Goal: Task Accomplishment & Management: Manage account settings

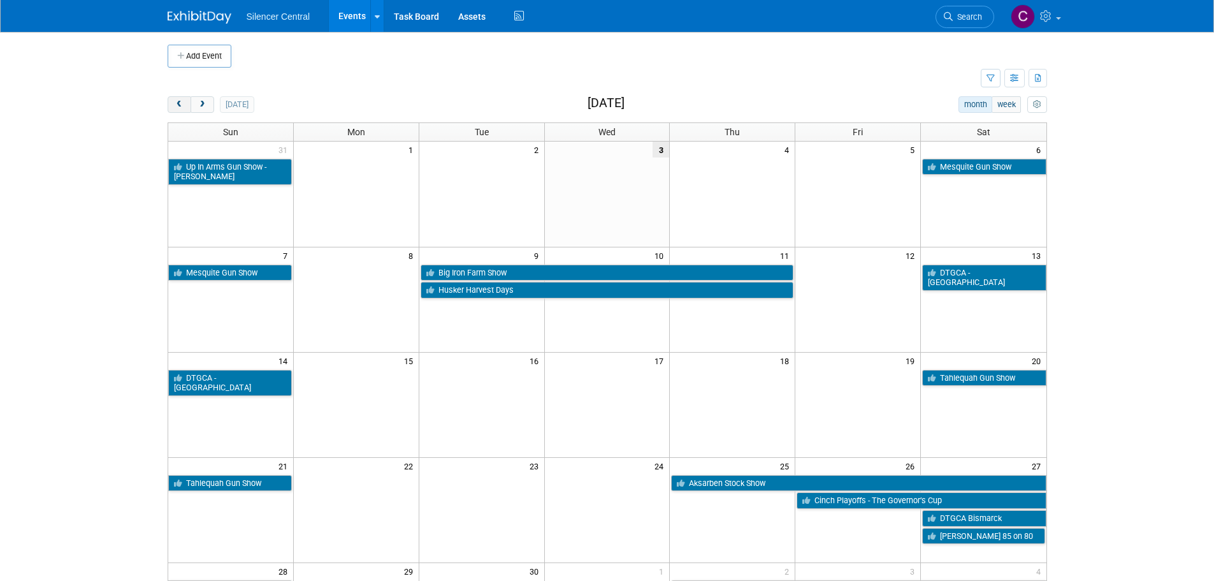
click at [184, 111] on button "prev" at bounding box center [180, 104] width 24 height 17
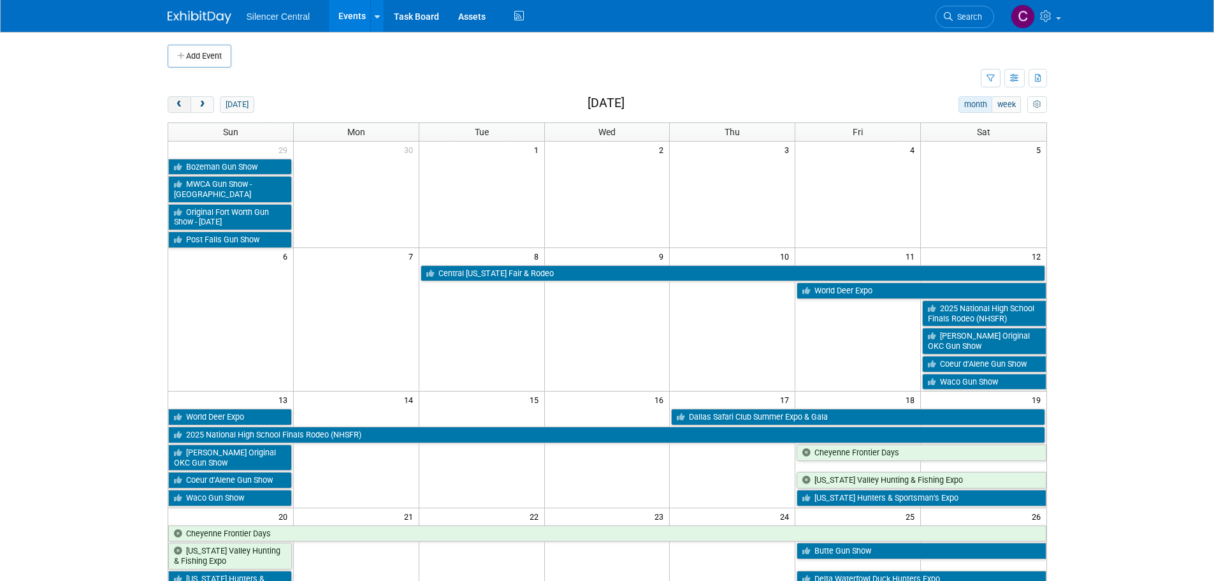
click at [184, 111] on button "prev" at bounding box center [180, 104] width 24 height 17
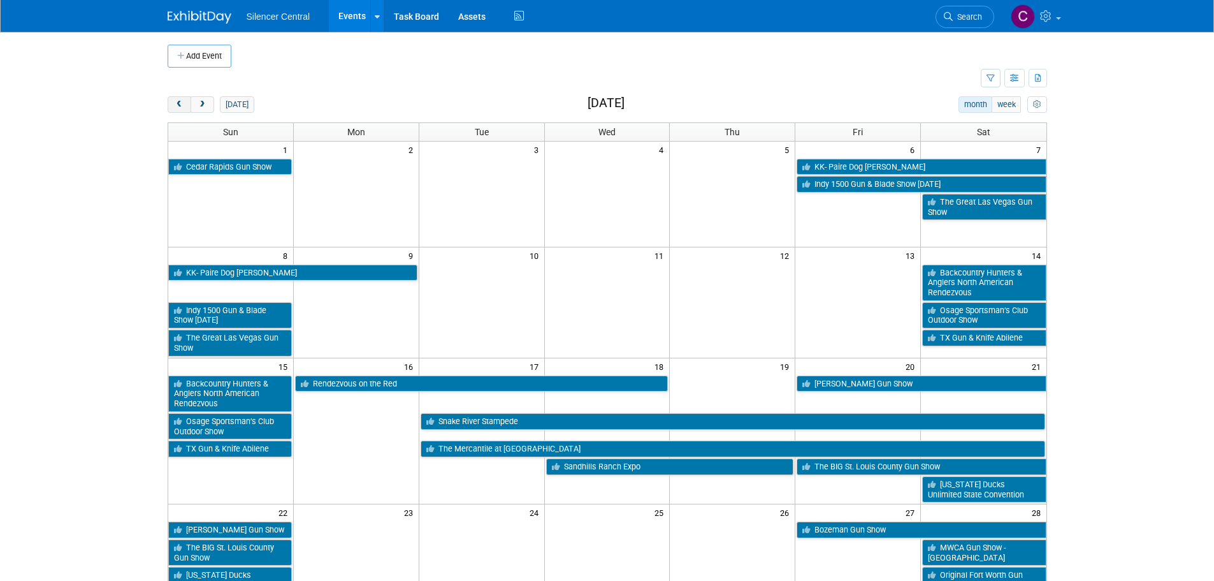
click at [184, 111] on button "prev" at bounding box center [180, 104] width 24 height 17
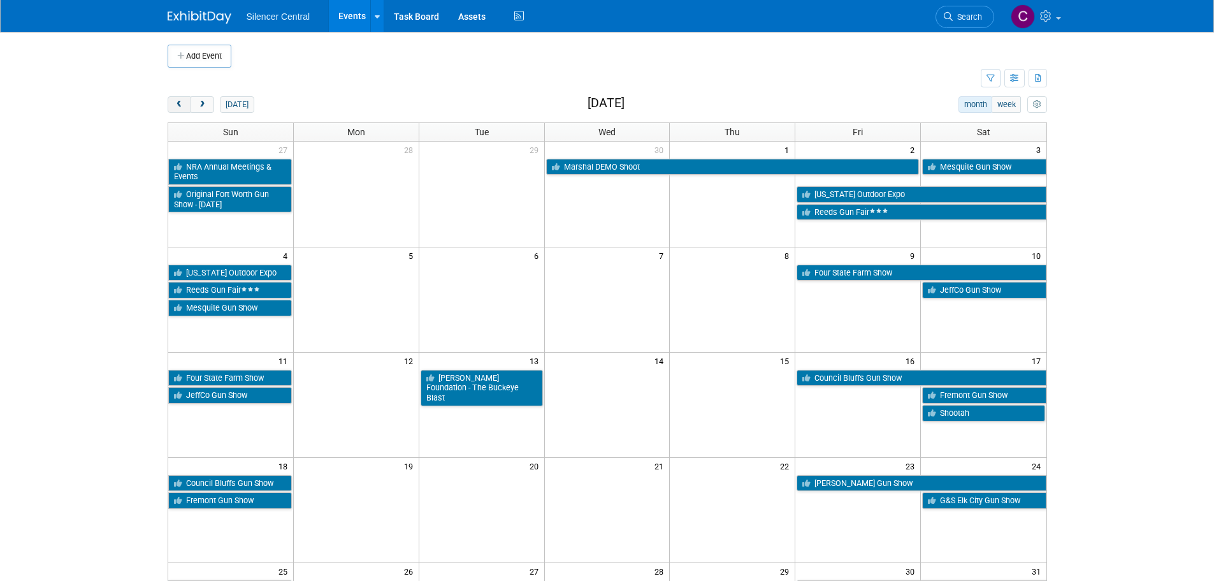
click at [184, 111] on button "prev" at bounding box center [180, 104] width 24 height 17
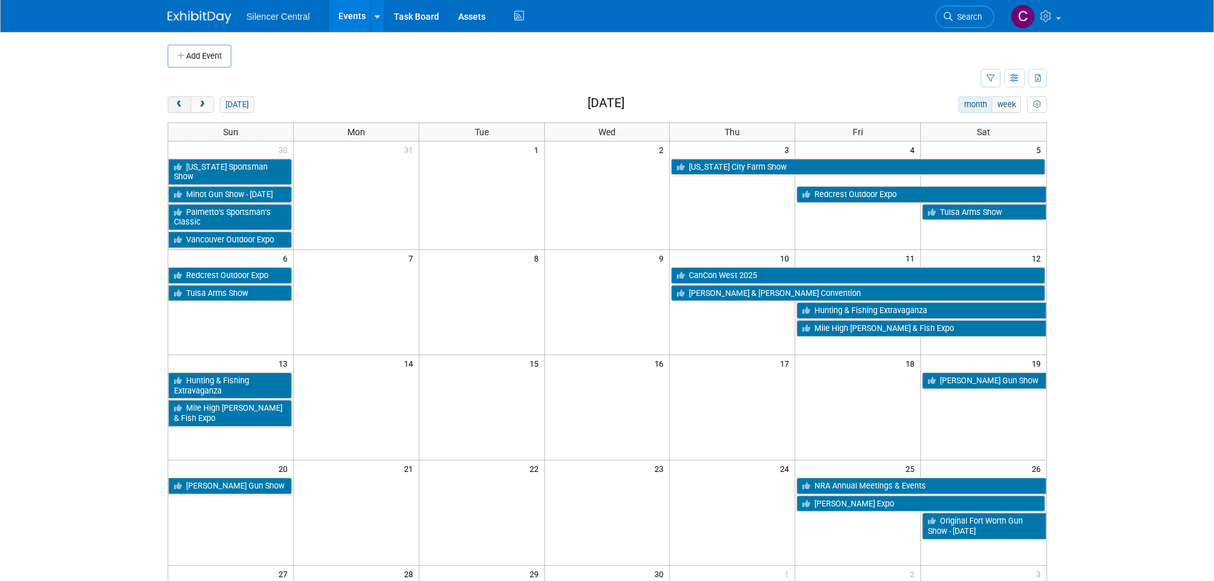
click at [184, 111] on button "prev" at bounding box center [180, 104] width 24 height 17
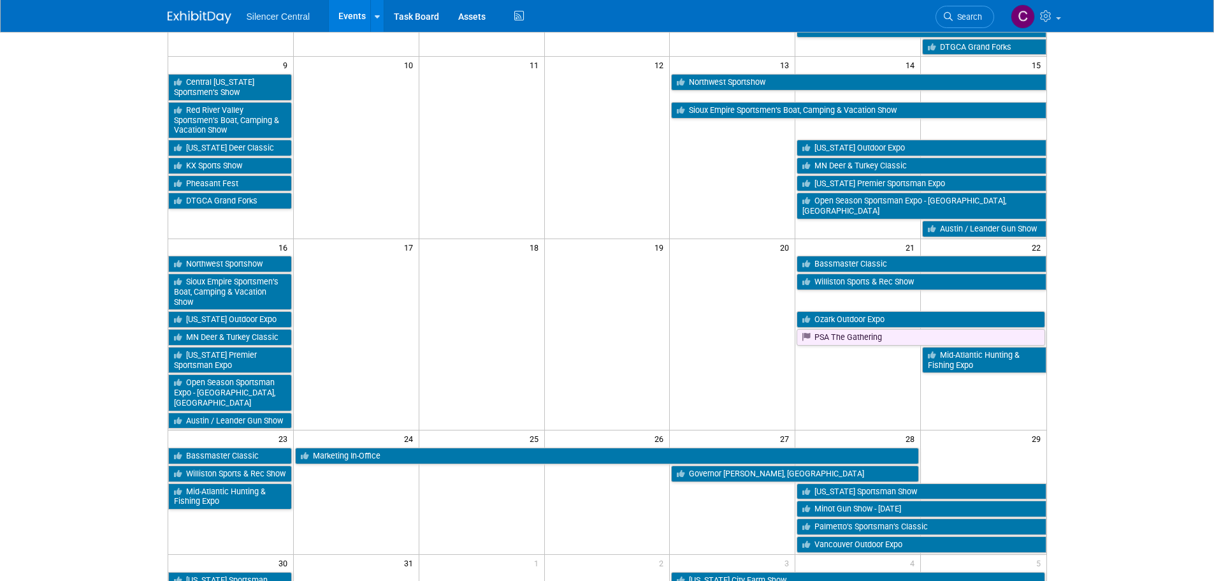
scroll to position [574, 0]
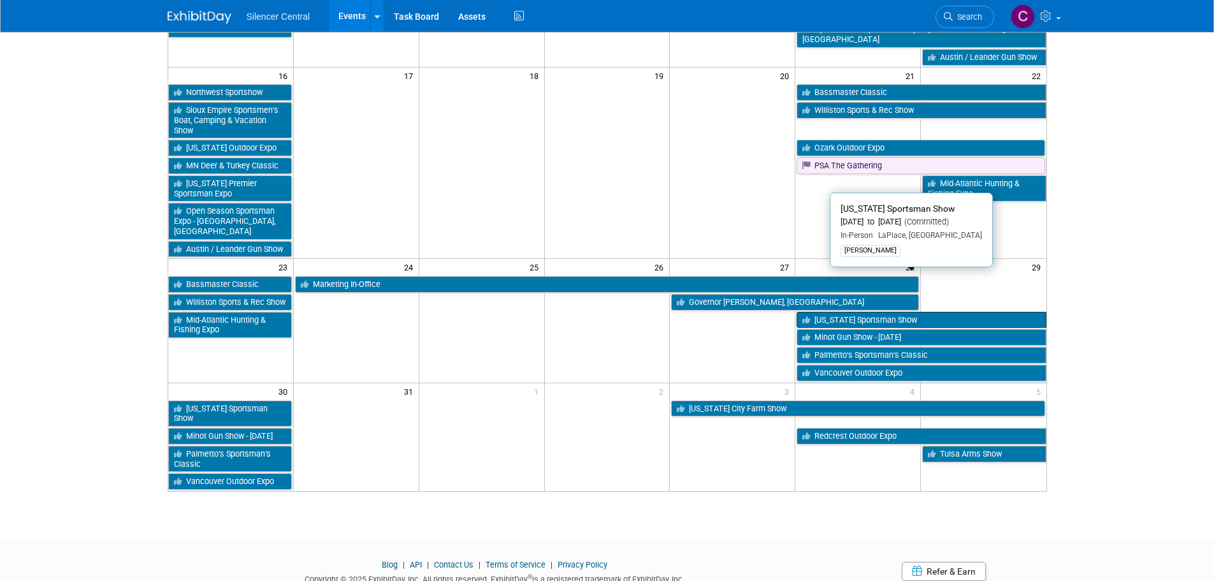
click at [820, 312] on link "[US_STATE] Sportsman Show" at bounding box center [921, 320] width 249 height 17
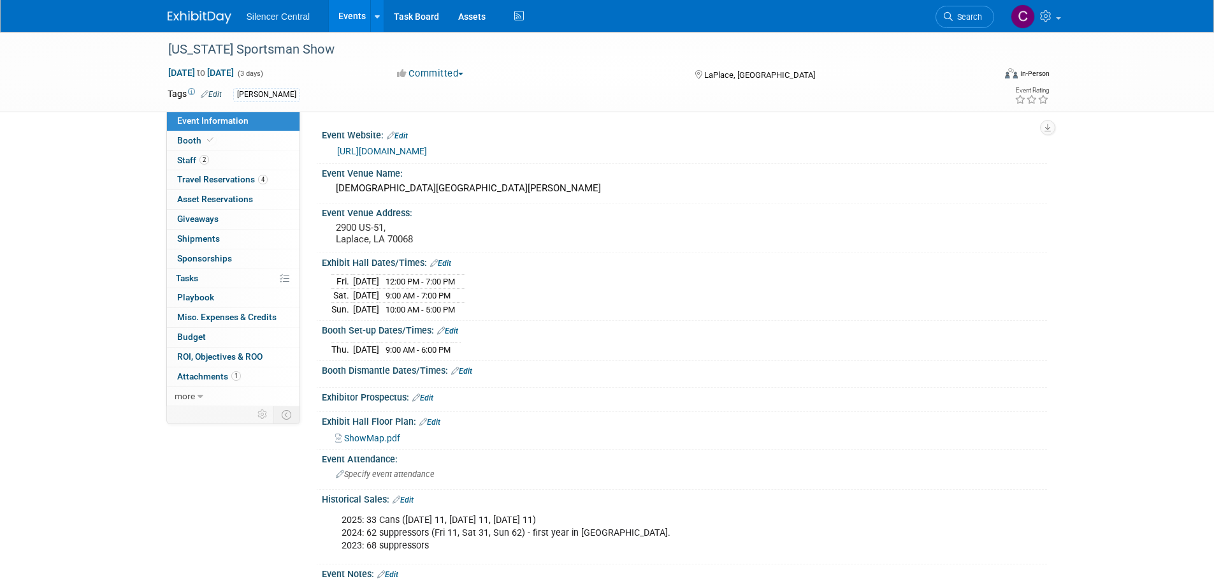
click at [178, 18] on img at bounding box center [200, 17] width 64 height 13
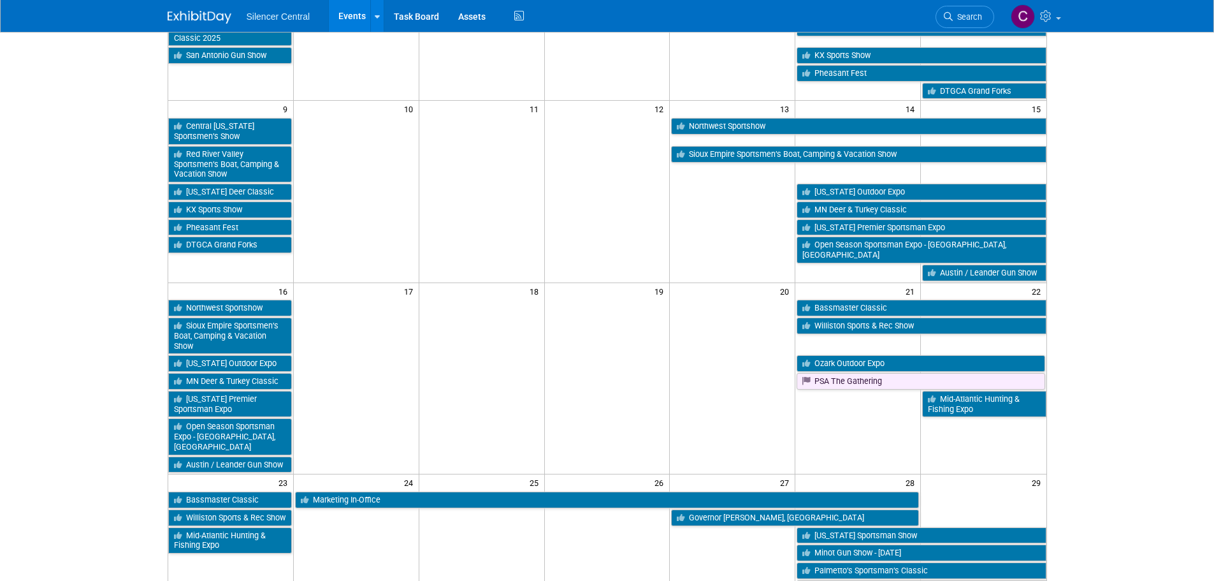
scroll to position [328, 0]
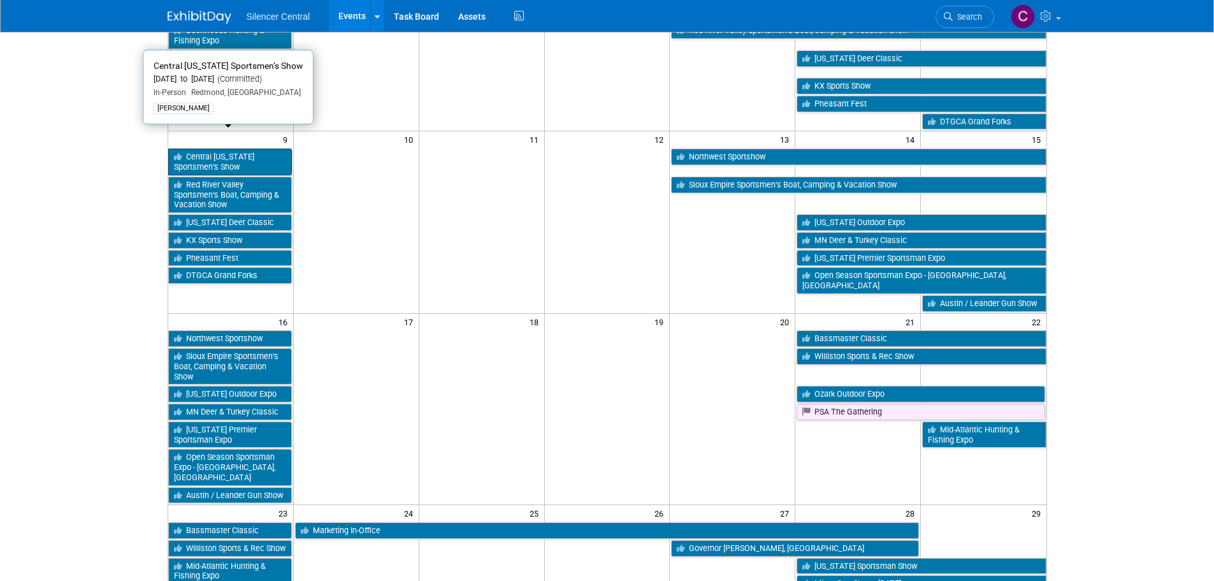
click at [242, 149] on link "Central [US_STATE] Sportsmen’s Show" at bounding box center [230, 162] width 124 height 26
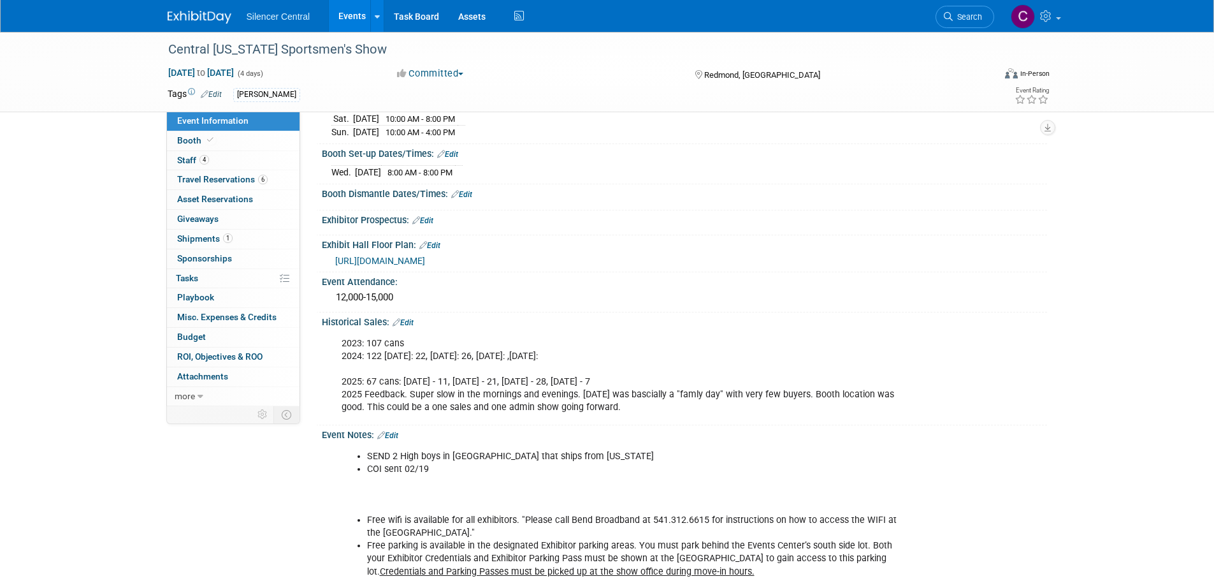
scroll to position [191, 0]
click at [194, 14] on img at bounding box center [200, 17] width 64 height 13
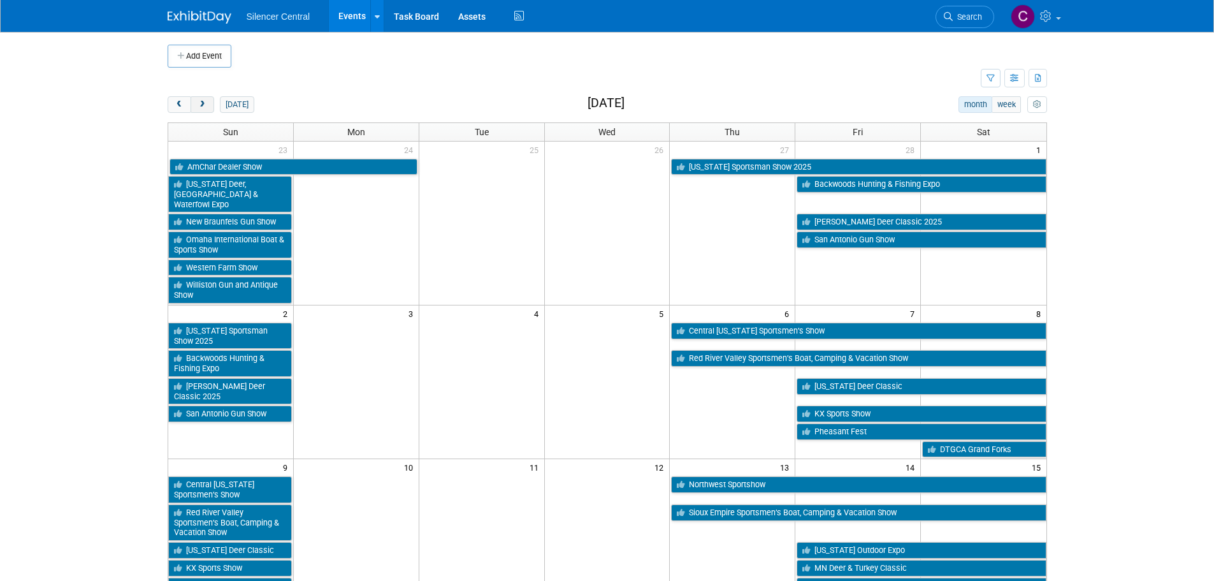
click at [209, 107] on button "next" at bounding box center [203, 104] width 24 height 17
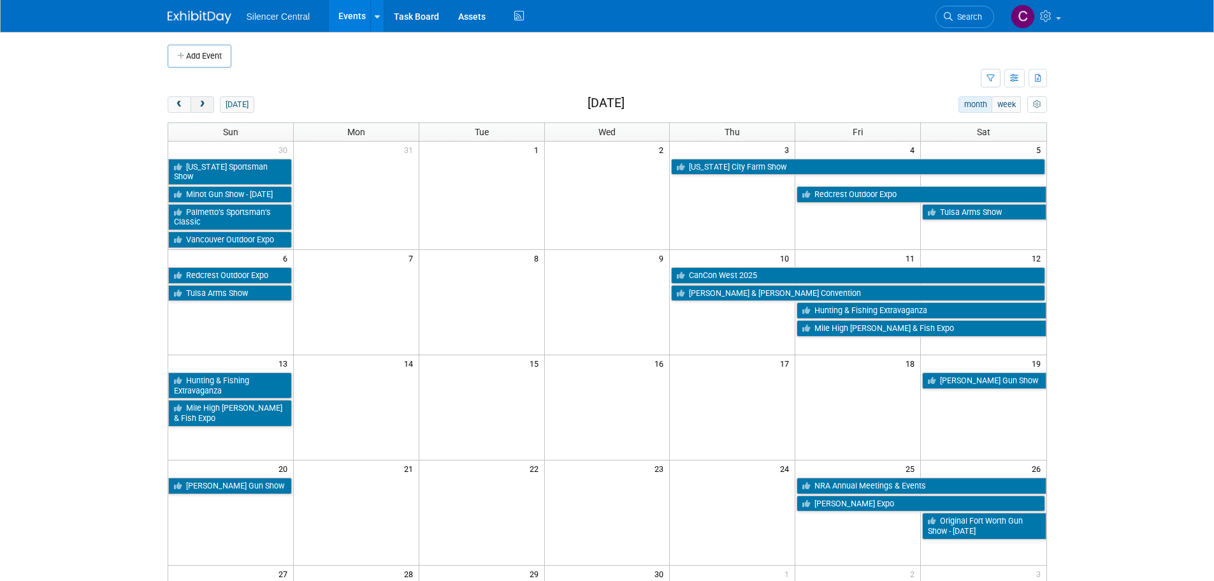
click at [209, 107] on button "next" at bounding box center [203, 104] width 24 height 17
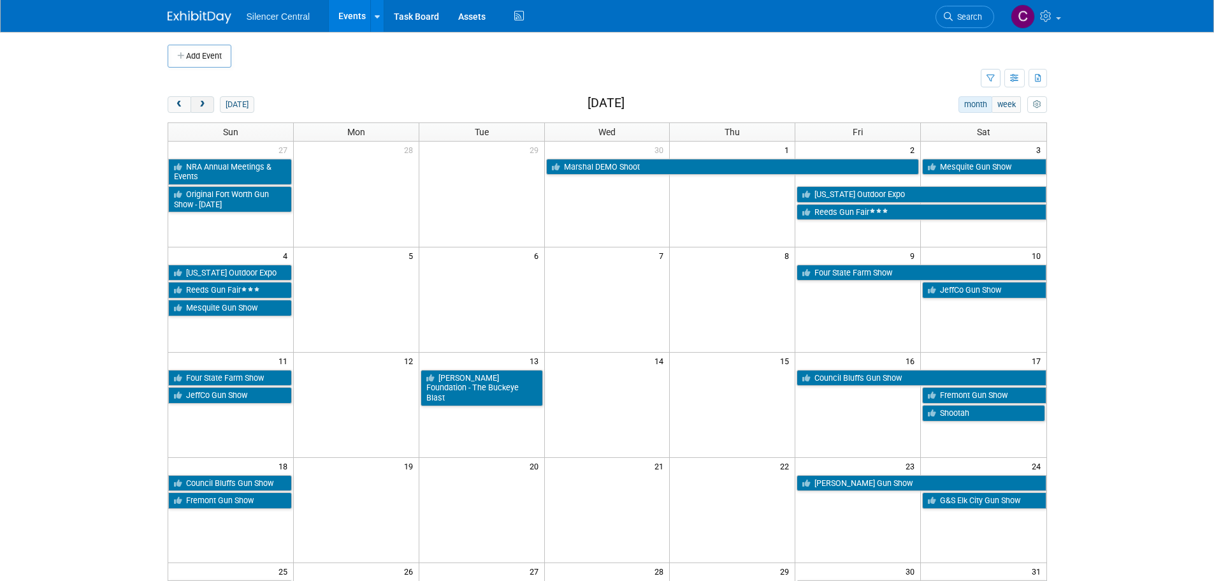
click at [209, 107] on button "next" at bounding box center [203, 104] width 24 height 17
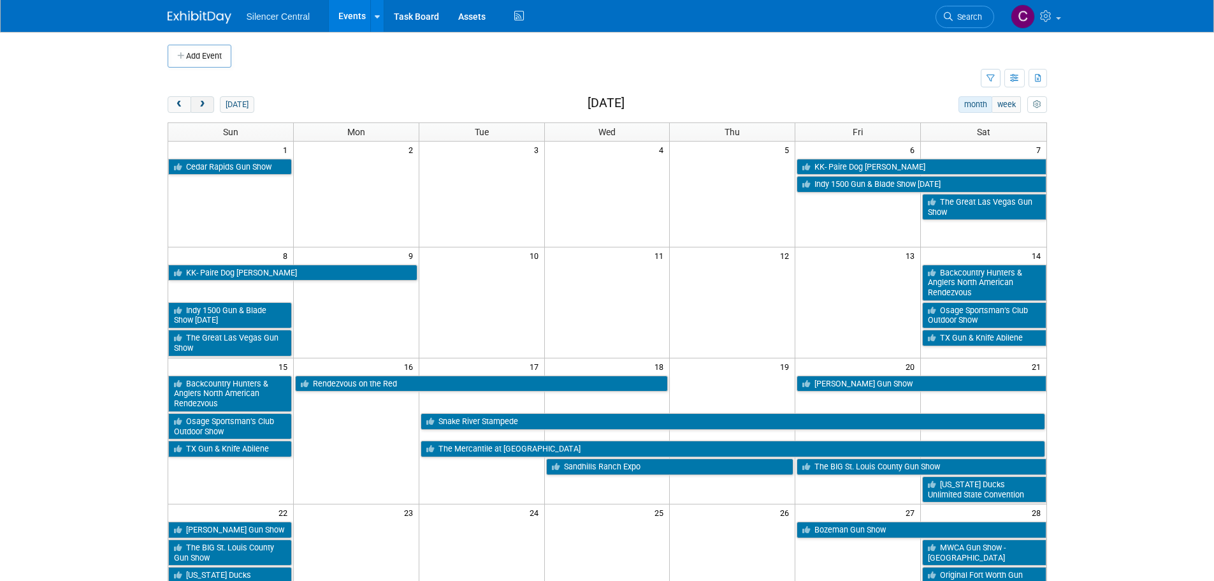
click at [209, 107] on button "next" at bounding box center [203, 104] width 24 height 17
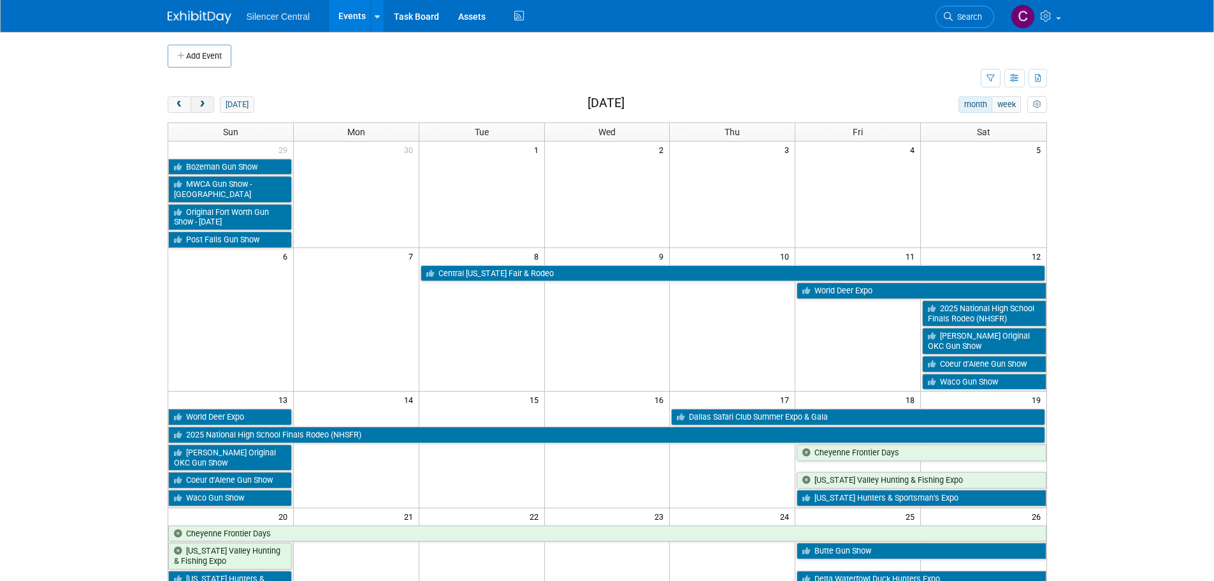
click at [209, 107] on button "next" at bounding box center [203, 104] width 24 height 17
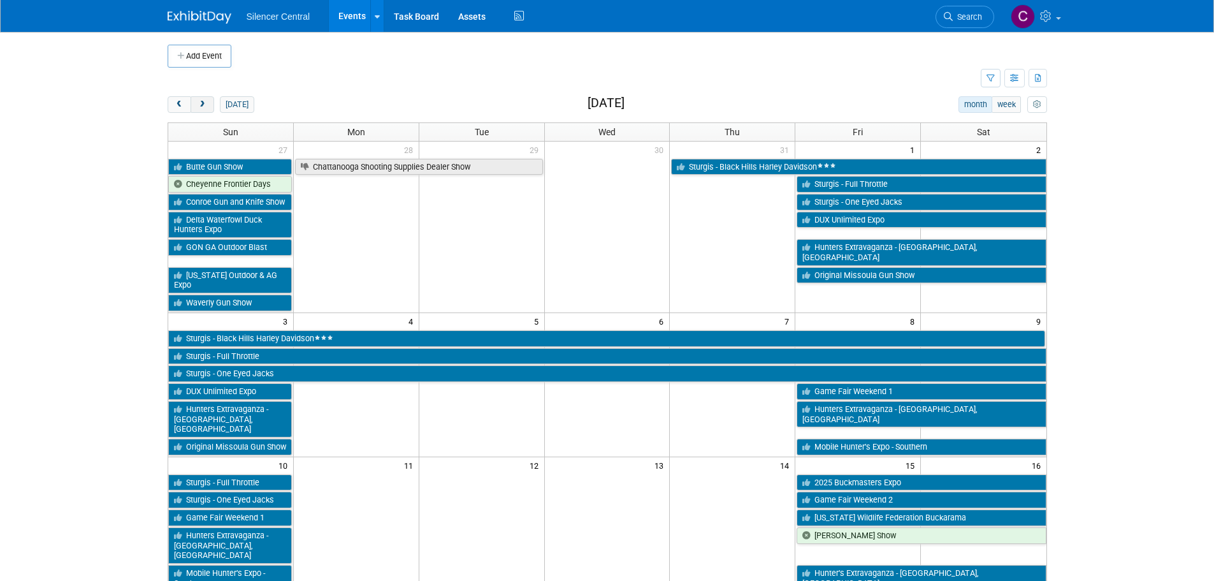
click at [209, 107] on button "next" at bounding box center [203, 104] width 24 height 17
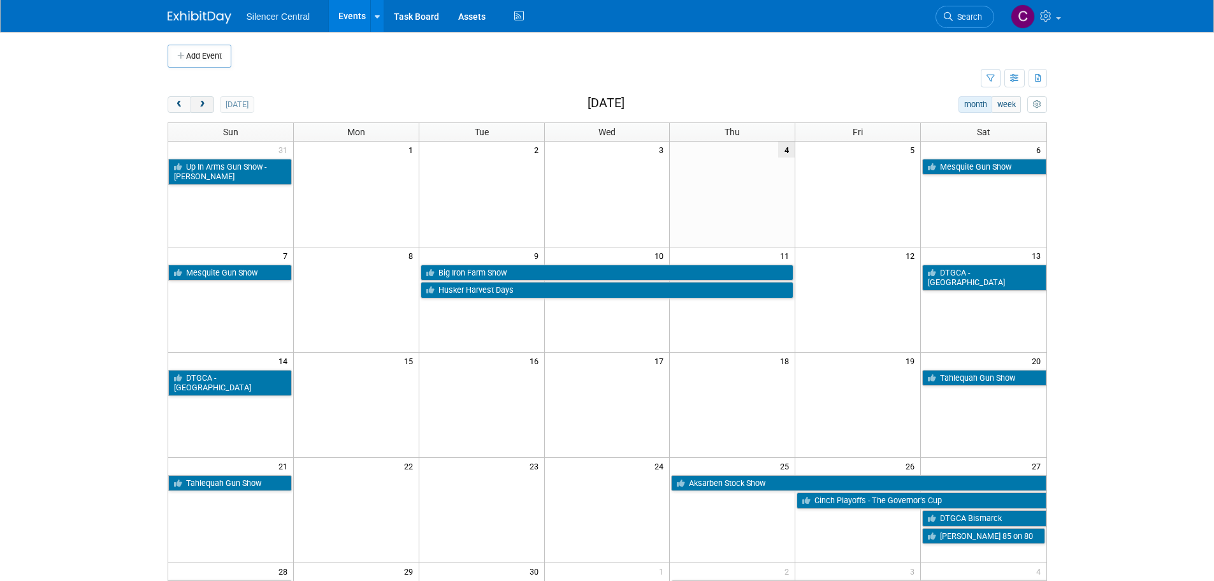
click at [209, 107] on button "next" at bounding box center [203, 104] width 24 height 17
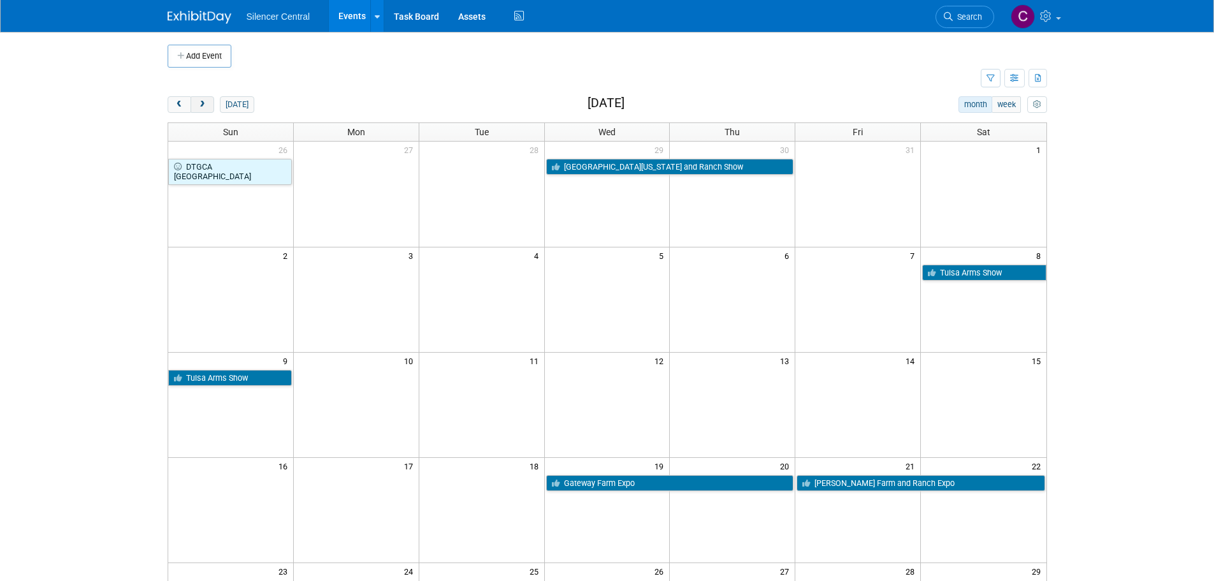
click at [209, 107] on button "next" at bounding box center [203, 104] width 24 height 17
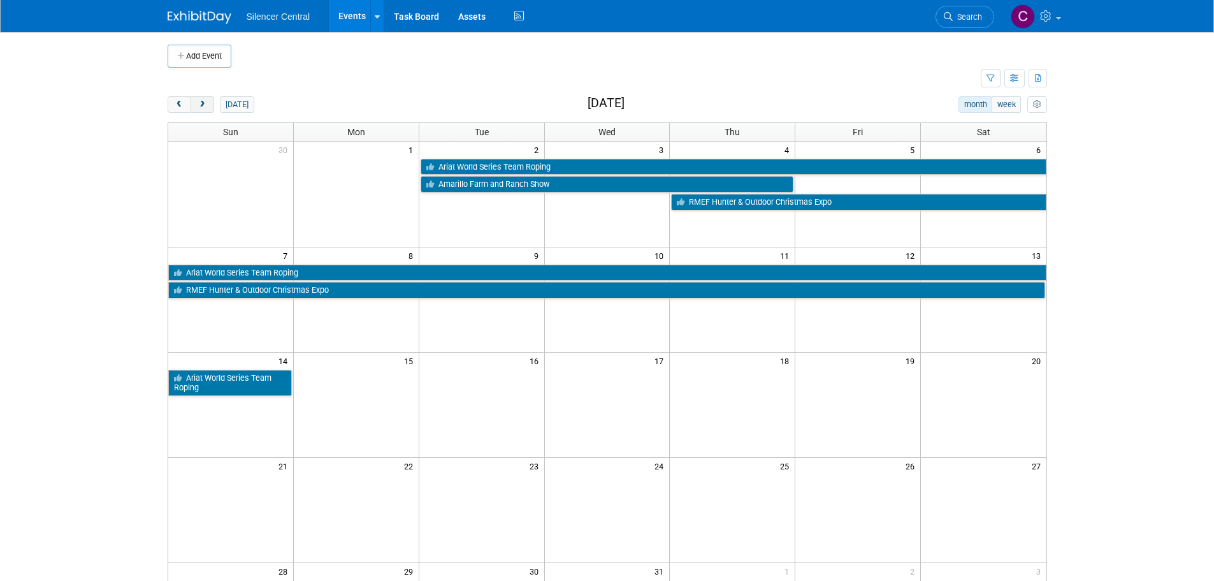
click at [209, 107] on button "next" at bounding box center [203, 104] width 24 height 17
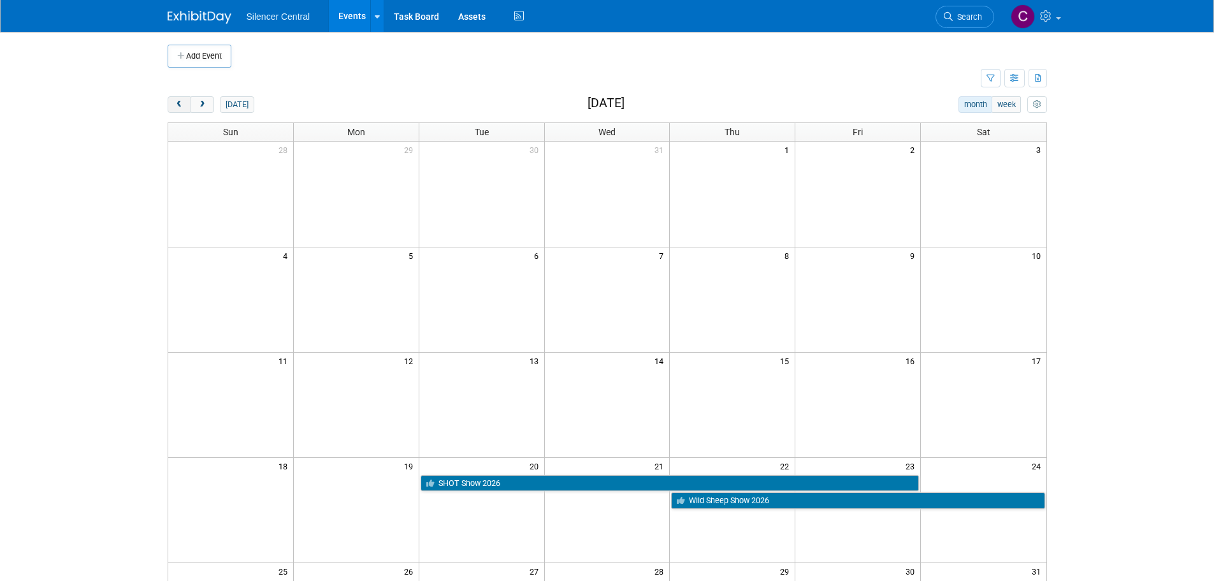
click at [184, 107] on span "prev" at bounding box center [180, 105] width 10 height 8
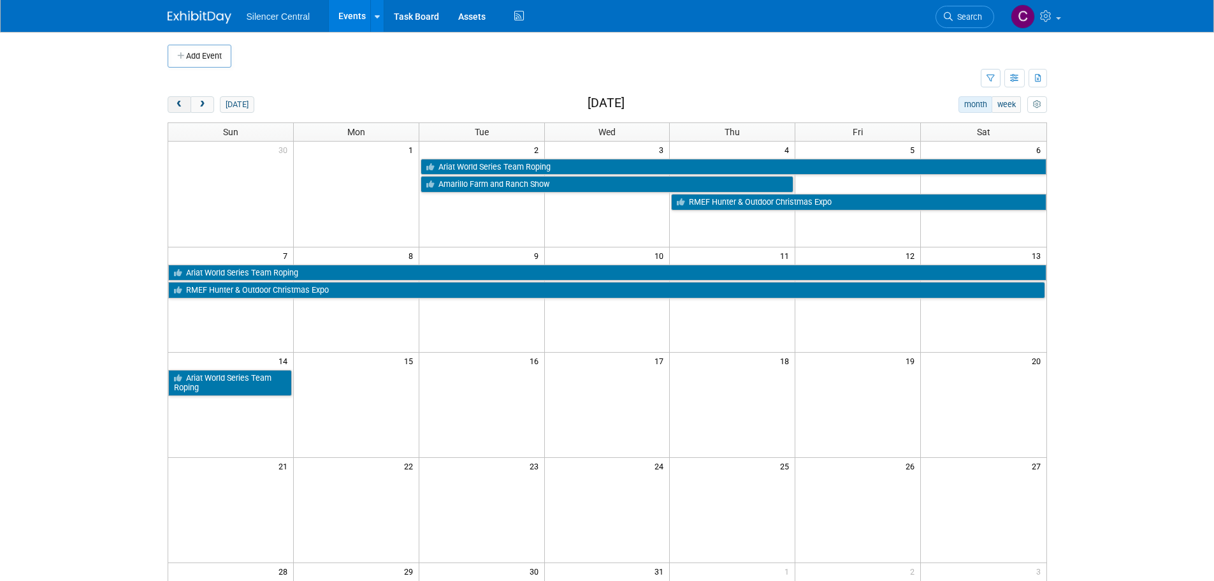
click at [184, 107] on span "prev" at bounding box center [180, 105] width 10 height 8
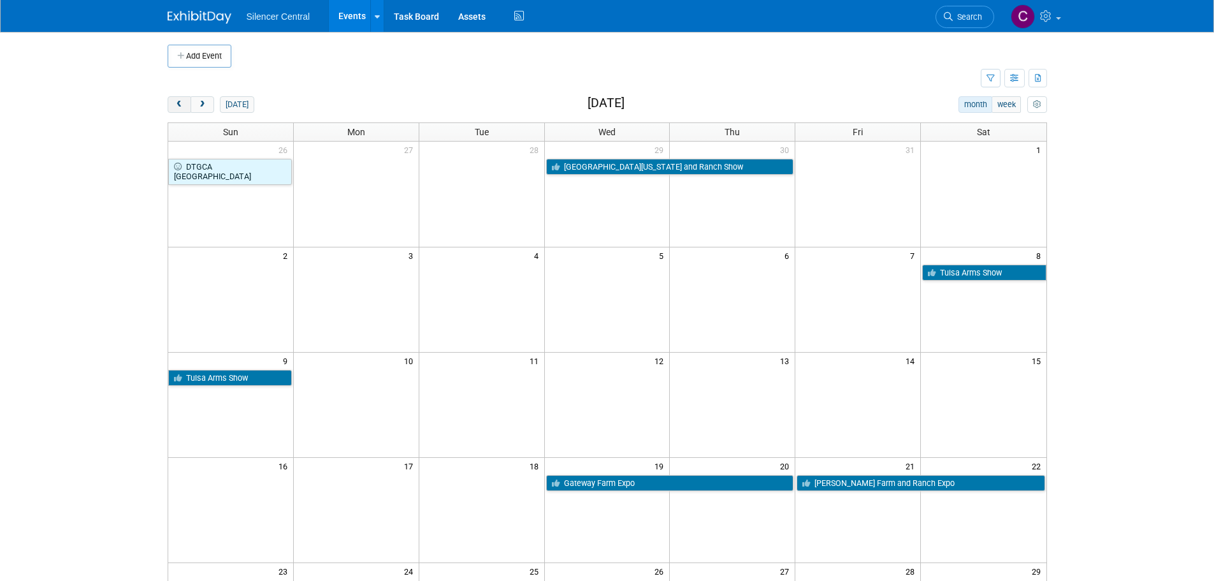
click at [184, 107] on span "prev" at bounding box center [180, 105] width 10 height 8
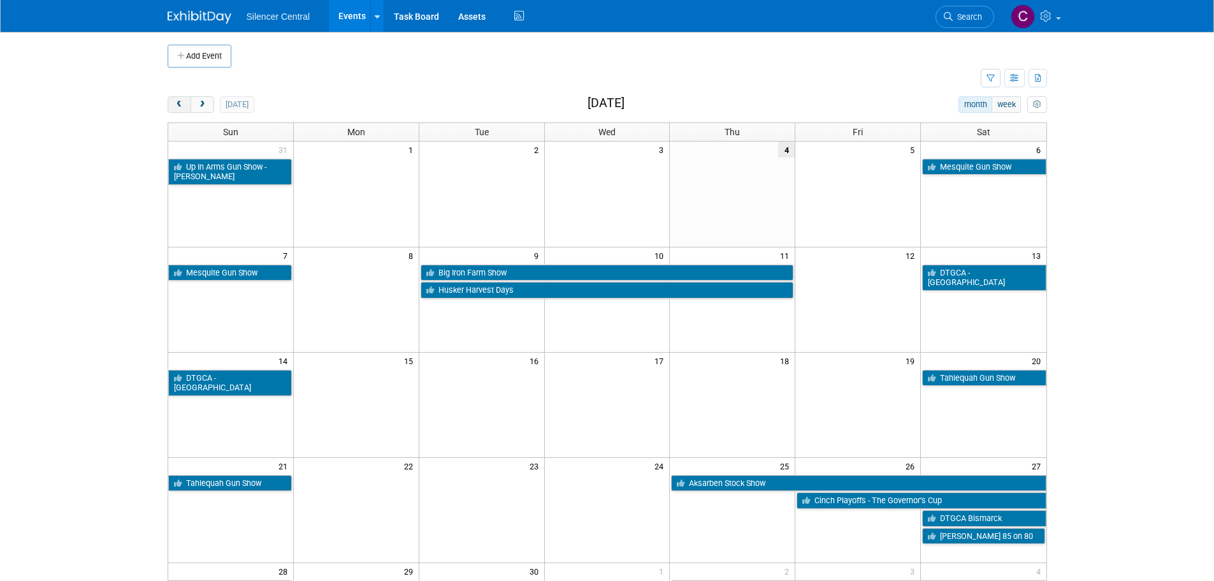
click at [182, 106] on span "prev" at bounding box center [180, 105] width 10 height 8
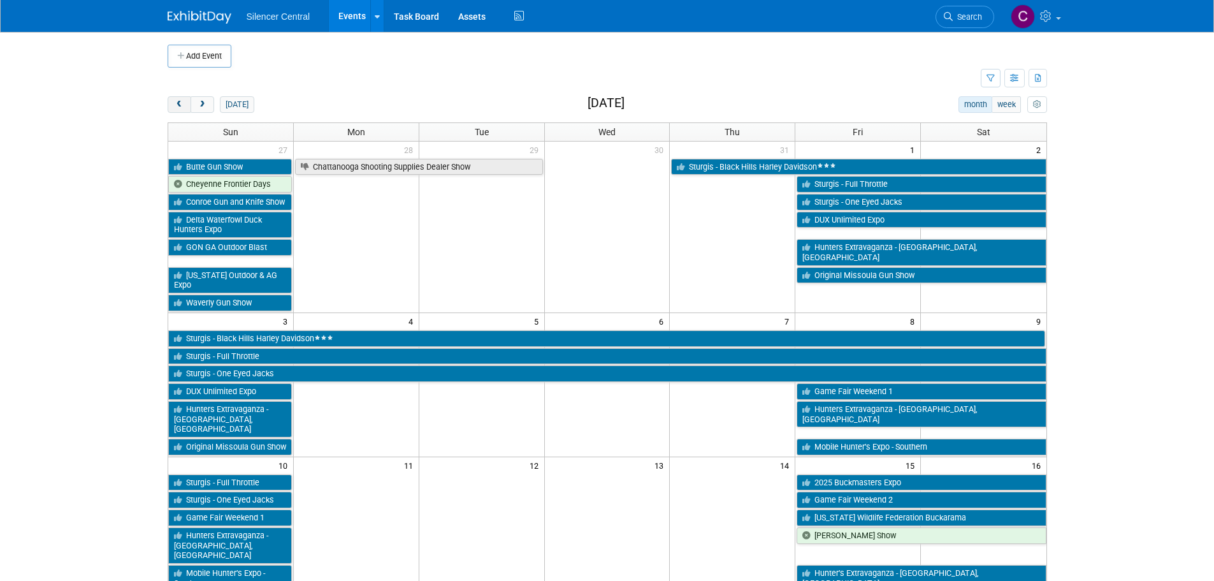
click at [182, 106] on span "prev" at bounding box center [180, 105] width 10 height 8
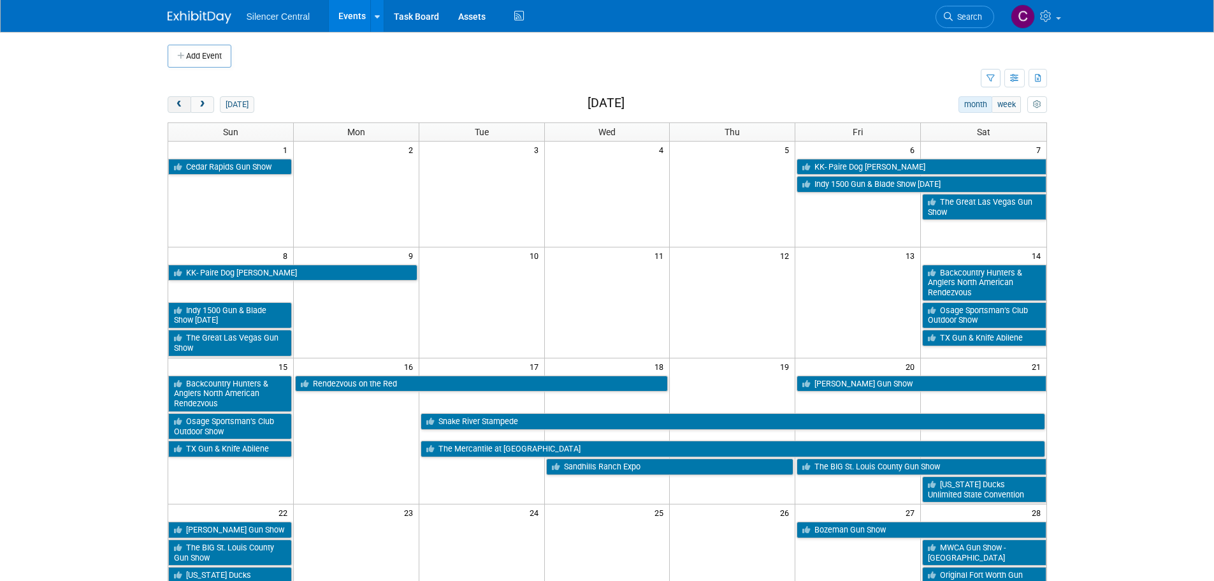
click at [182, 106] on span "prev" at bounding box center [180, 105] width 10 height 8
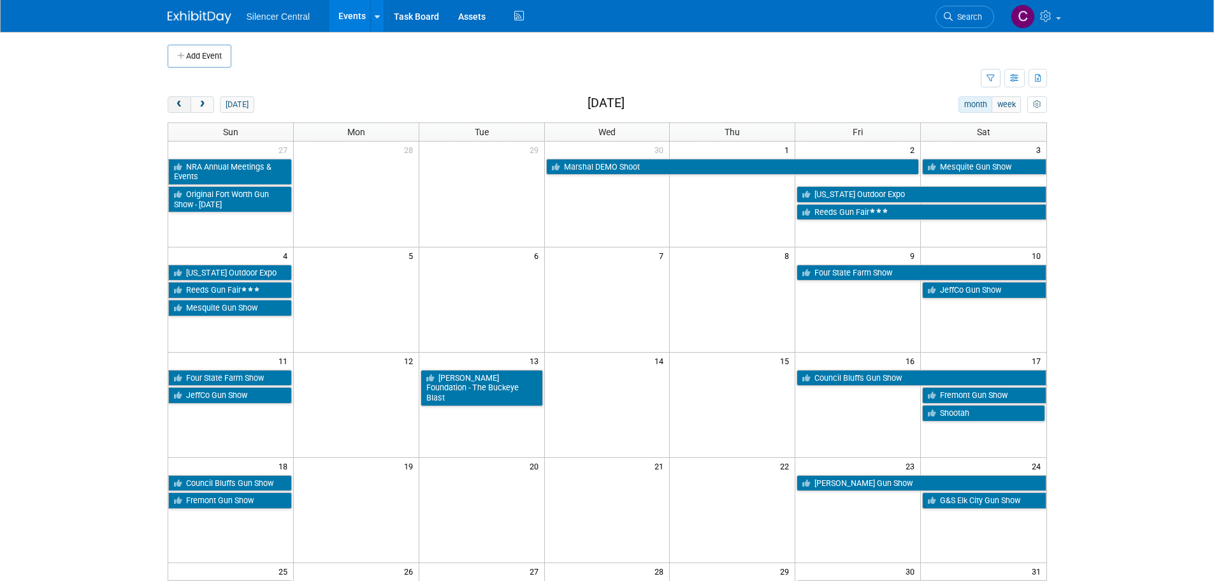
click at [182, 105] on span "prev" at bounding box center [180, 105] width 10 height 8
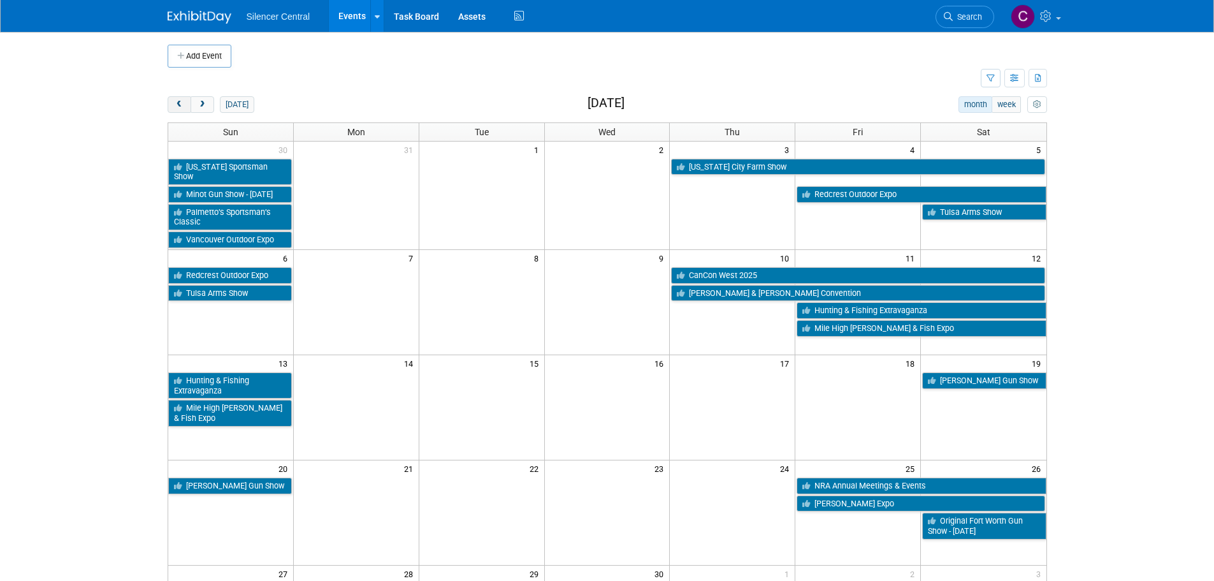
click at [182, 105] on span "prev" at bounding box center [180, 105] width 10 height 8
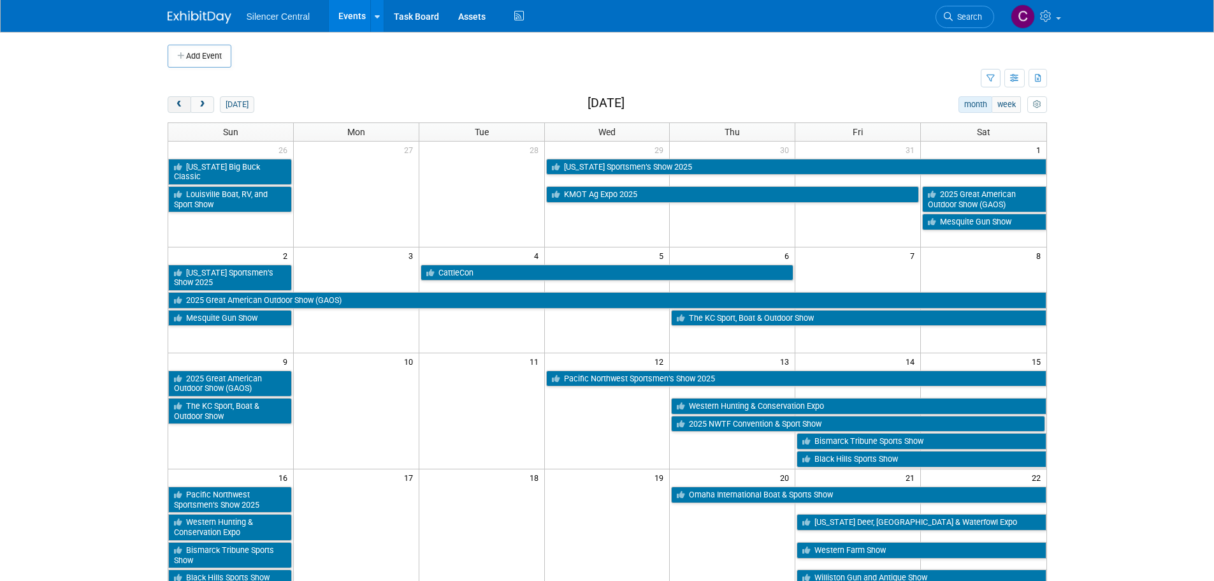
click at [182, 105] on span "prev" at bounding box center [180, 105] width 10 height 8
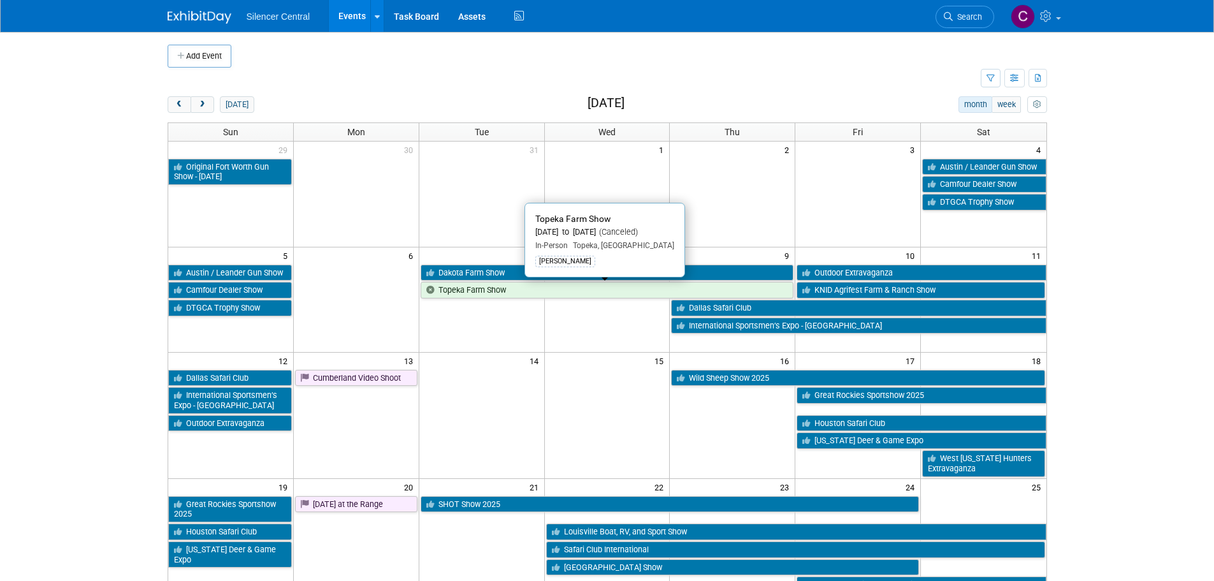
click at [465, 287] on link "Topeka Farm Show" at bounding box center [608, 290] width 374 height 17
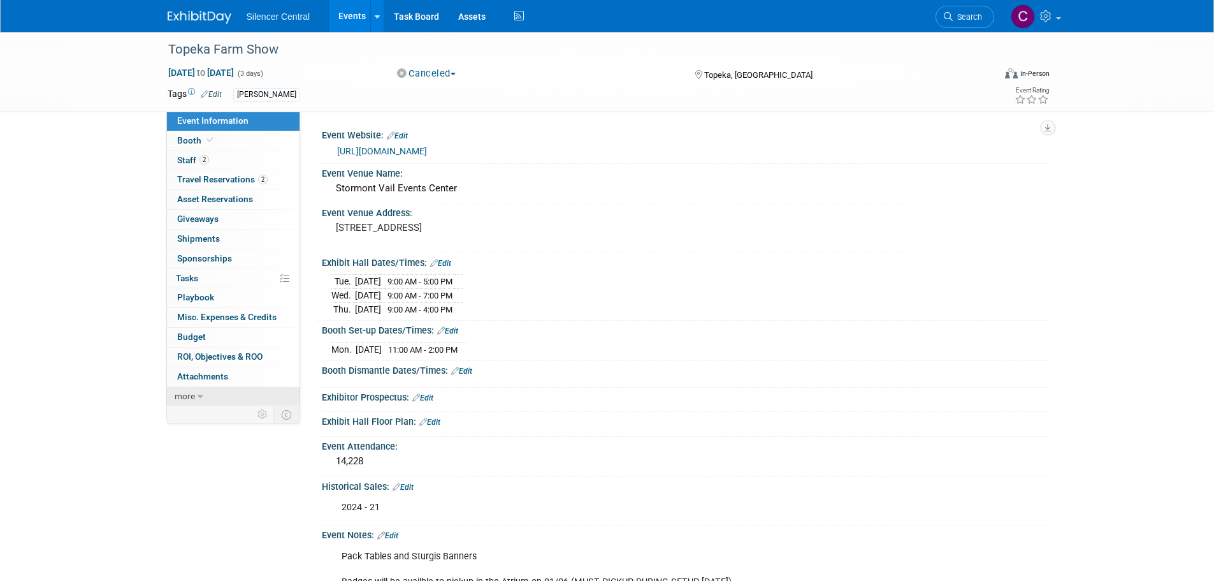
click at [207, 397] on link "more" at bounding box center [233, 396] width 133 height 19
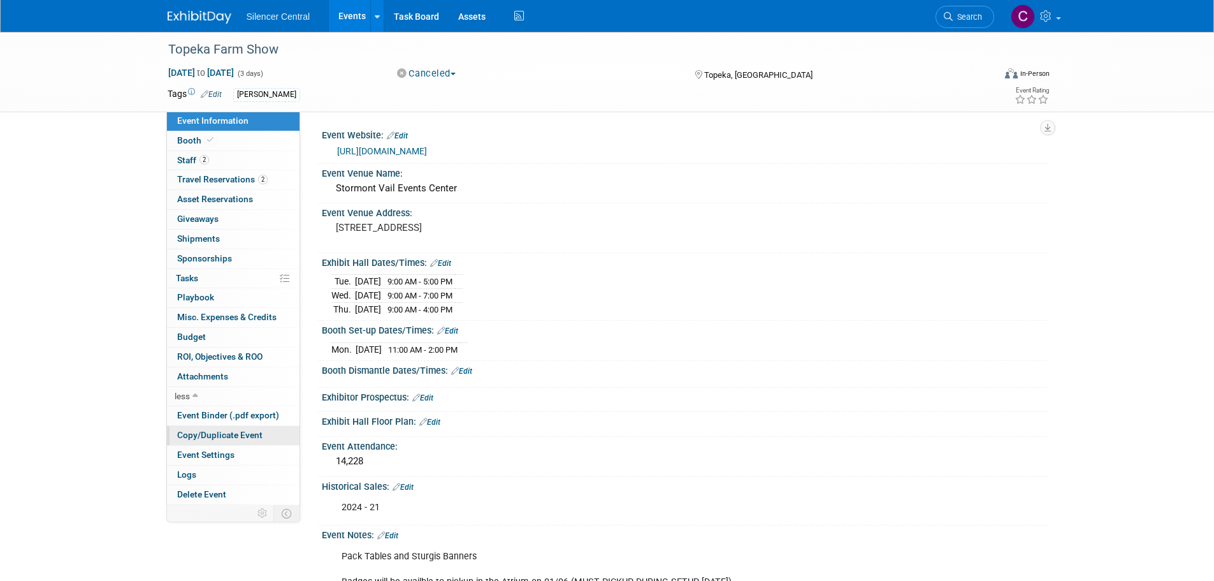
click at [219, 436] on span "Copy/Duplicate Event" at bounding box center [219, 435] width 85 height 10
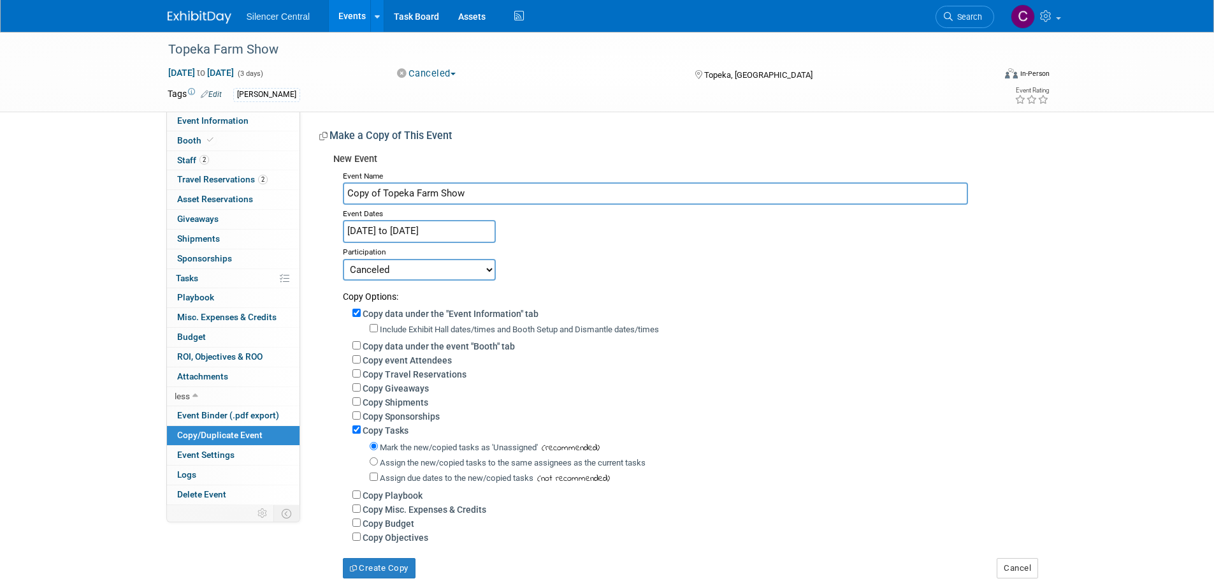
drag, startPoint x: 383, startPoint y: 198, endPoint x: 156, endPoint y: 237, distance: 230.8
click at [193, 237] on div "Event Information Event Info Booth Booth 2 Staff 2 Staff 2 Travel Reservations …" at bounding box center [607, 305] width 899 height 546
type input "Topeka Farm Show"
click at [451, 235] on body "Silencer Central Events Add Event Bulk Upload Events Shareable Event Boards Rec…" at bounding box center [607, 290] width 1214 height 581
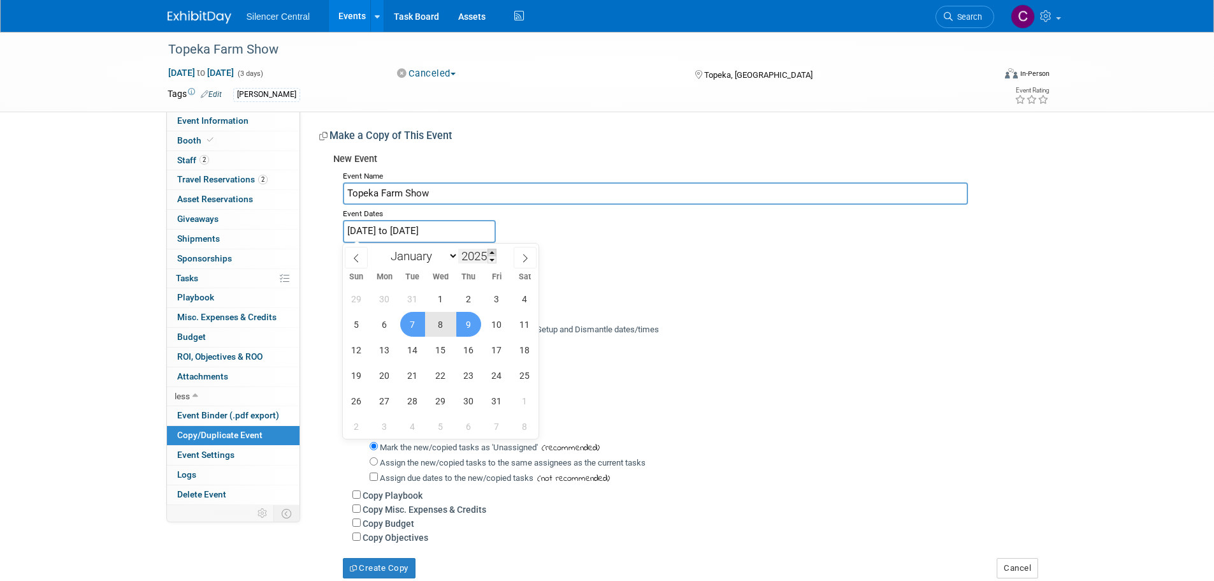
click at [492, 250] on span at bounding box center [492, 253] width 9 height 8
type input "2026"
click at [409, 328] on span "6" at bounding box center [412, 324] width 25 height 25
click at [460, 330] on span "8" at bounding box center [468, 324] width 25 height 25
type input "Jan 6, 2026 to Jan 8, 2026"
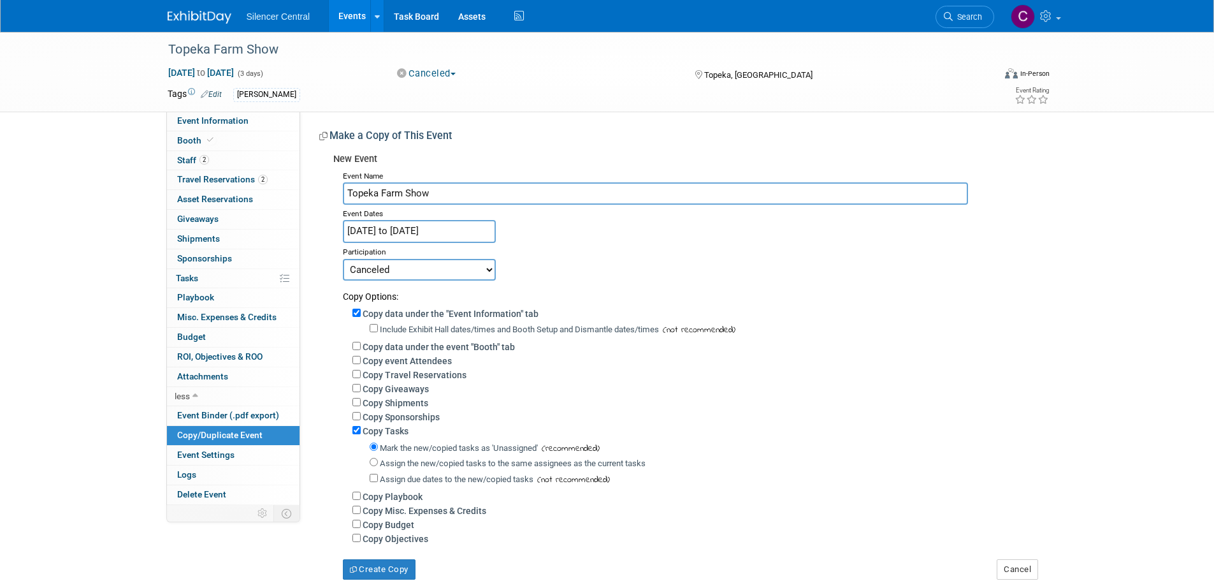
click at [450, 273] on select "Committed Considering Not Going Media Event Canceled" at bounding box center [419, 270] width 153 height 22
select select "1"
click at [343, 259] on select "Committed Considering Not Going Media Event Canceled" at bounding box center [419, 270] width 153 height 22
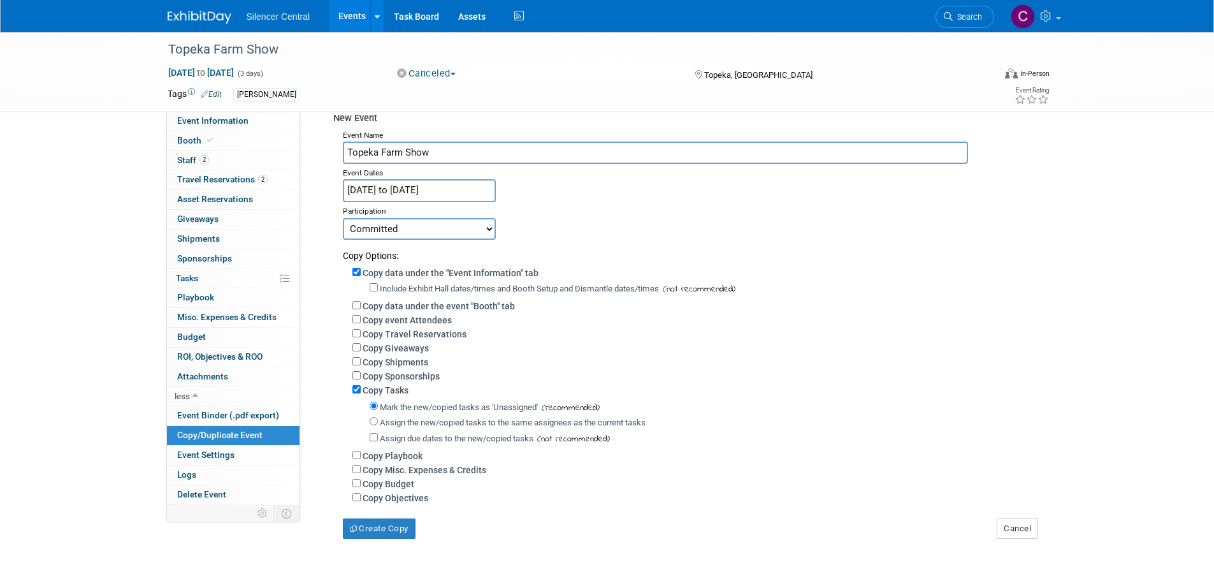
scroll to position [64, 0]
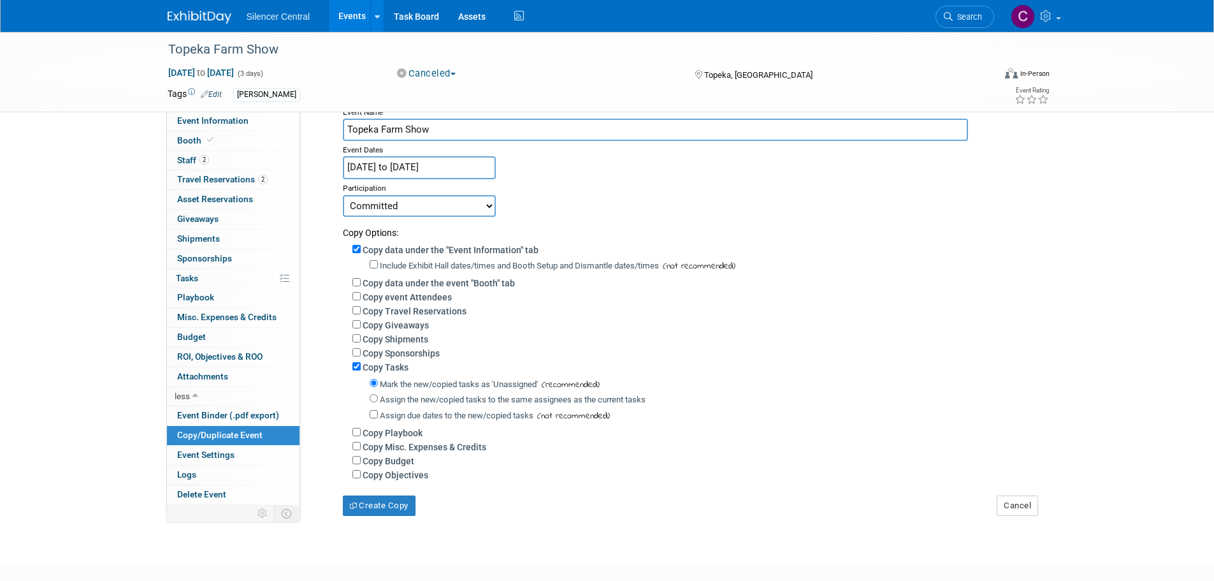
click at [390, 265] on label "Include Exhibit Hall dates/times and Booth Setup and Dismantle dates/times" at bounding box center [519, 266] width 279 height 10
click at [378, 265] on input "Include Exhibit Hall dates/times and Booth Setup and Dismantle dates/times" at bounding box center [374, 264] width 8 height 8
checkbox input "true"
click at [471, 285] on label "Copy data under the event "Booth" tab" at bounding box center [439, 283] width 152 height 10
click at [361, 285] on input "Copy data under the event "Booth" tab" at bounding box center [357, 282] width 8 height 8
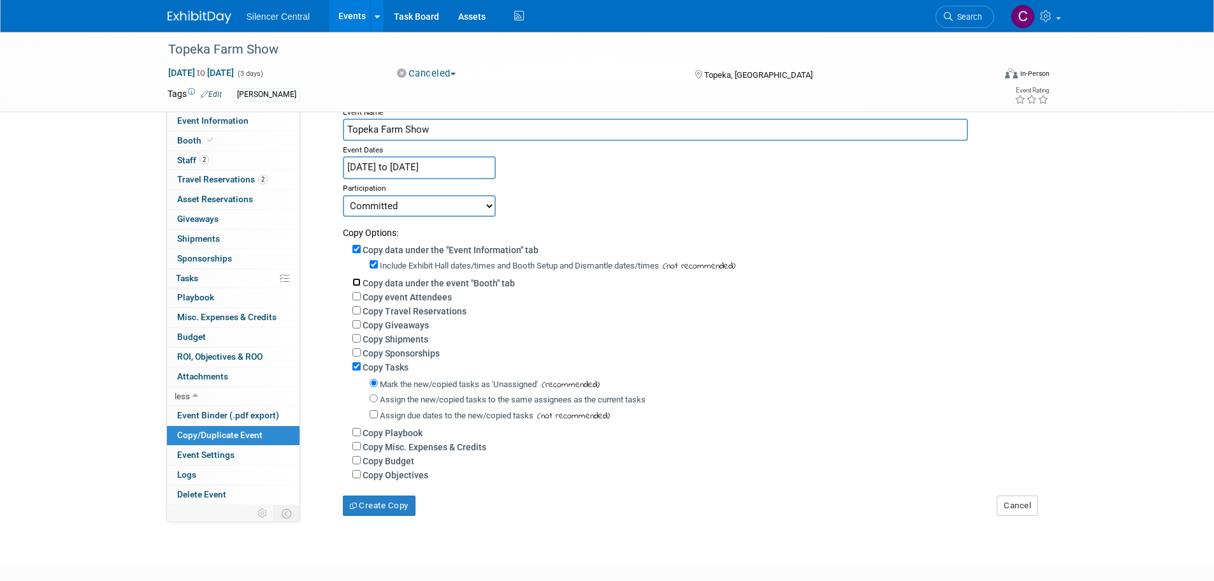
checkbox input "true"
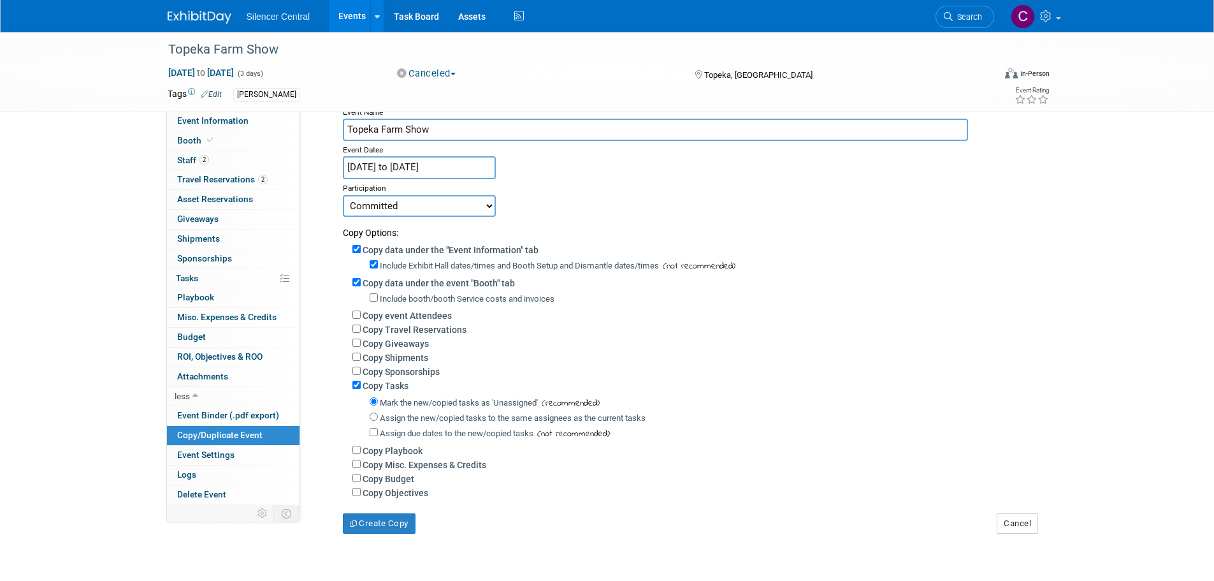
click at [381, 299] on label "Include booth/booth Service costs and invoices" at bounding box center [467, 299] width 175 height 10
click at [378, 299] on input "Include booth/booth Service costs and invoices" at bounding box center [374, 297] width 8 height 8
checkbox input "true"
click at [387, 534] on button "Create Copy" at bounding box center [379, 523] width 73 height 20
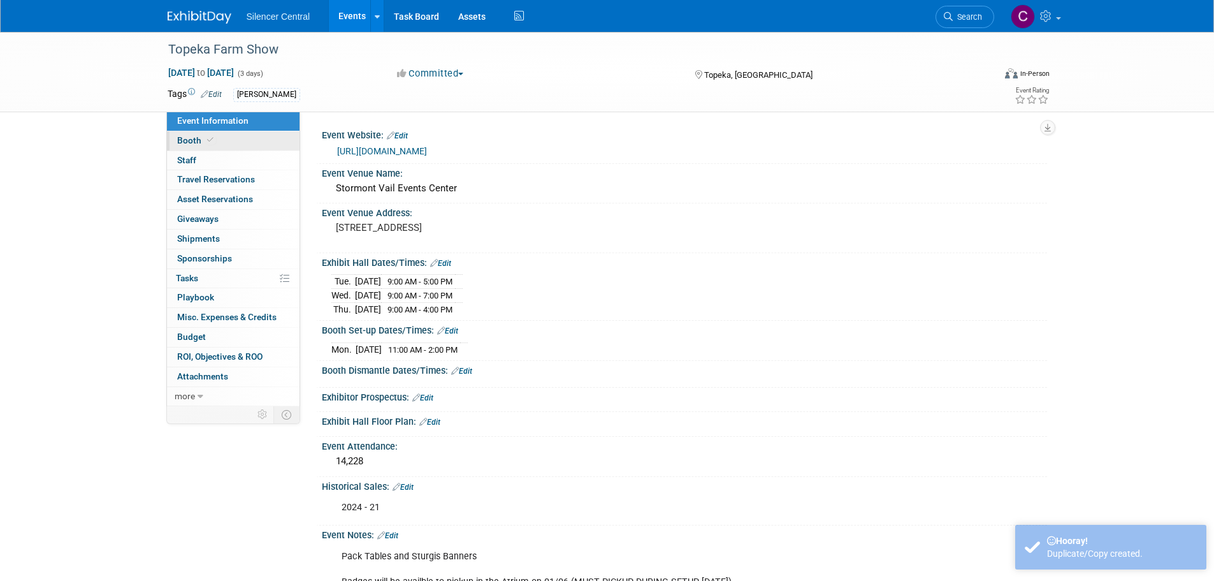
click at [249, 144] on link "Booth" at bounding box center [233, 140] width 133 height 19
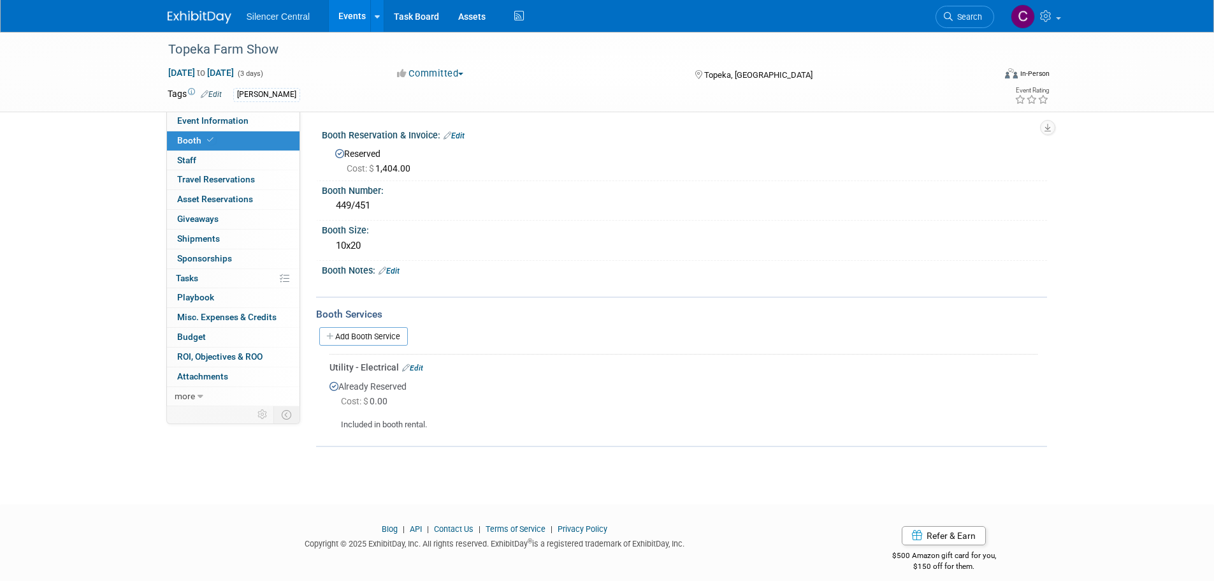
drag, startPoint x: 460, startPoint y: 137, endPoint x: 453, endPoint y: 144, distance: 9.9
click at [460, 136] on link "Edit" at bounding box center [454, 135] width 21 height 9
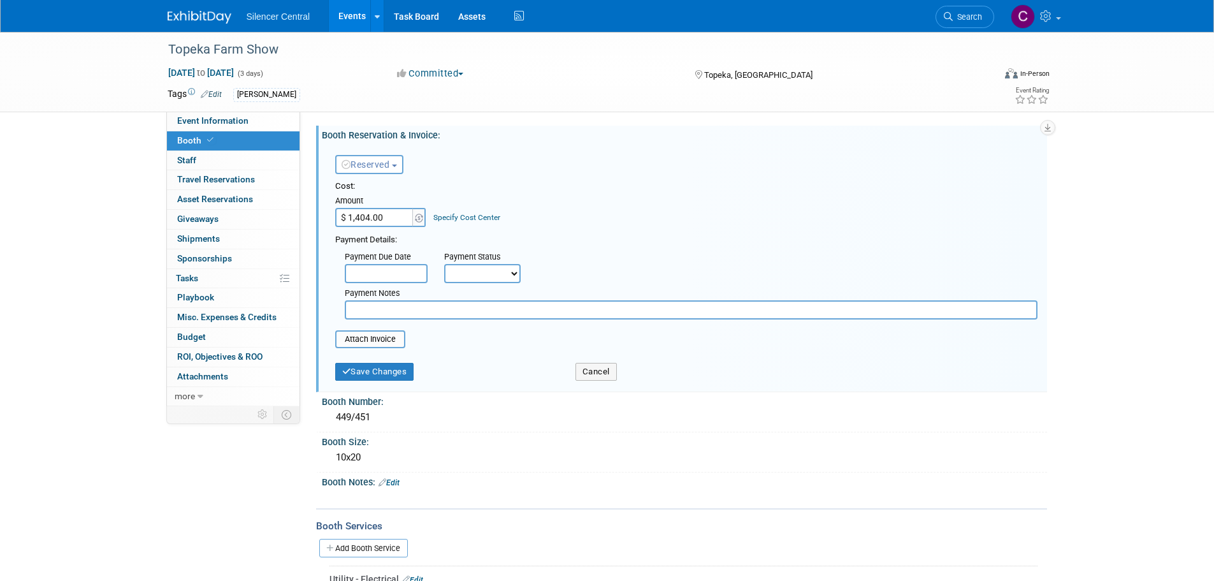
click at [381, 216] on input "$ 1,404.00" at bounding box center [375, 217] width 80 height 19
click at [386, 219] on input "$ 1,404.00" at bounding box center [375, 217] width 80 height 19
type input "$ 1,445.60"
click at [386, 369] on button "Save Changes" at bounding box center [374, 372] width 79 height 18
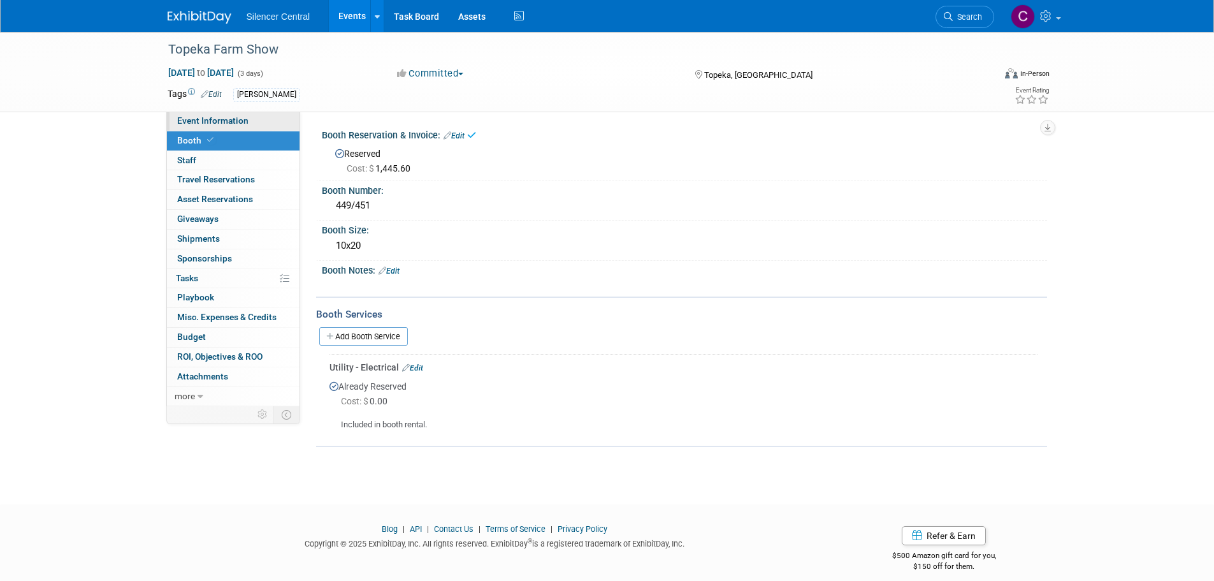
click at [219, 118] on span "Event Information" at bounding box center [212, 120] width 71 height 10
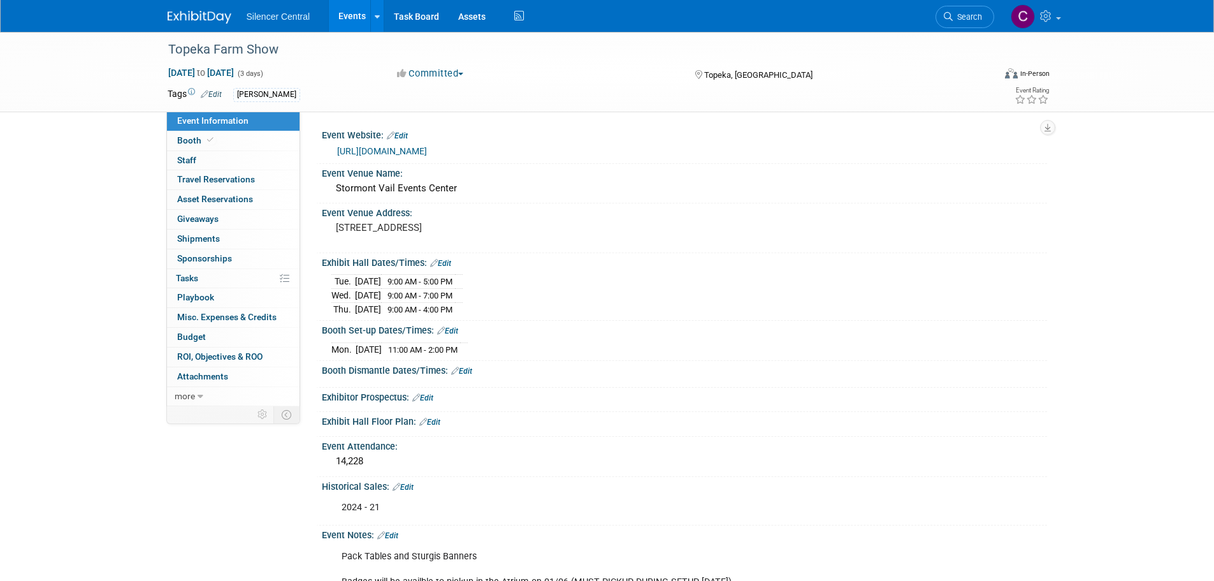
click at [446, 264] on link "Edit" at bounding box center [440, 263] width 21 height 9
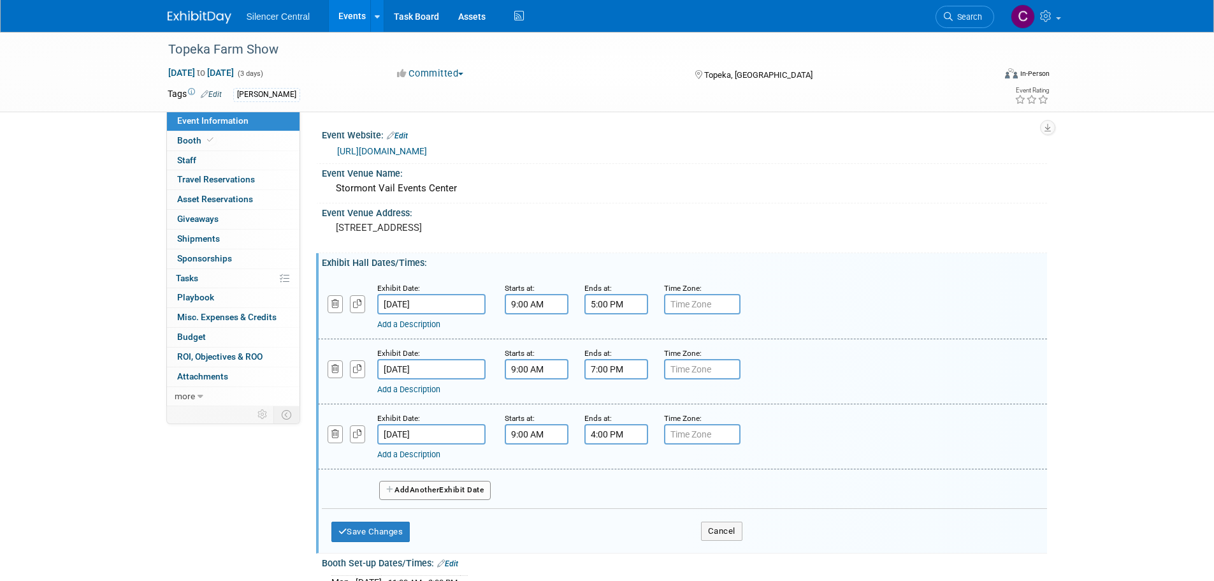
click at [445, 302] on input "Jan 7, 2025" at bounding box center [431, 304] width 108 height 20
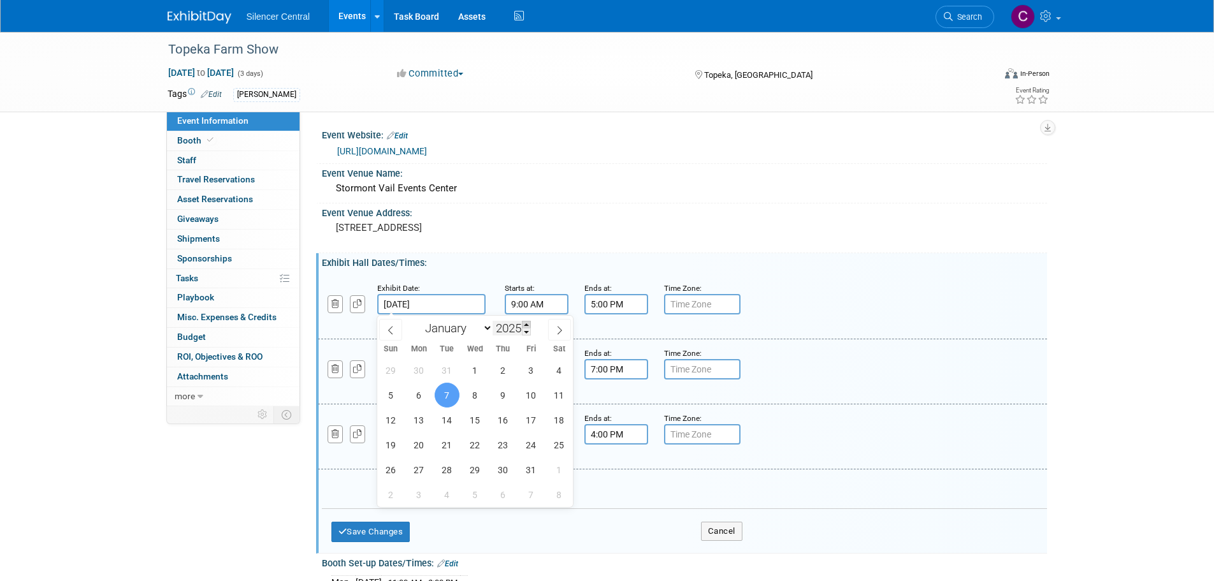
click at [525, 324] on span at bounding box center [526, 325] width 9 height 8
type input "2026"
click at [450, 396] on span "6" at bounding box center [447, 394] width 25 height 25
type input "Jan 6, 2026"
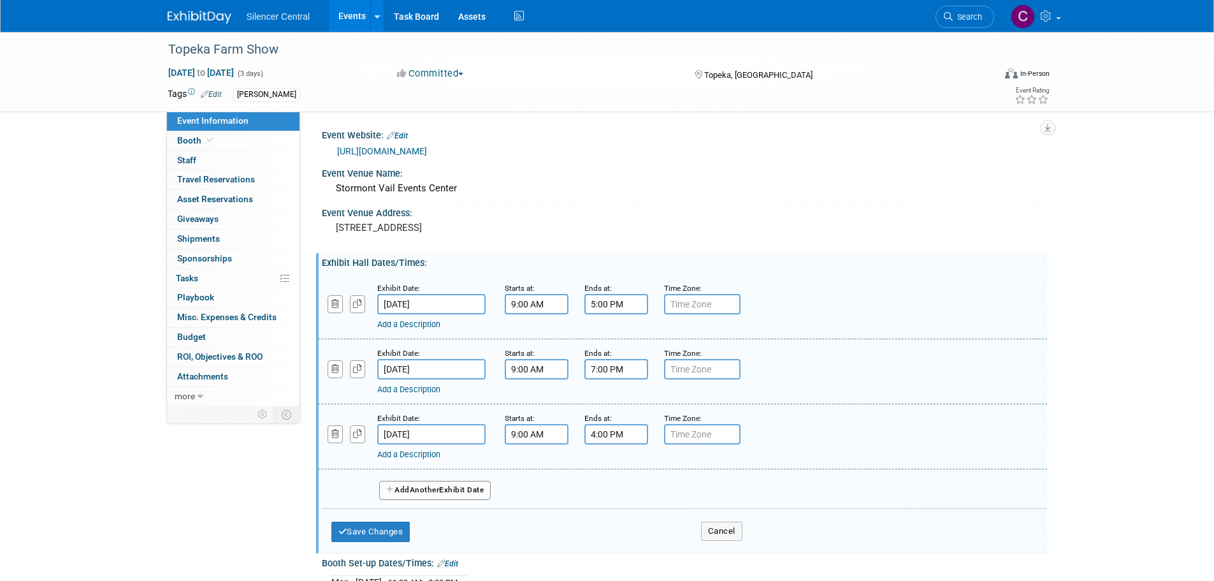
click at [455, 375] on input "Jan 8, 2025" at bounding box center [431, 369] width 108 height 20
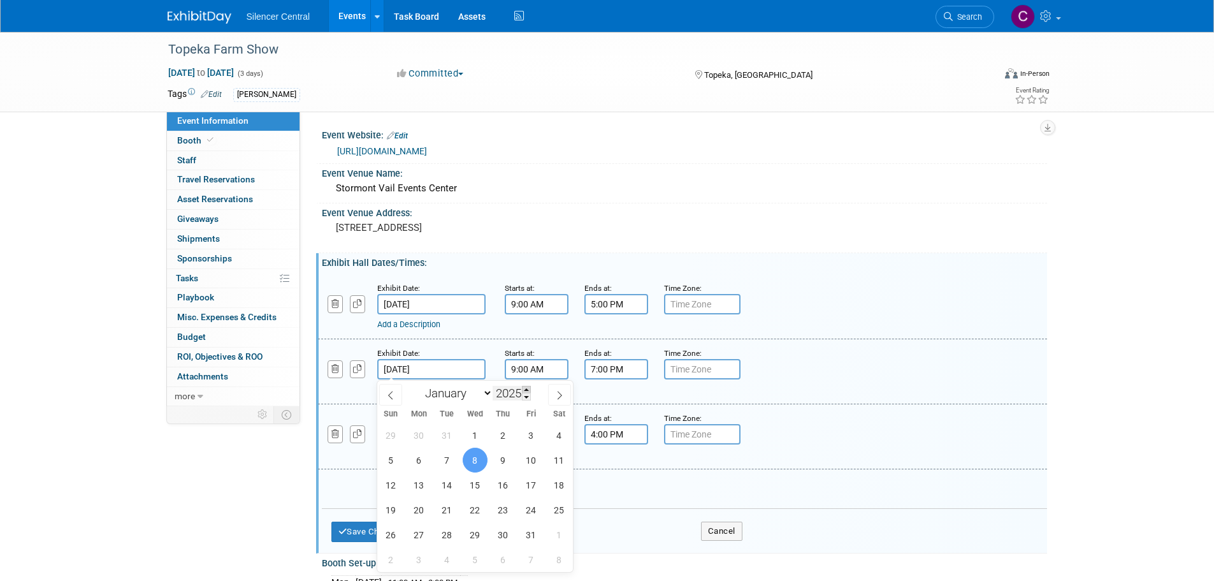
click at [527, 390] on span at bounding box center [526, 390] width 9 height 8
type input "2026"
click at [477, 460] on span "7" at bounding box center [475, 460] width 25 height 25
type input "Jan 7, 2026"
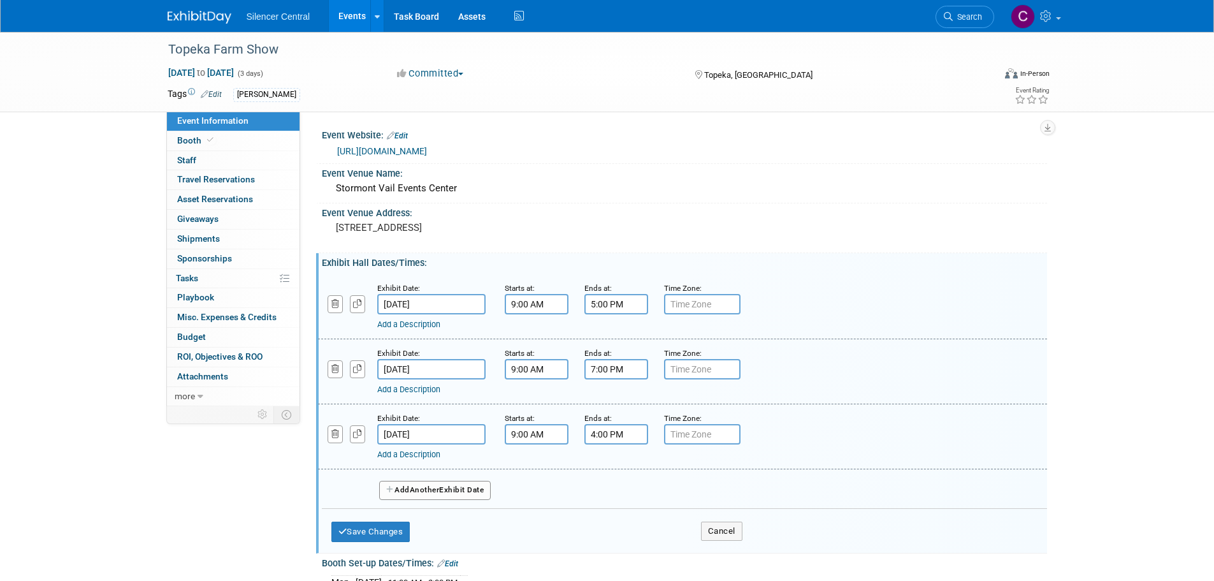
click at [463, 433] on input "[DATE]" at bounding box center [431, 434] width 108 height 20
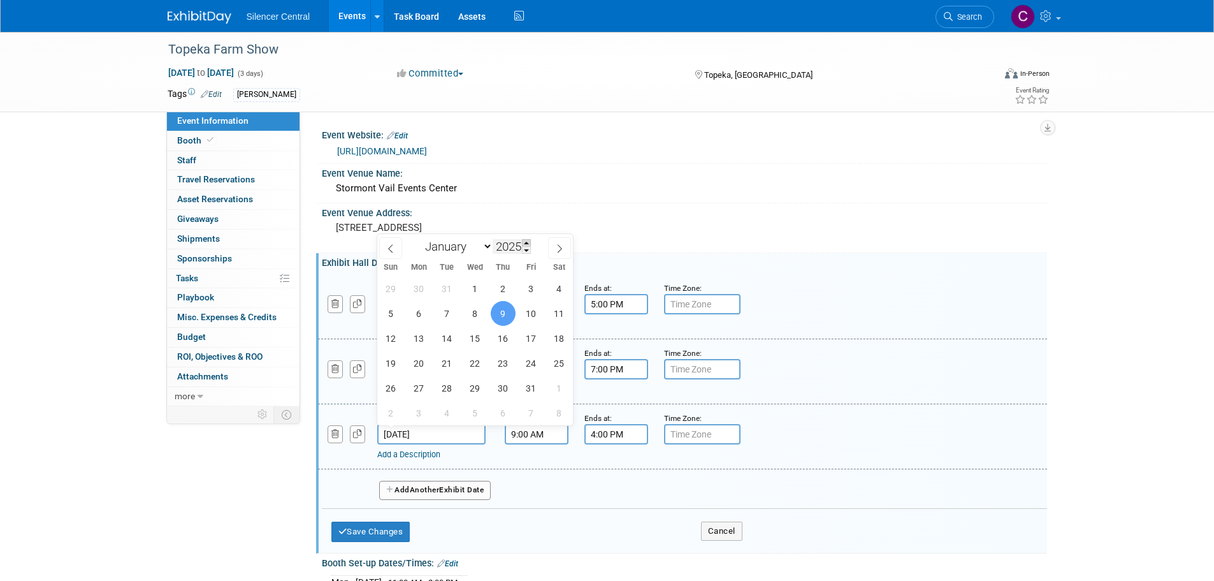
click at [525, 244] on span at bounding box center [526, 243] width 9 height 8
type input "2026"
click at [504, 317] on span "8" at bounding box center [503, 313] width 25 height 25
type input "Jan 8, 2026"
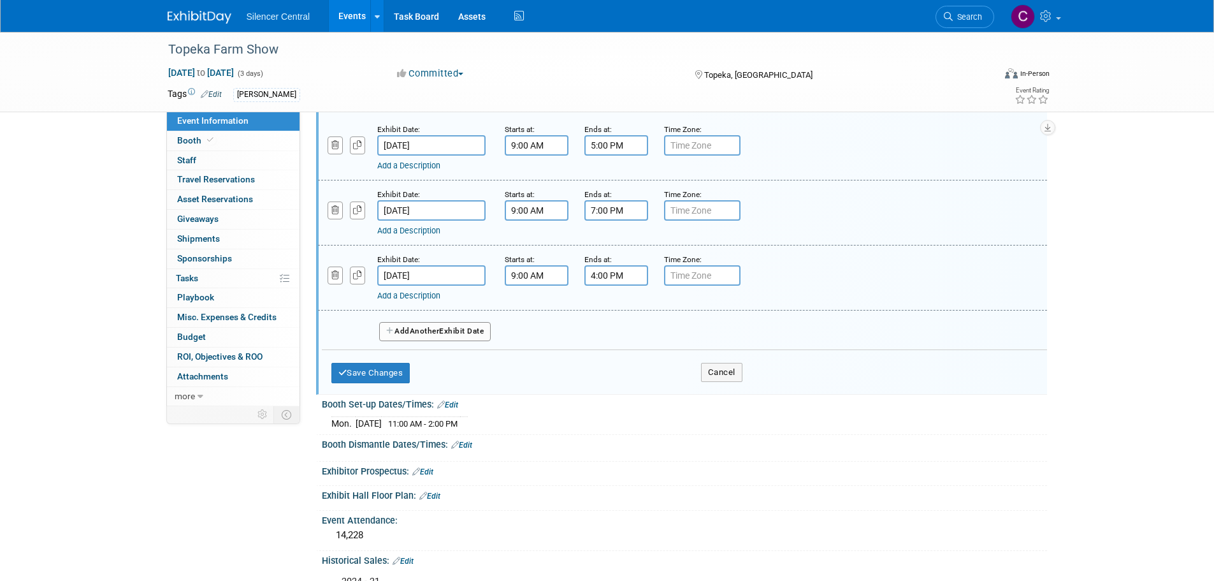
scroll to position [191, 0]
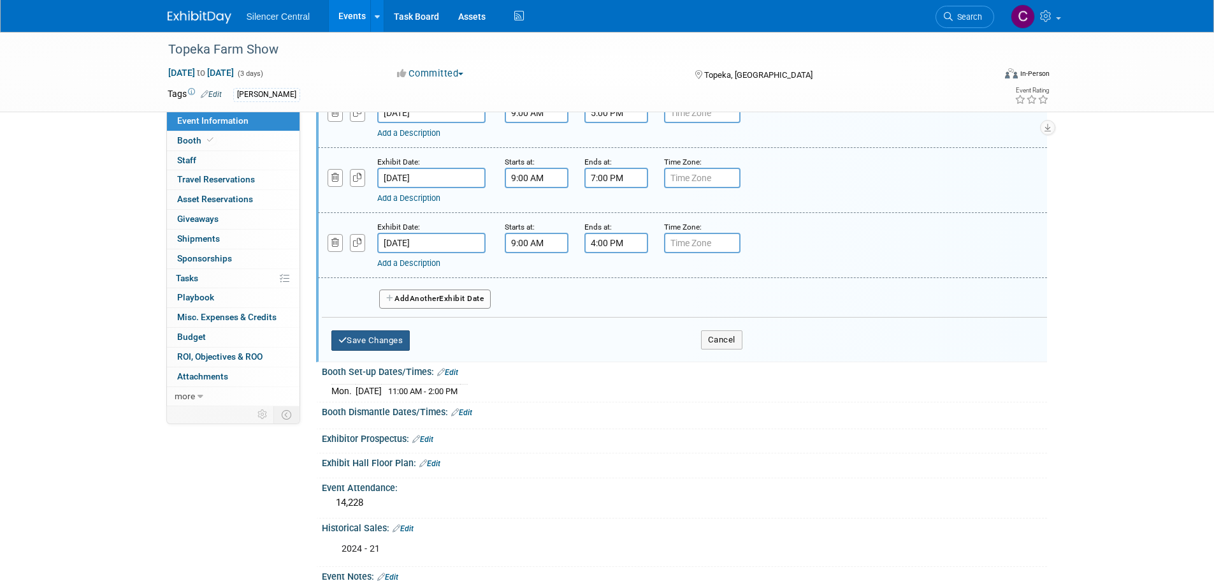
click at [376, 344] on button "Save Changes" at bounding box center [370, 340] width 79 height 20
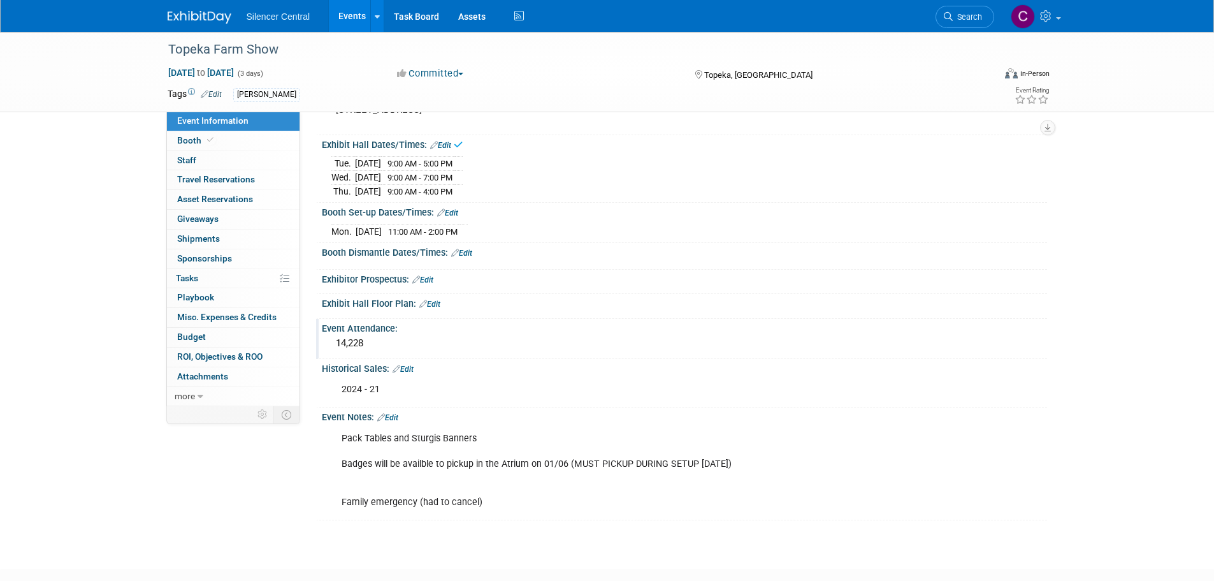
scroll to position [87, 0]
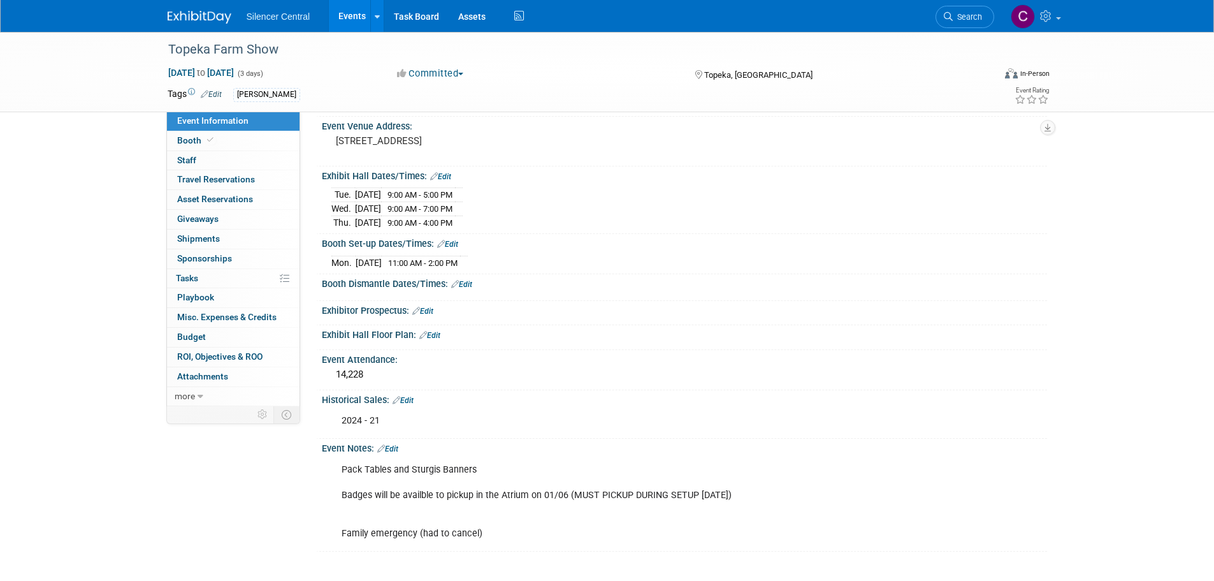
click at [456, 244] on link "Edit" at bounding box center [447, 244] width 21 height 9
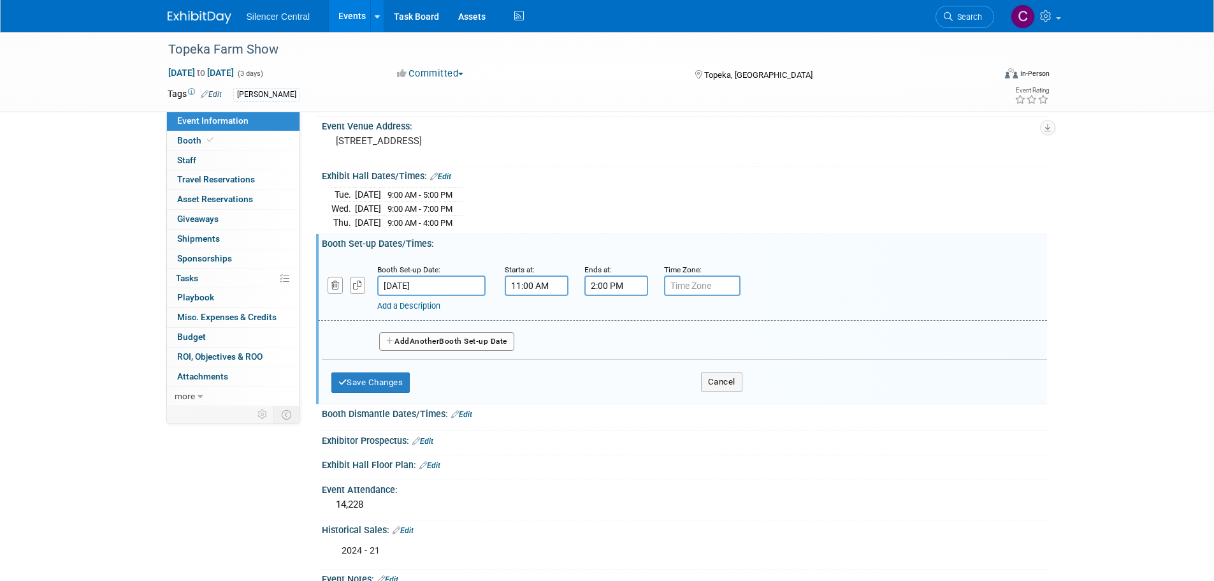
click at [461, 285] on input "Jan 6, 2025" at bounding box center [431, 285] width 108 height 20
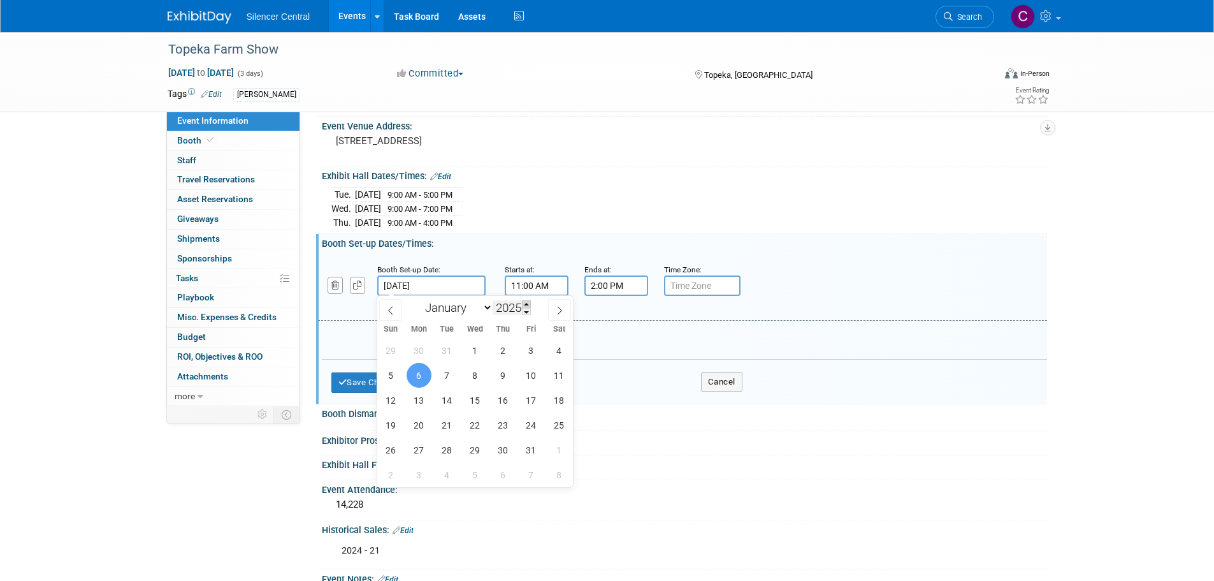
click at [529, 303] on span at bounding box center [526, 304] width 9 height 8
type input "2026"
click at [430, 377] on span "5" at bounding box center [419, 375] width 25 height 25
type input "Jan 5, 2026"
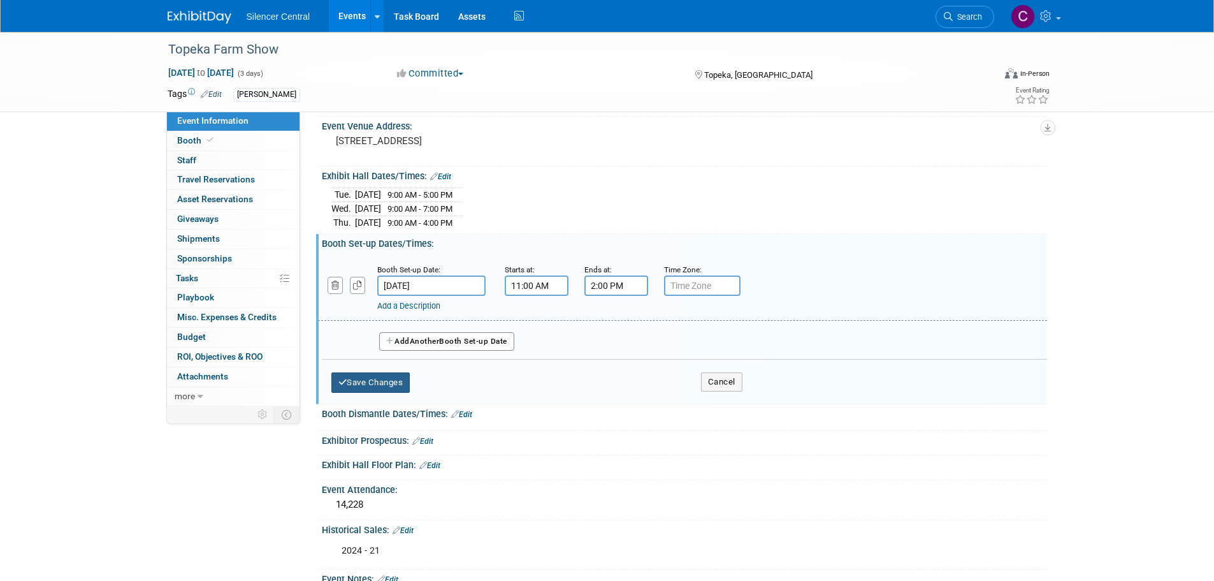
click at [395, 382] on button "Save Changes" at bounding box center [370, 382] width 79 height 20
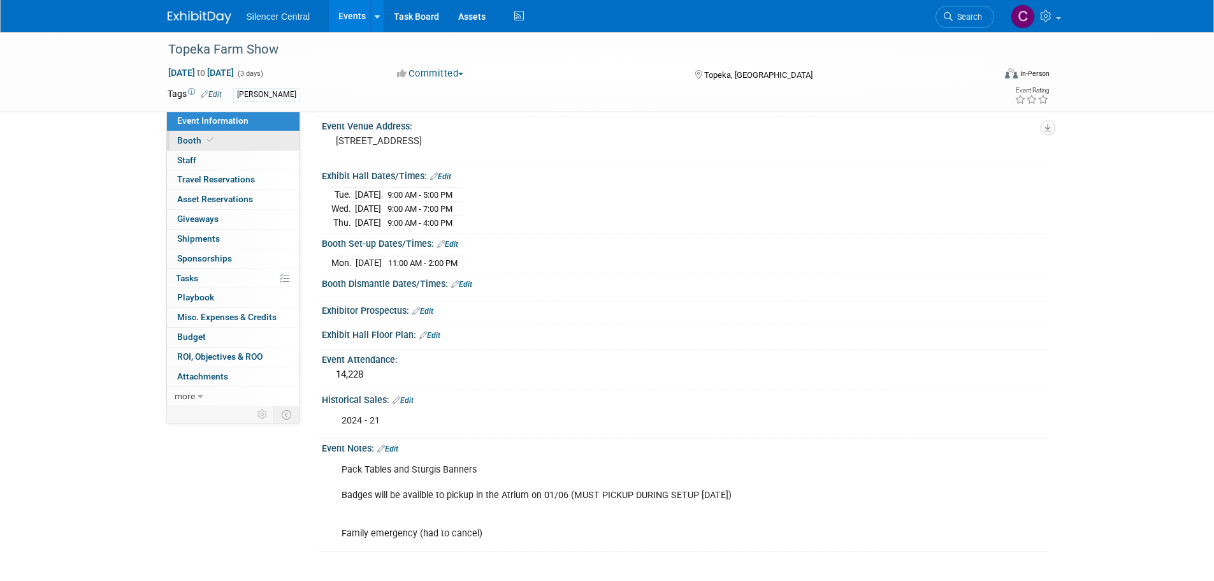
click at [224, 145] on link "Booth" at bounding box center [233, 140] width 133 height 19
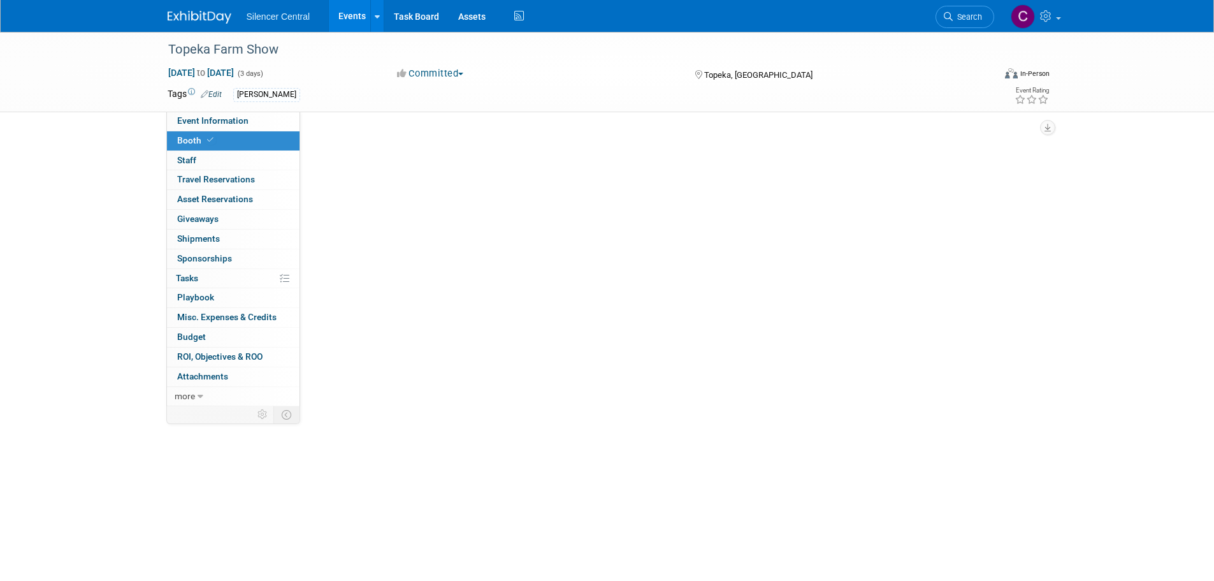
scroll to position [0, 0]
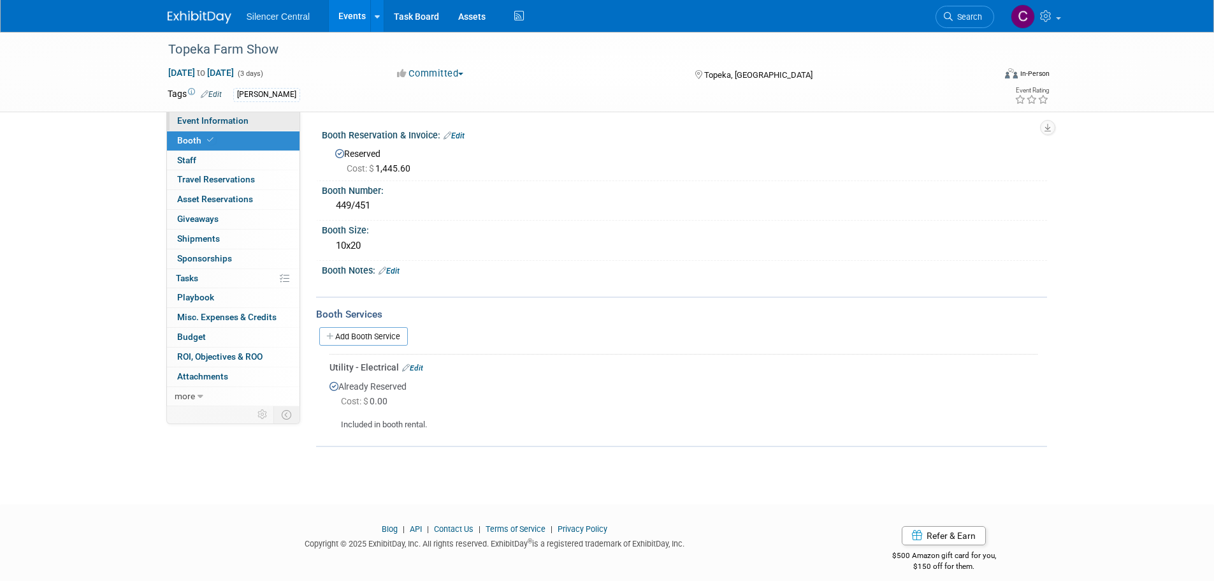
drag, startPoint x: 233, startPoint y: 117, endPoint x: 247, endPoint y: 115, distance: 14.8
click at [233, 117] on span "Event Information" at bounding box center [212, 120] width 71 height 10
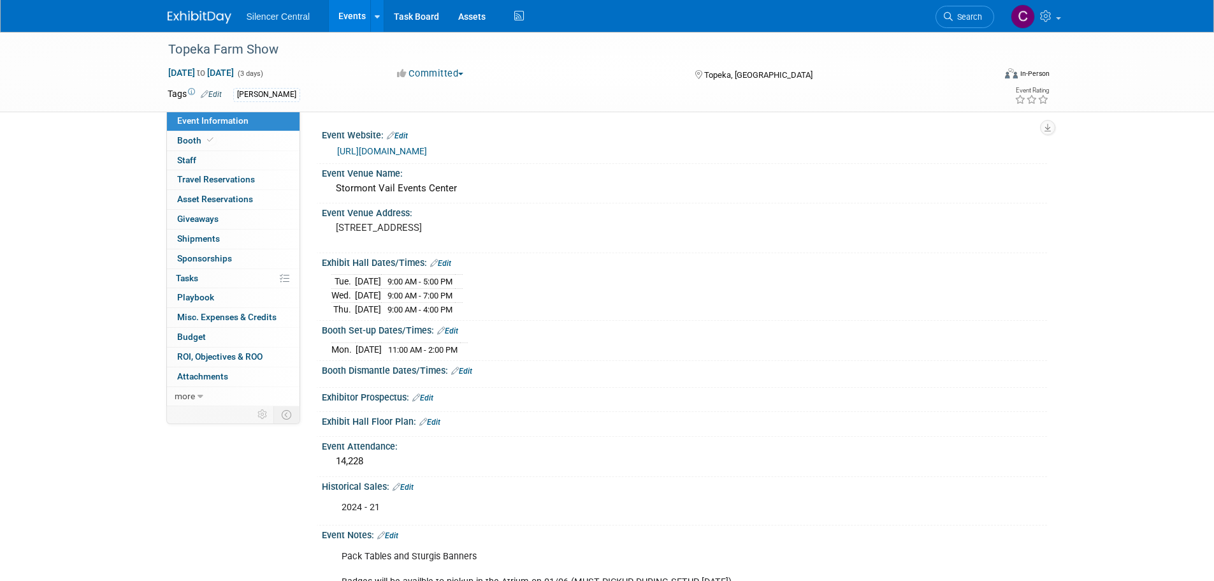
click at [196, 18] on img at bounding box center [200, 17] width 64 height 13
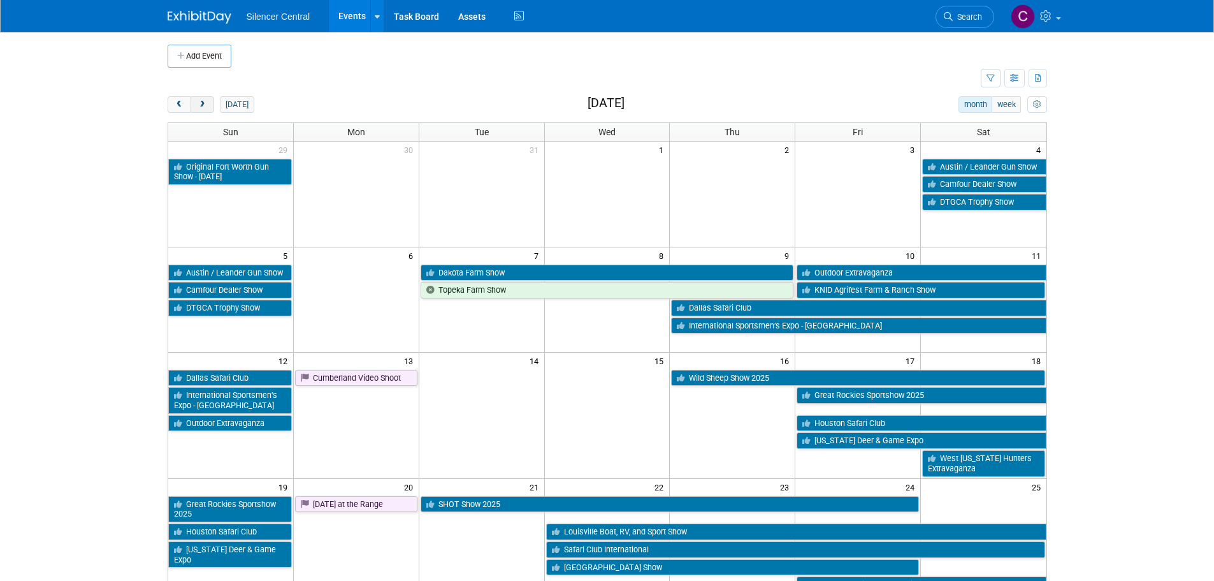
click at [206, 108] on span "next" at bounding box center [203, 105] width 10 height 8
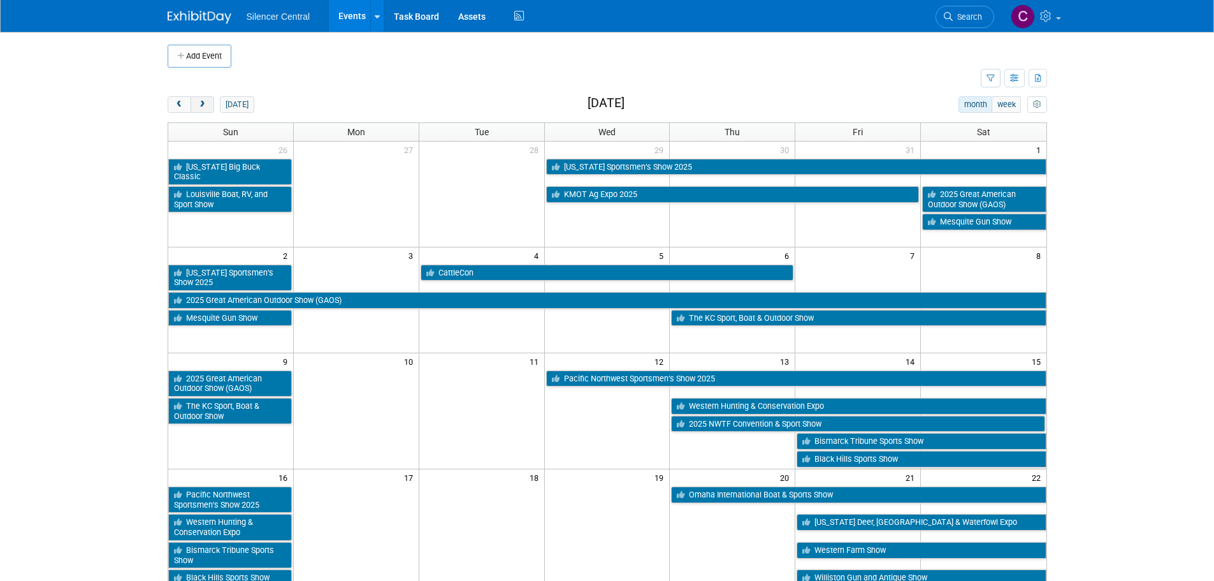
click at [206, 108] on span "next" at bounding box center [203, 105] width 10 height 8
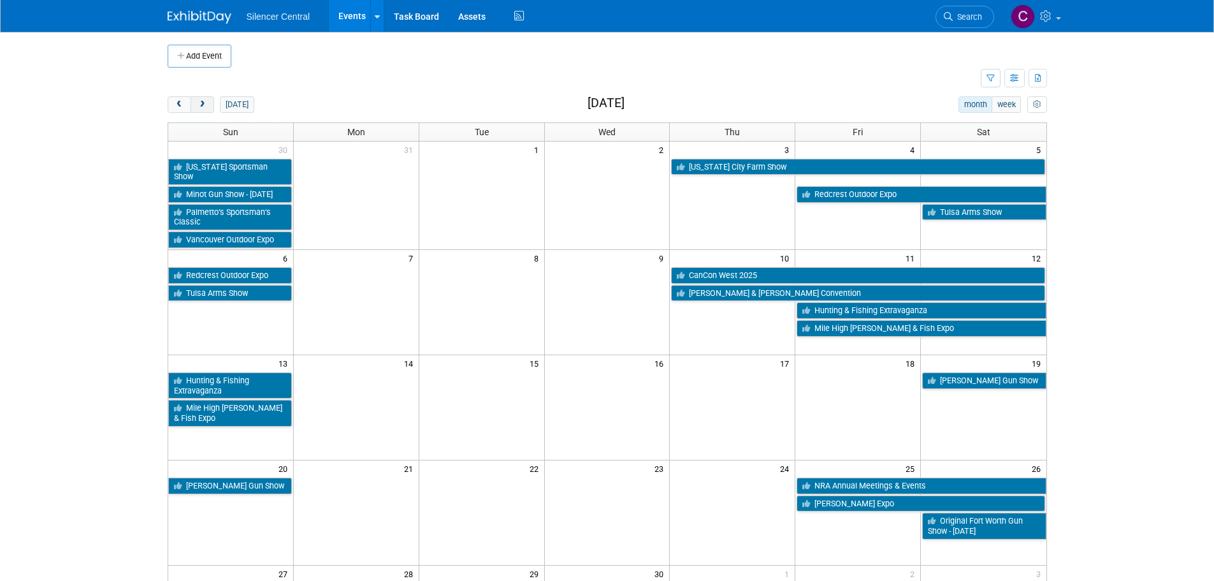
click at [206, 108] on span "next" at bounding box center [203, 105] width 10 height 8
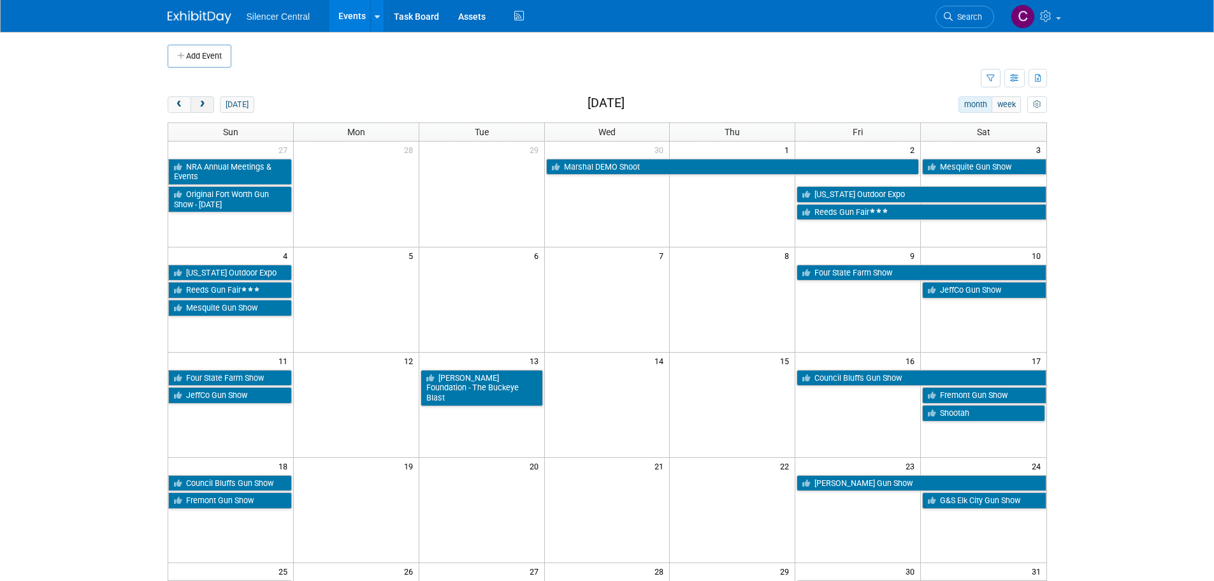
click at [206, 108] on span "next" at bounding box center [203, 105] width 10 height 8
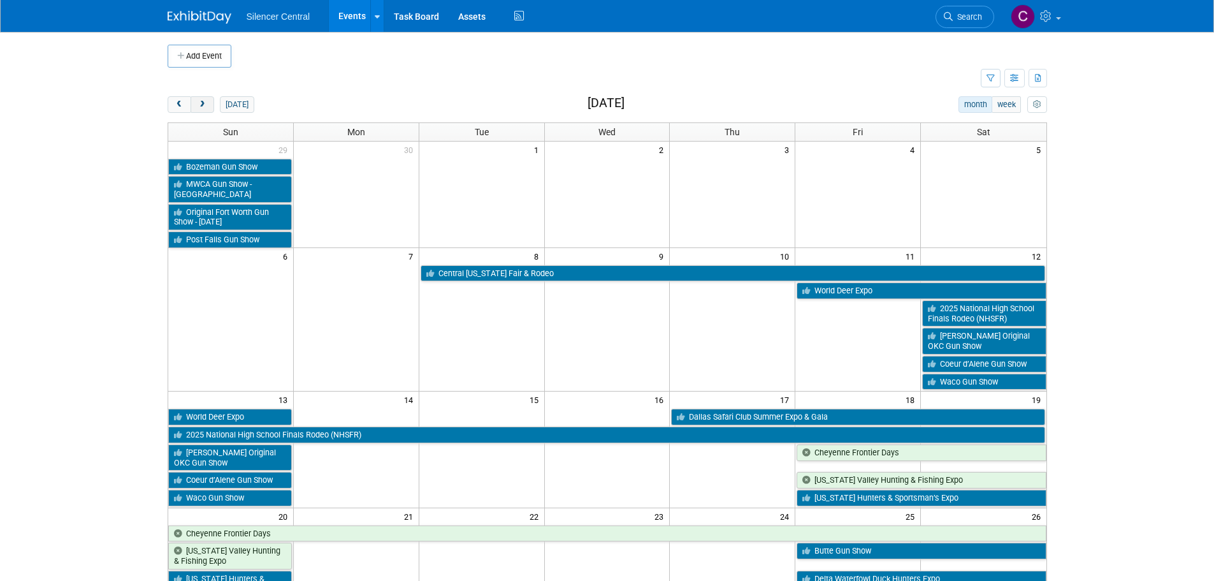
click at [206, 108] on span "next" at bounding box center [203, 105] width 10 height 8
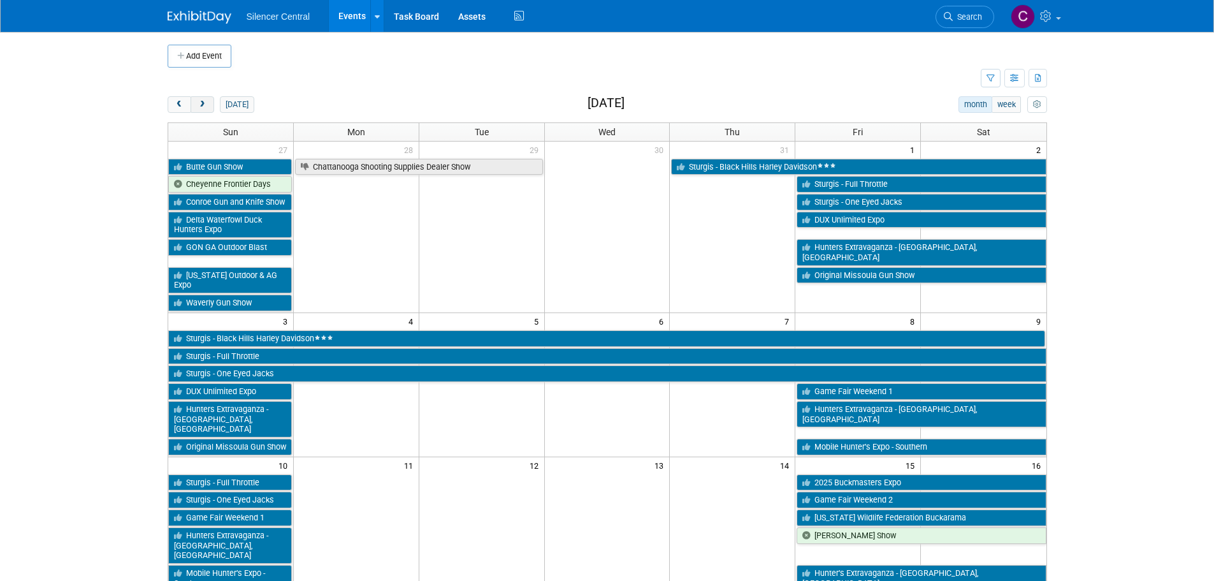
click at [206, 108] on span "next" at bounding box center [203, 105] width 10 height 8
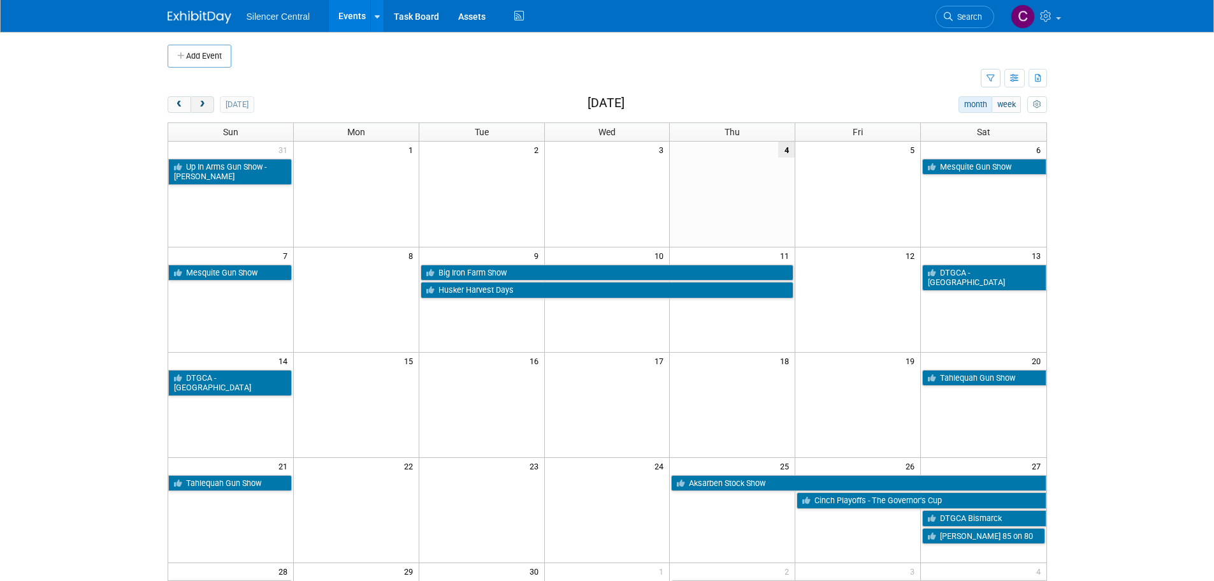
click at [206, 108] on span "next" at bounding box center [203, 105] width 10 height 8
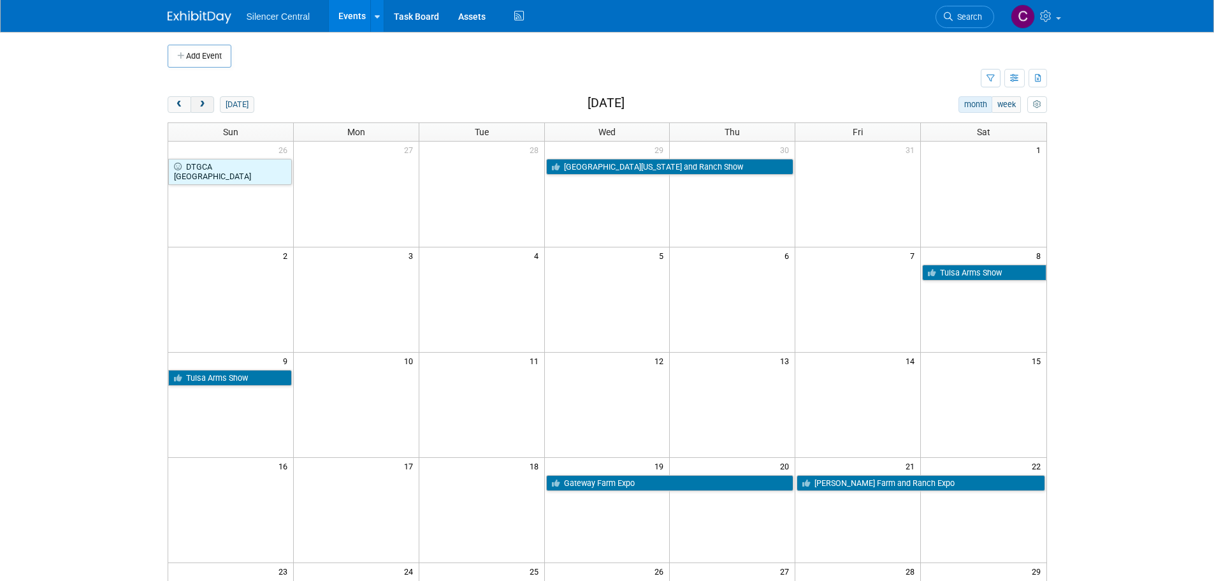
click at [206, 108] on span "next" at bounding box center [203, 105] width 10 height 8
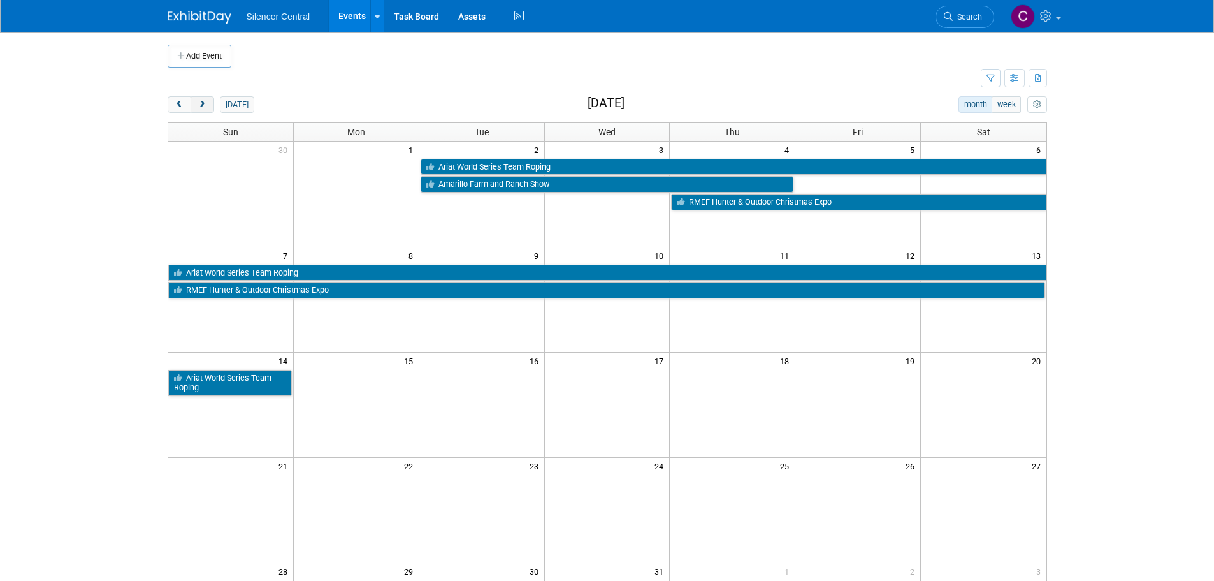
click at [206, 108] on span "next" at bounding box center [203, 105] width 10 height 8
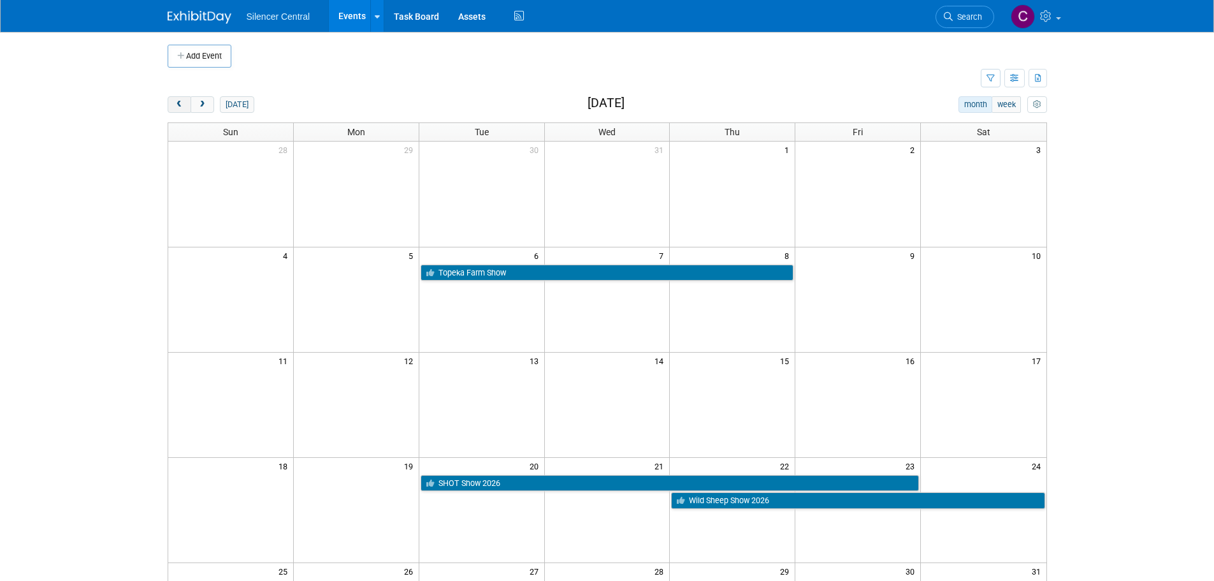
click at [182, 101] on span "prev" at bounding box center [180, 105] width 10 height 8
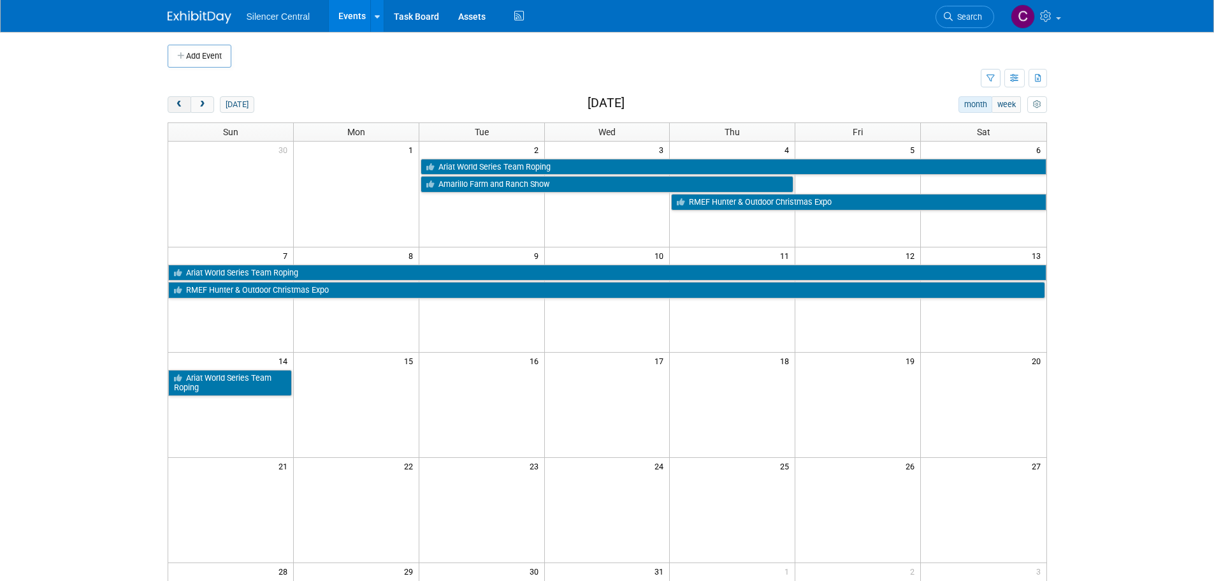
click at [182, 101] on span "prev" at bounding box center [180, 105] width 10 height 8
click at [177, 103] on span "prev" at bounding box center [180, 105] width 10 height 8
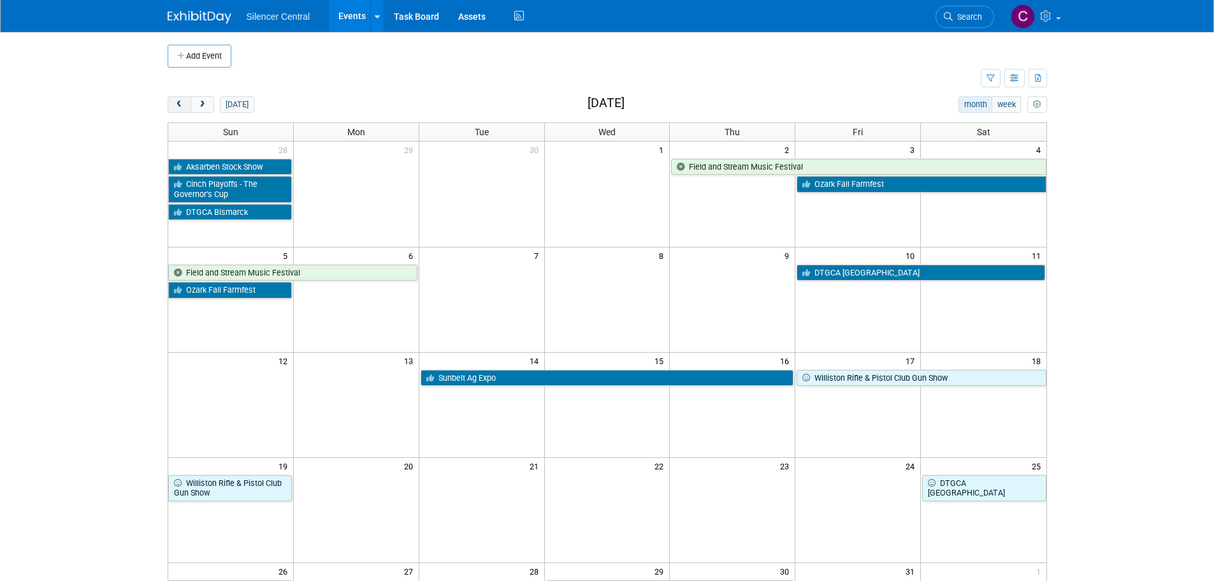
click at [177, 103] on span "prev" at bounding box center [180, 105] width 10 height 8
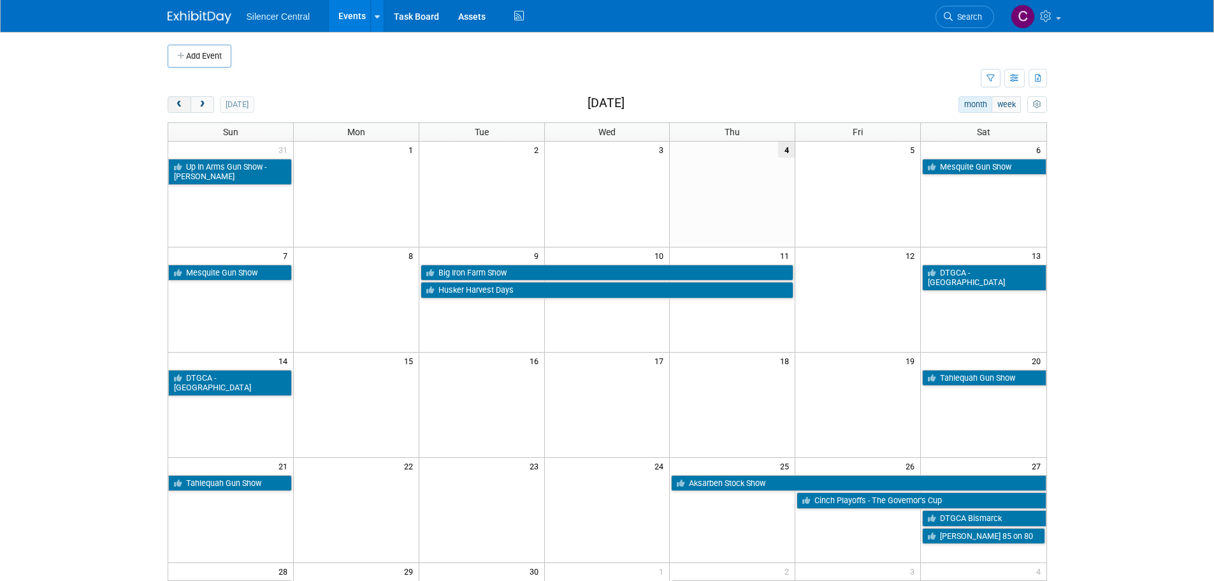
click at [177, 103] on span "prev" at bounding box center [180, 105] width 10 height 8
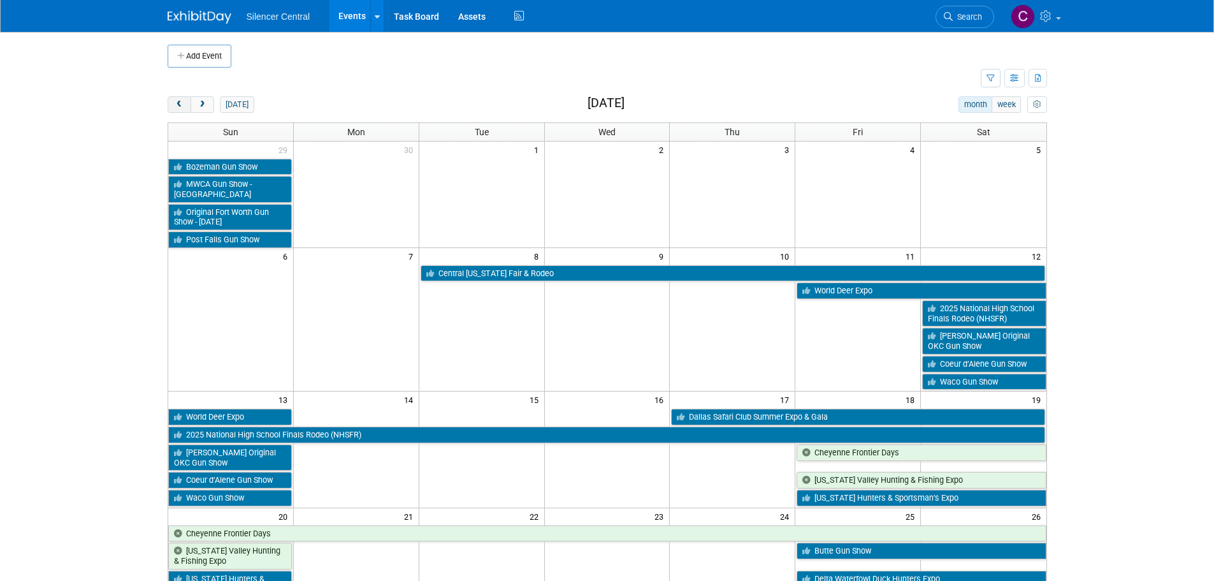
click at [177, 103] on span "prev" at bounding box center [180, 105] width 10 height 8
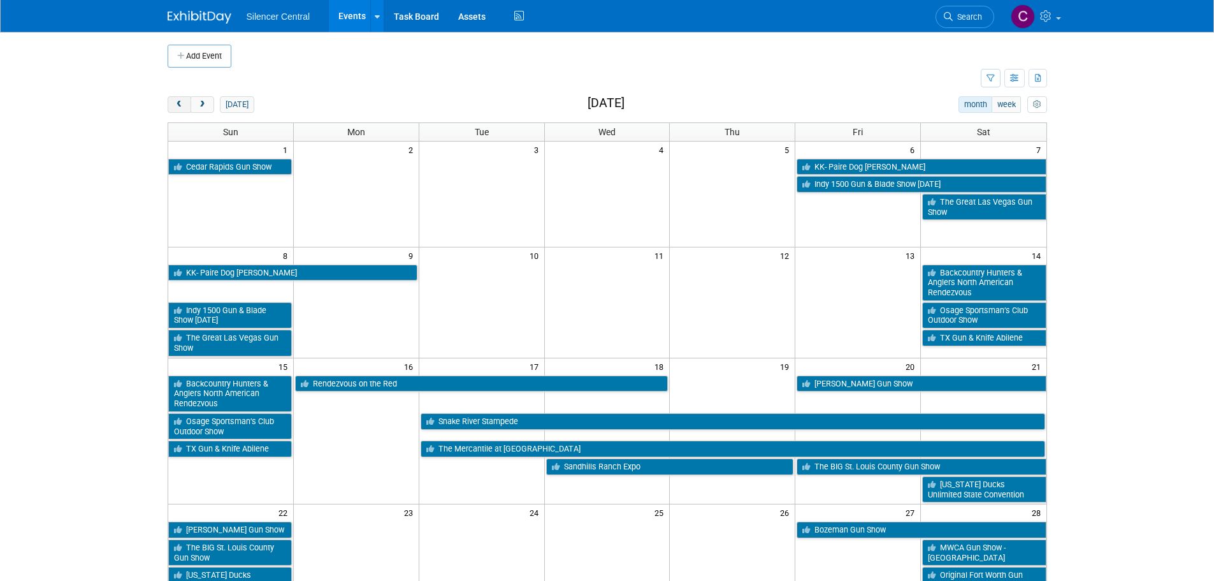
click at [177, 103] on span "prev" at bounding box center [180, 105] width 10 height 8
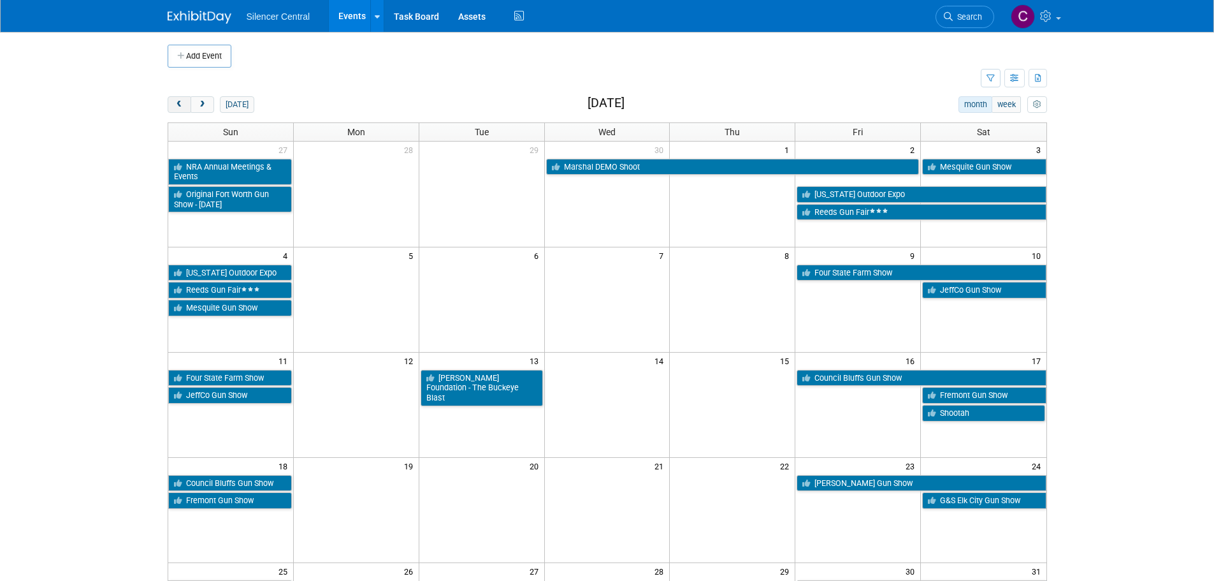
click at [177, 103] on span "prev" at bounding box center [180, 105] width 10 height 8
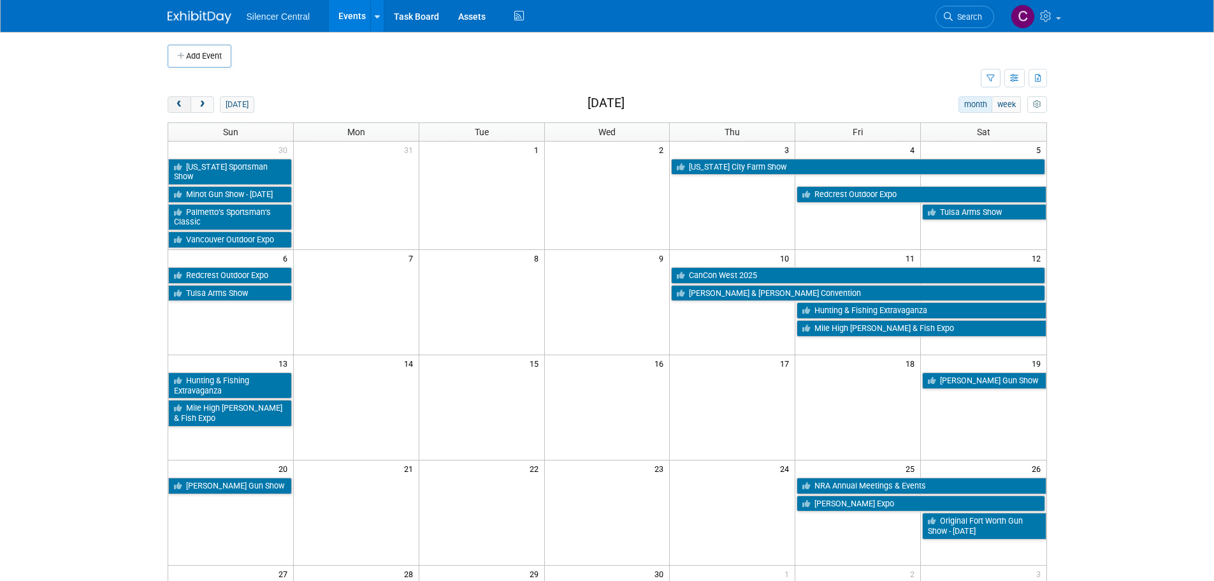
click at [177, 103] on span "prev" at bounding box center [180, 105] width 10 height 8
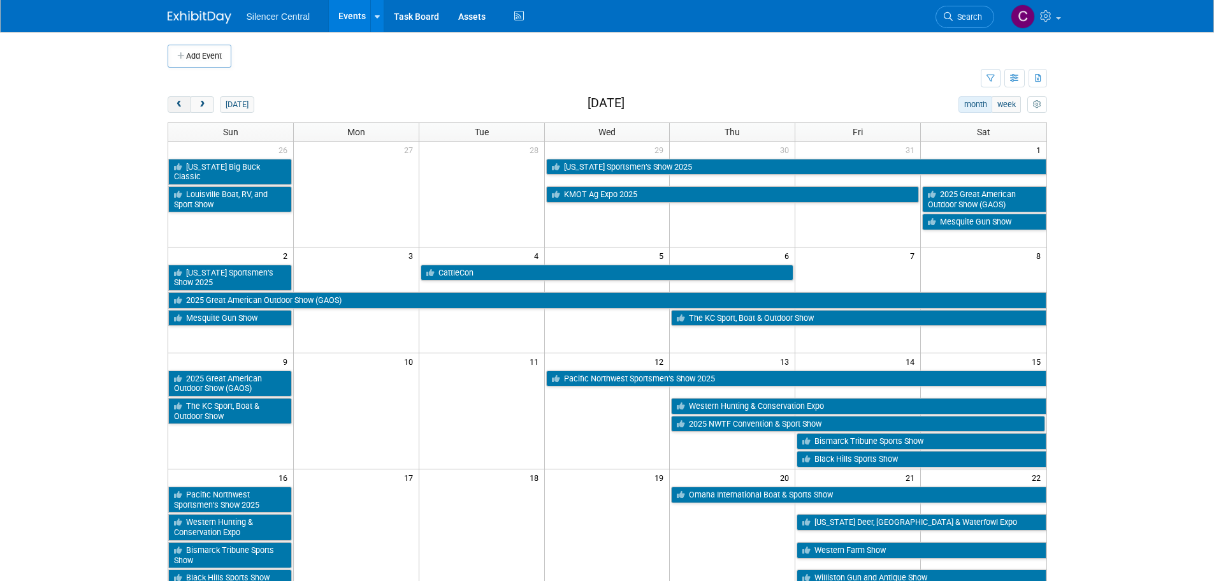
click at [177, 103] on span "prev" at bounding box center [180, 105] width 10 height 8
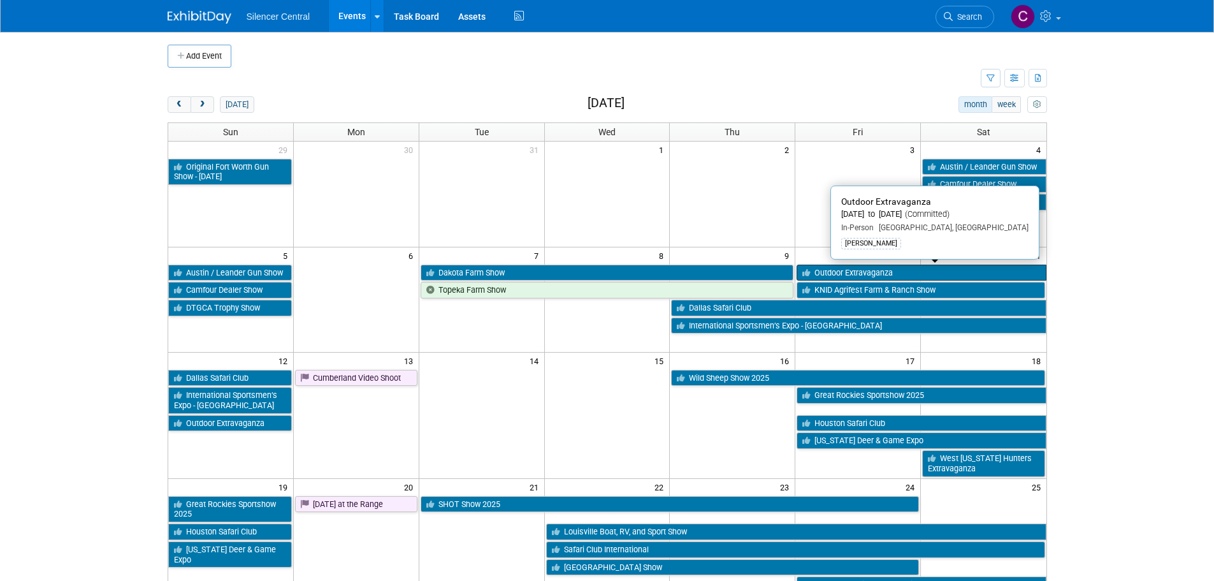
click at [861, 275] on link "Outdoor Extravaganza" at bounding box center [921, 273] width 249 height 17
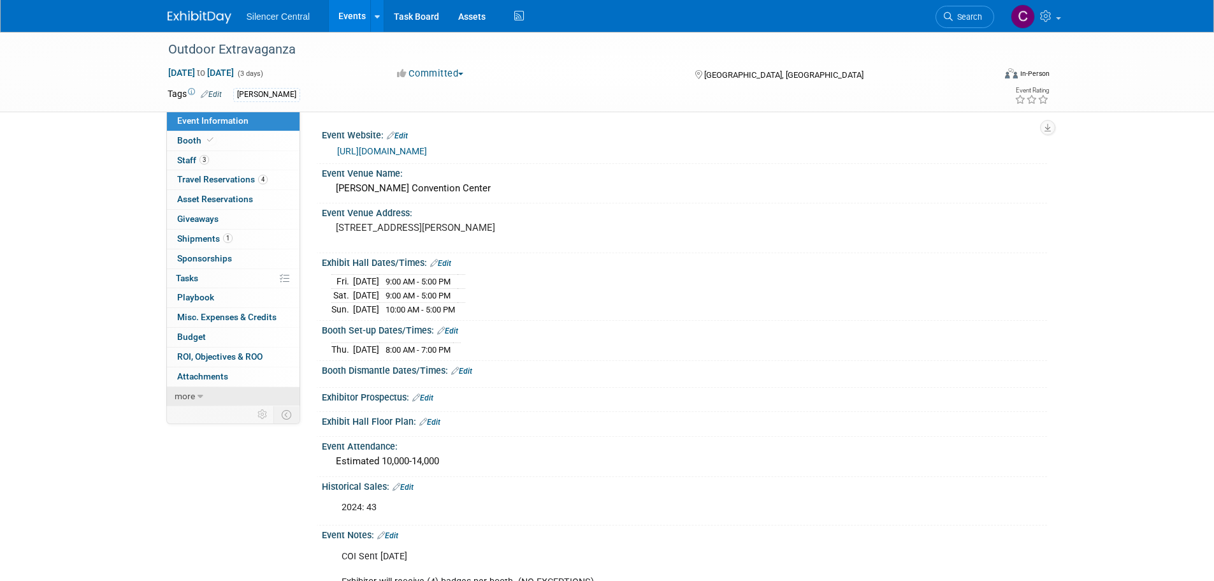
click at [198, 392] on icon at bounding box center [201, 396] width 6 height 9
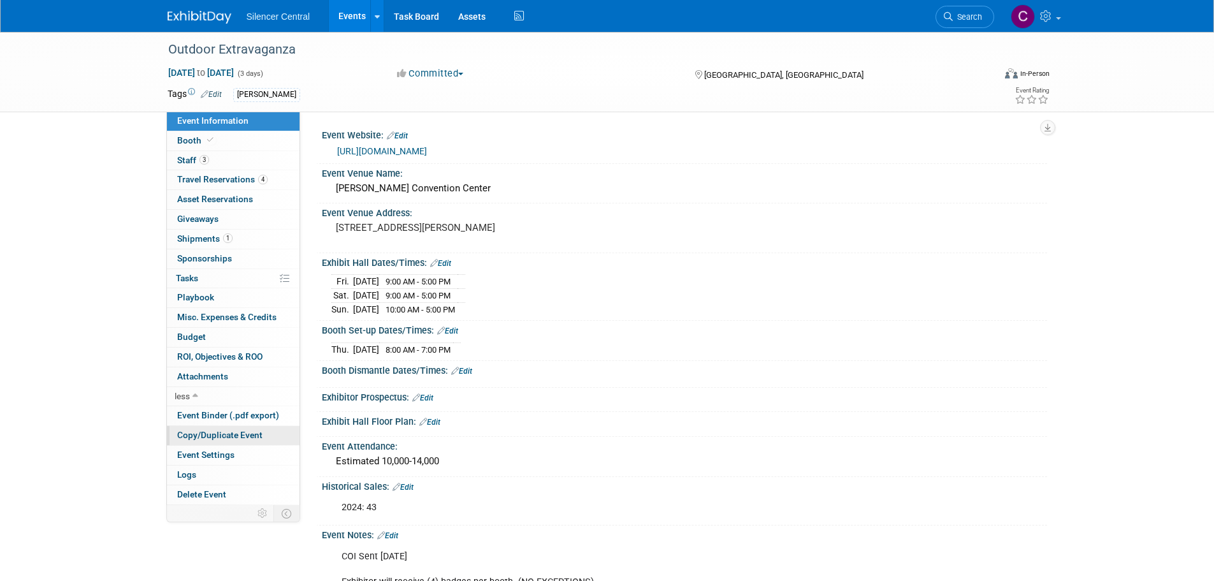
click at [217, 433] on span "Copy/Duplicate Event" at bounding box center [219, 435] width 85 height 10
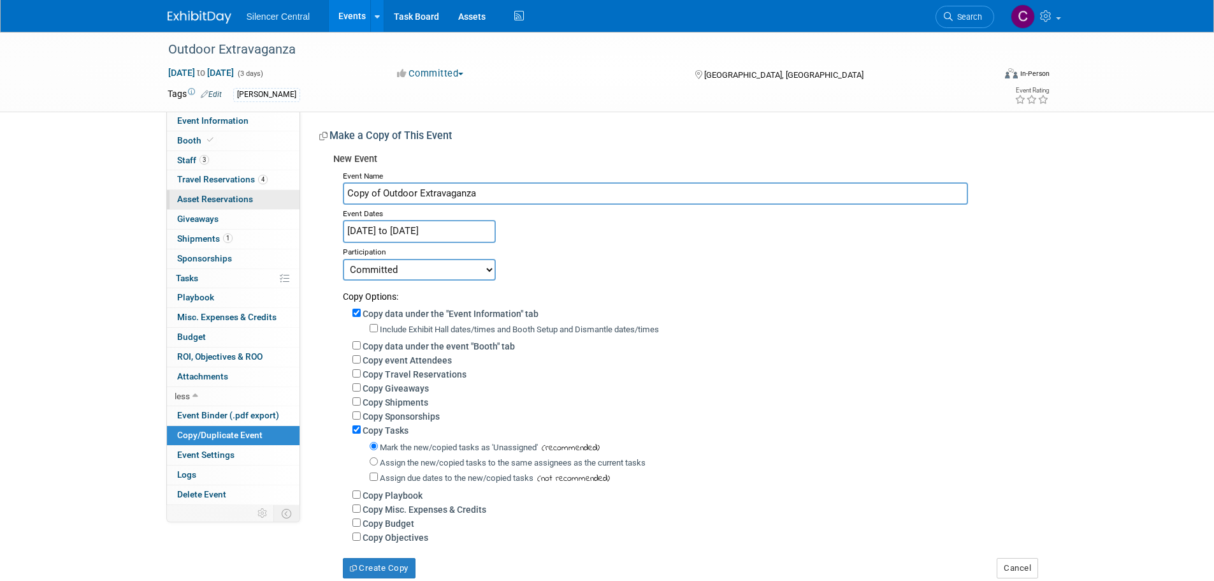
drag, startPoint x: 382, startPoint y: 193, endPoint x: 283, endPoint y: 209, distance: 100.7
click at [283, 209] on div "Event Information Event Info Booth Booth 3 Staff 3 Staff 4 Travel Reservations …" at bounding box center [607, 305] width 899 height 546
type input "Outdoor Extravaganza"
drag, startPoint x: 397, startPoint y: 232, endPoint x: 404, endPoint y: 236, distance: 8.0
click at [397, 232] on input "[DATE] to [DATE]" at bounding box center [419, 231] width 153 height 22
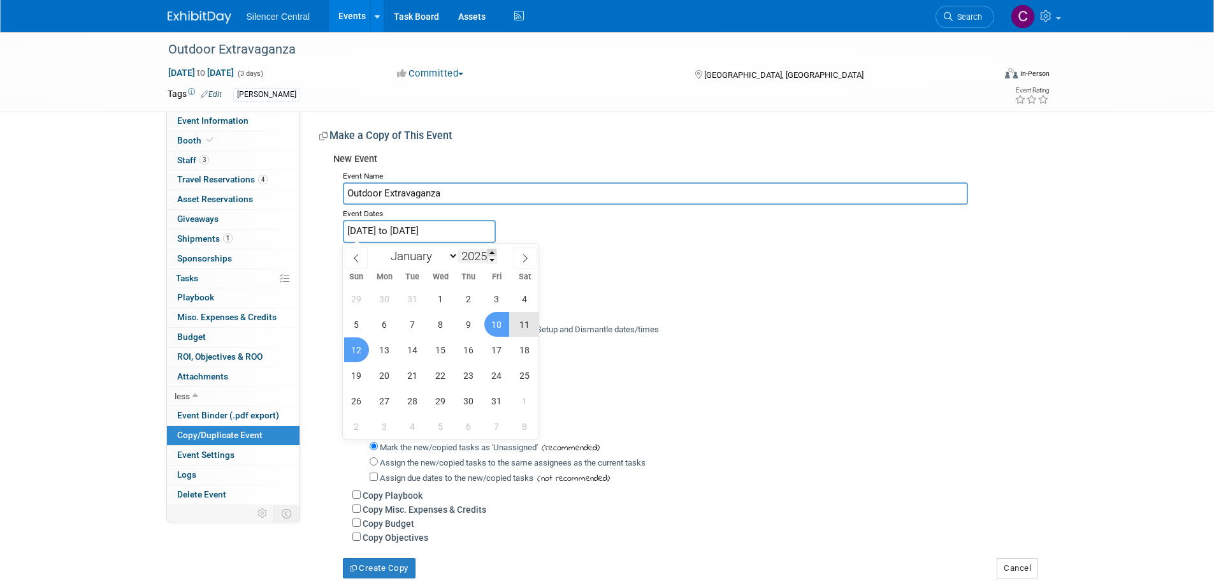
click at [493, 252] on span at bounding box center [492, 253] width 9 height 8
type input "2026"
click at [501, 329] on span "9" at bounding box center [496, 324] width 25 height 25
click at [354, 356] on span "11" at bounding box center [356, 349] width 25 height 25
type input "[DATE] to [DATE]"
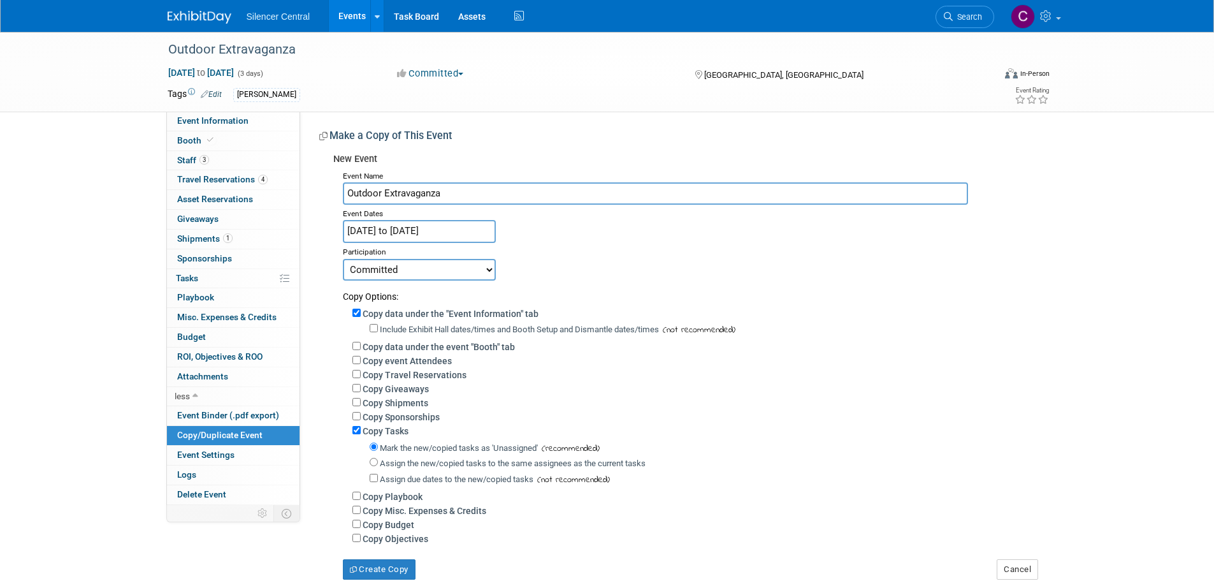
click at [416, 326] on label "Include Exhibit Hall dates/times and Booth Setup and Dismantle dates/times" at bounding box center [519, 329] width 279 height 10
click at [378, 326] on input "Include Exhibit Hall dates/times and Booth Setup and Dismantle dates/times" at bounding box center [374, 328] width 8 height 8
checkbox input "true"
click at [413, 344] on label "Copy data under the event "Booth" tab" at bounding box center [439, 347] width 152 height 10
click at [361, 344] on input "Copy data under the event "Booth" tab" at bounding box center [357, 346] width 8 height 8
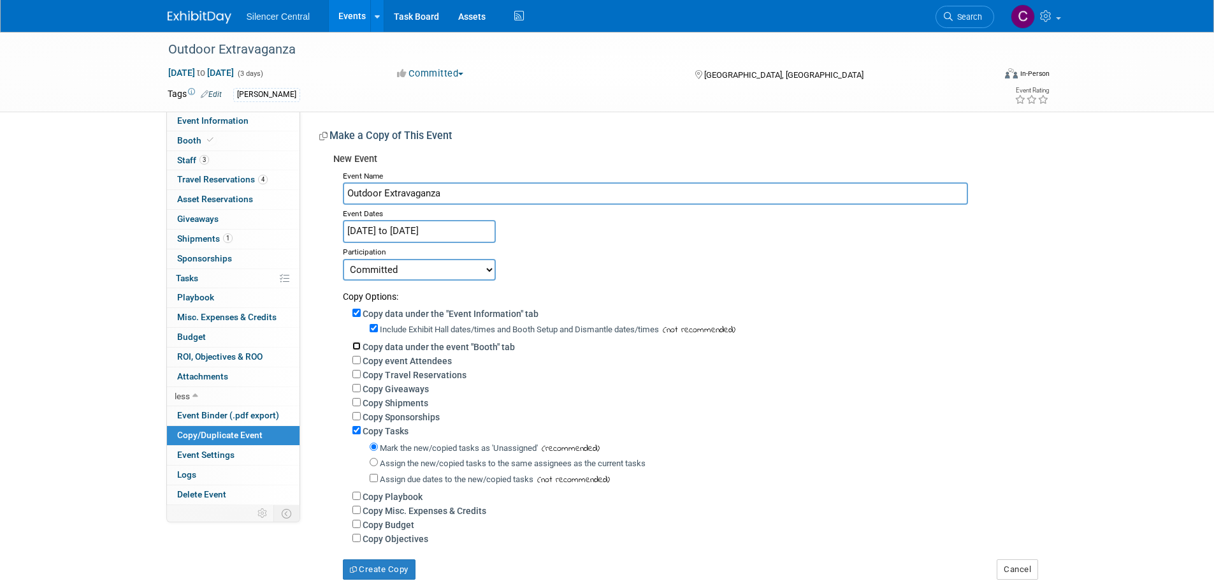
checkbox input "true"
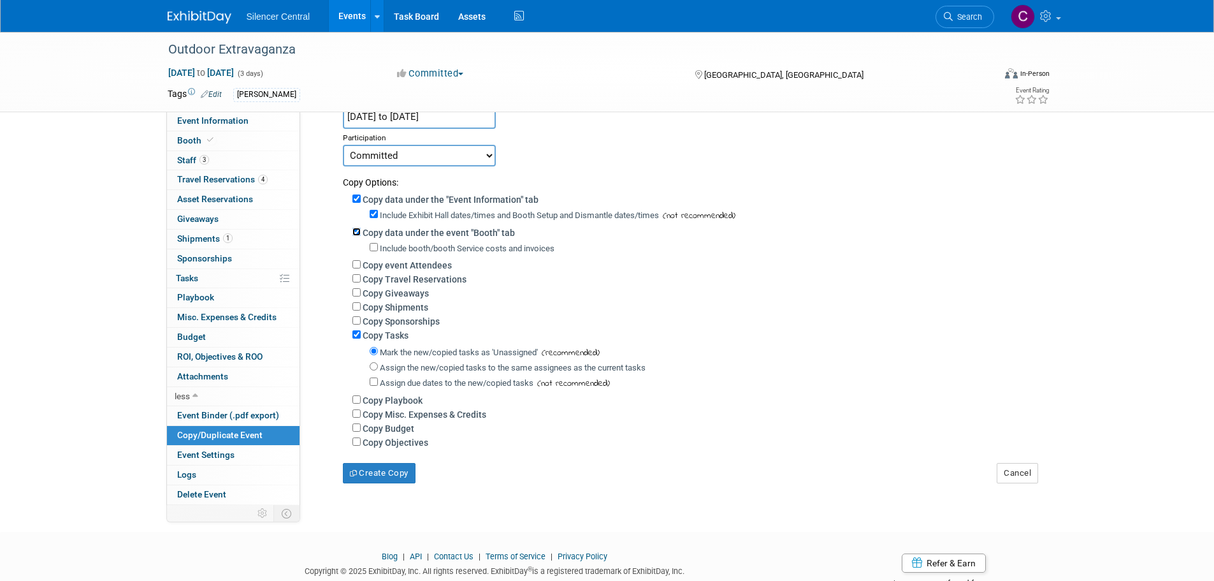
scroll to position [163, 0]
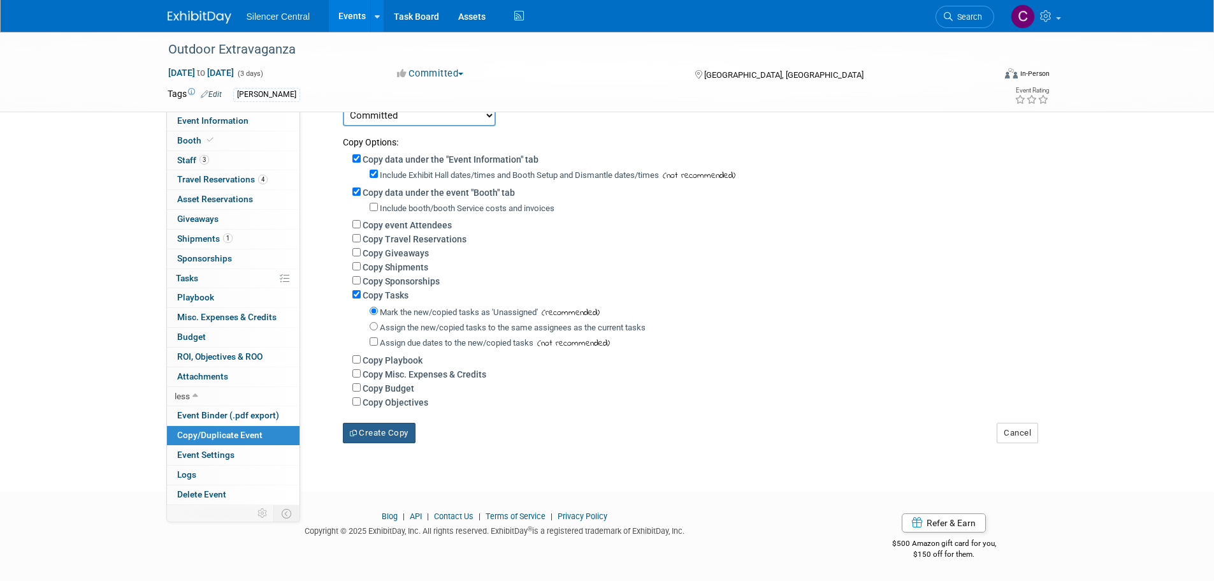
click at [382, 437] on button "Create Copy" at bounding box center [379, 433] width 73 height 20
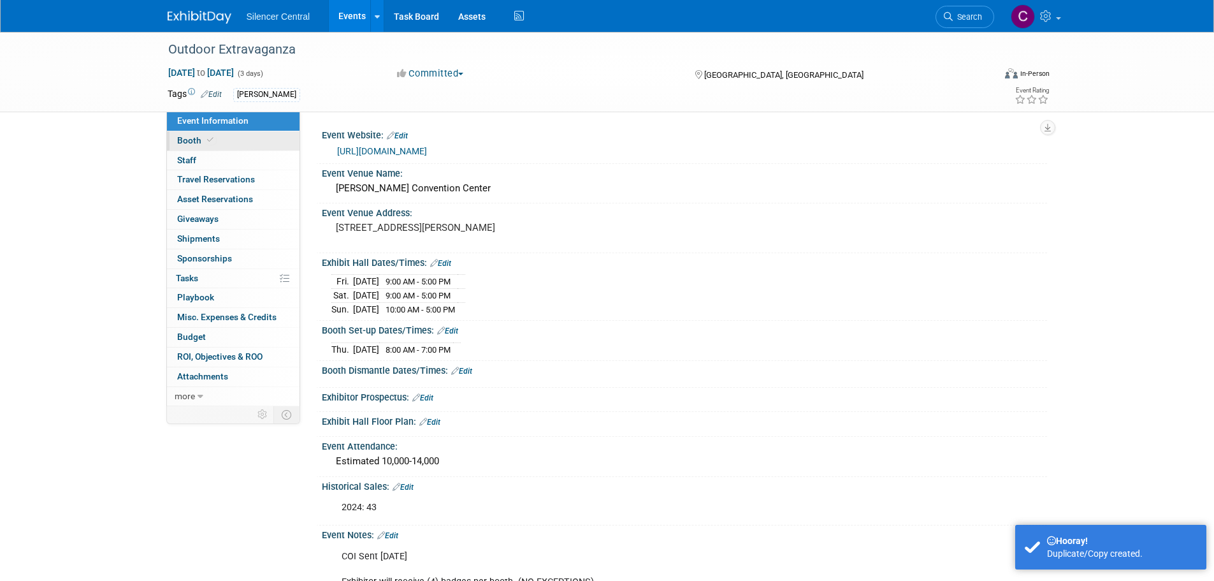
click at [222, 133] on link "Booth" at bounding box center [233, 140] width 133 height 19
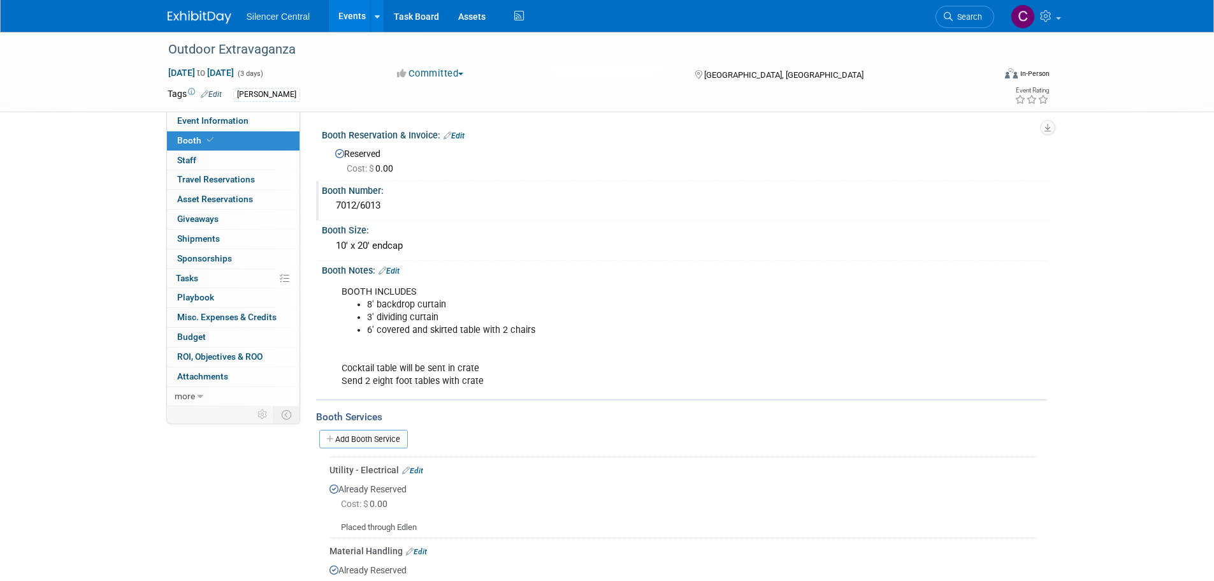
click at [375, 205] on div "7012/6013" at bounding box center [684, 206] width 706 height 20
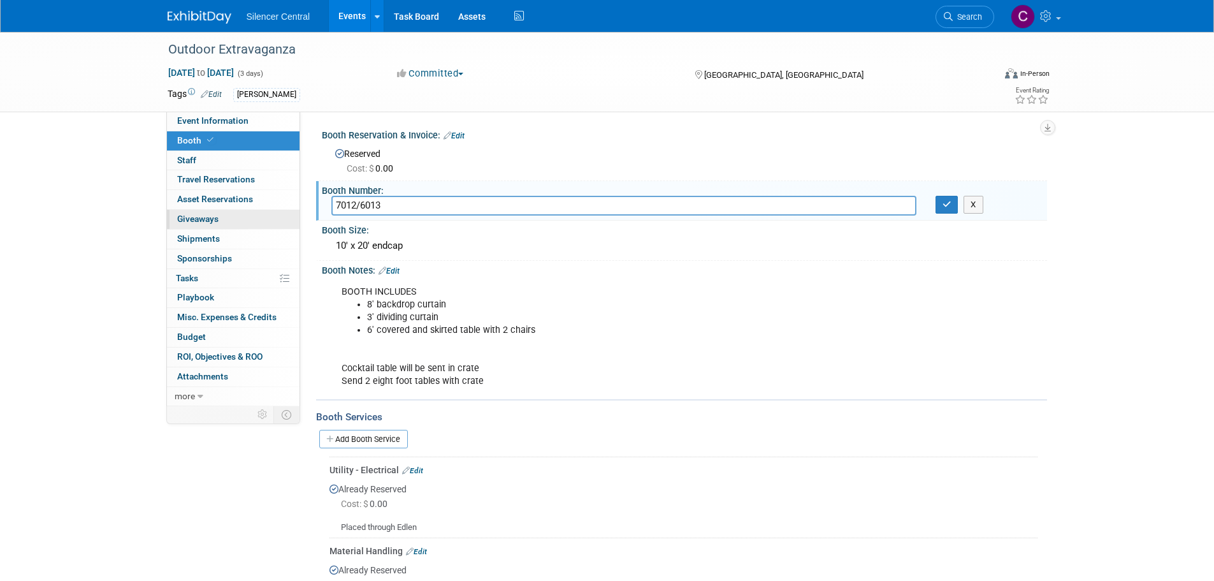
drag, startPoint x: 409, startPoint y: 212, endPoint x: 289, endPoint y: 220, distance: 120.7
click at [289, 220] on div "Event Information Event Info Booth Booth 0 Staff 0 Staff 0 Travel Reservations …" at bounding box center [607, 331] width 899 height 599
type input "TBD"
click at [949, 212] on button "button" at bounding box center [947, 205] width 23 height 18
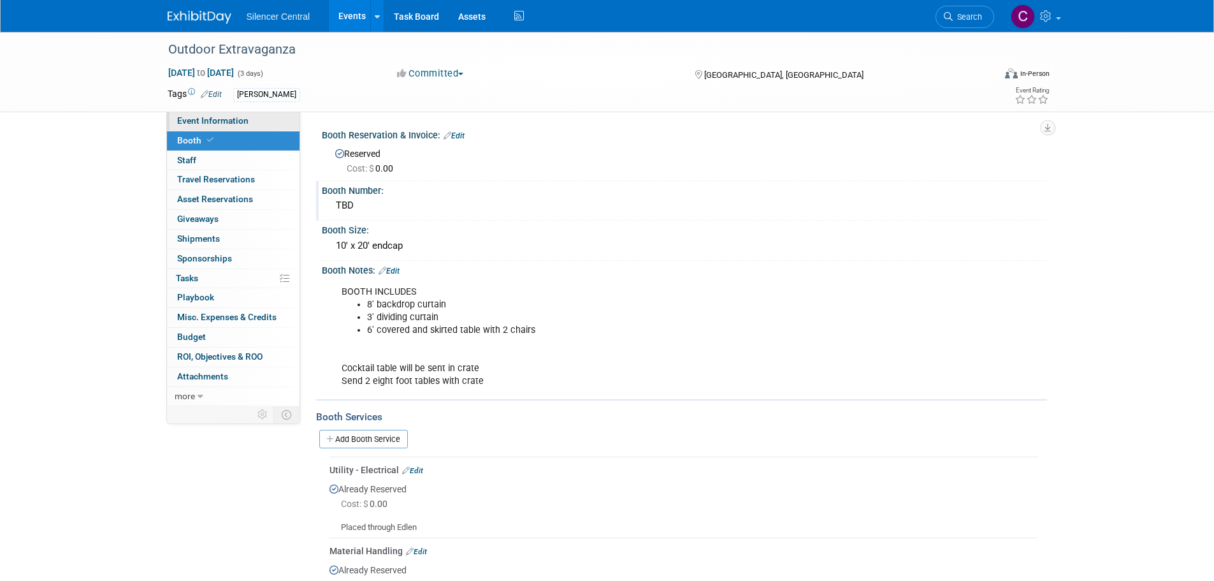
click at [226, 121] on span "Event Information" at bounding box center [212, 120] width 71 height 10
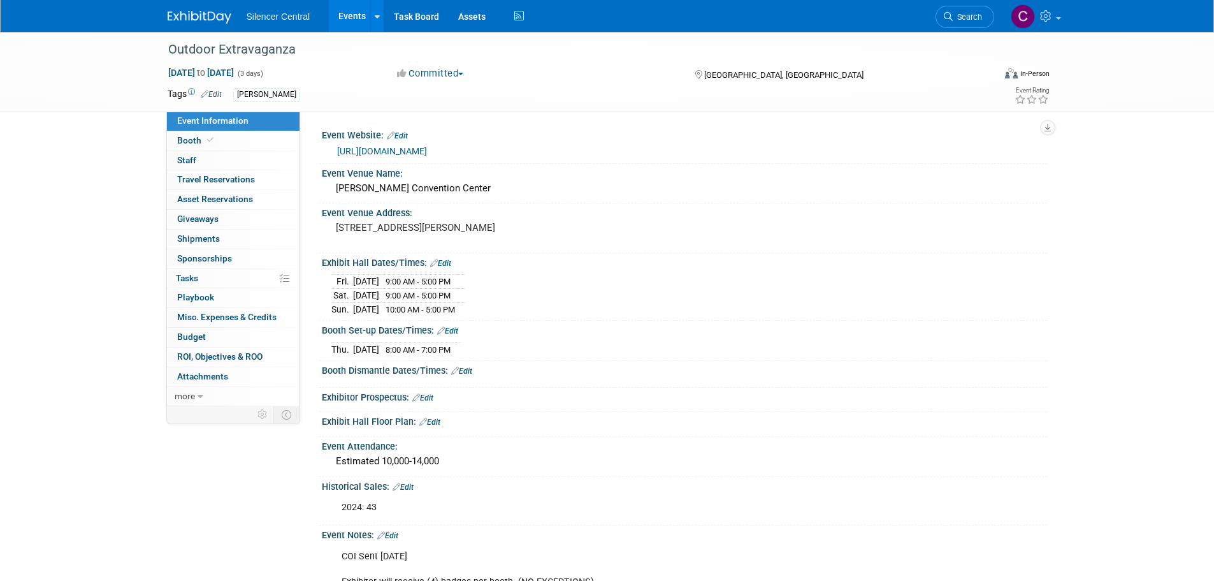
click at [201, 23] on img at bounding box center [200, 17] width 64 height 13
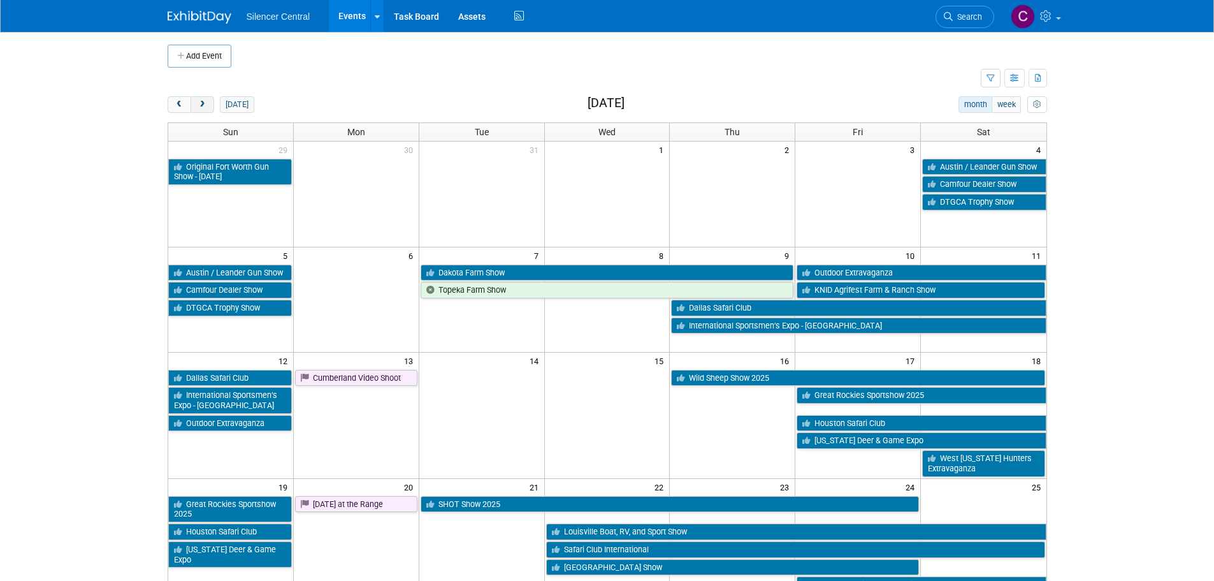
click at [202, 102] on span "next" at bounding box center [203, 105] width 10 height 8
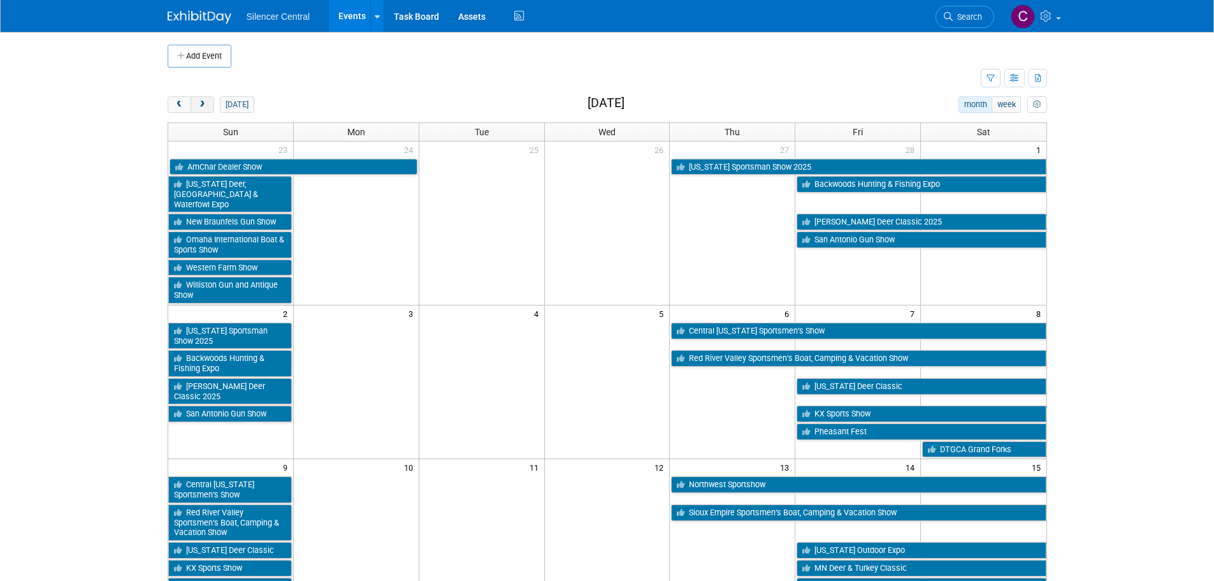
click at [202, 102] on span "next" at bounding box center [203, 105] width 10 height 8
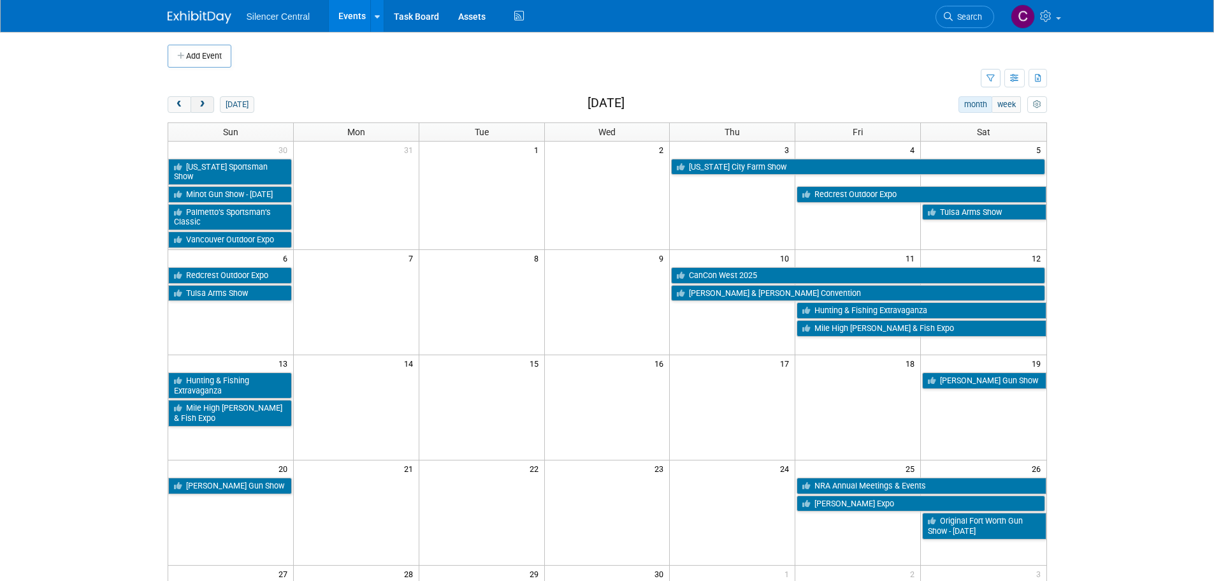
click at [202, 102] on span "next" at bounding box center [203, 105] width 10 height 8
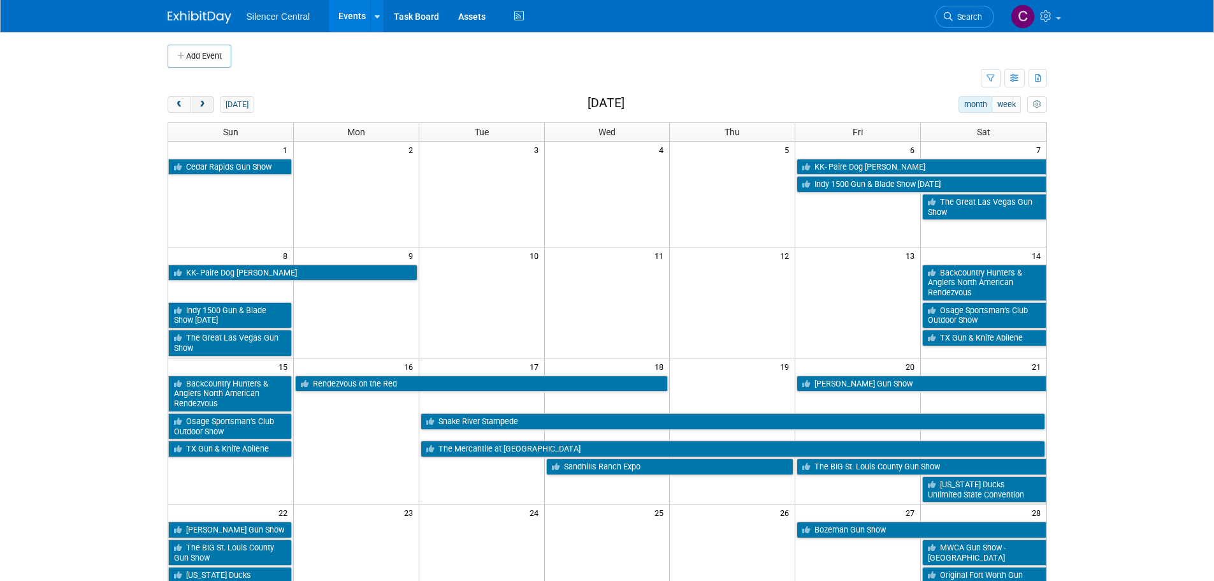
click at [201, 102] on span "next" at bounding box center [203, 105] width 10 height 8
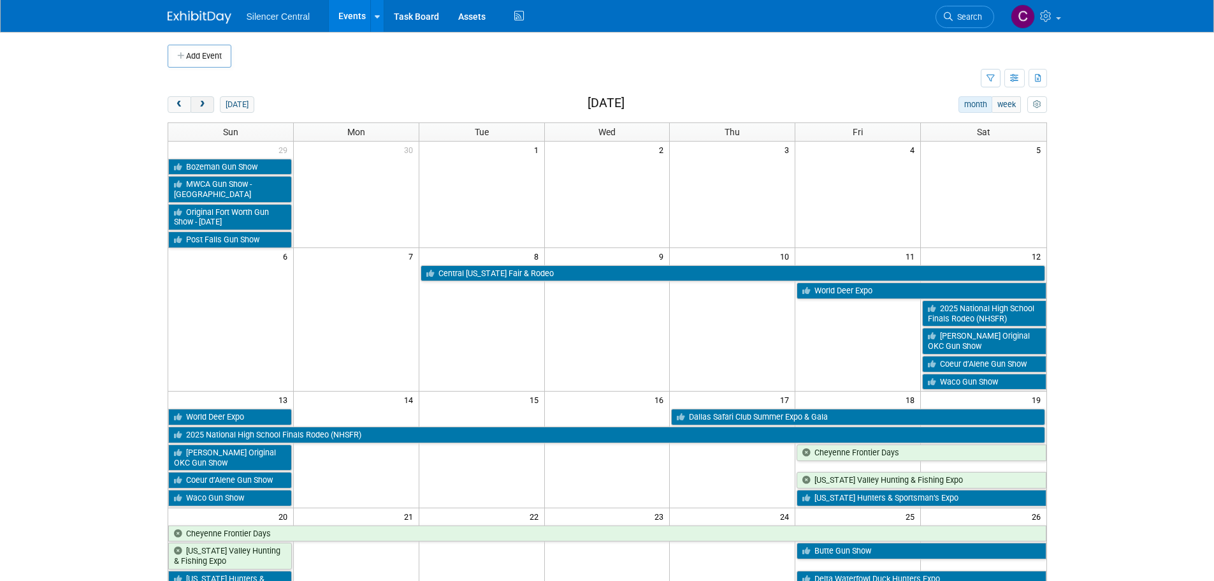
click at [201, 102] on span "next" at bounding box center [203, 105] width 10 height 8
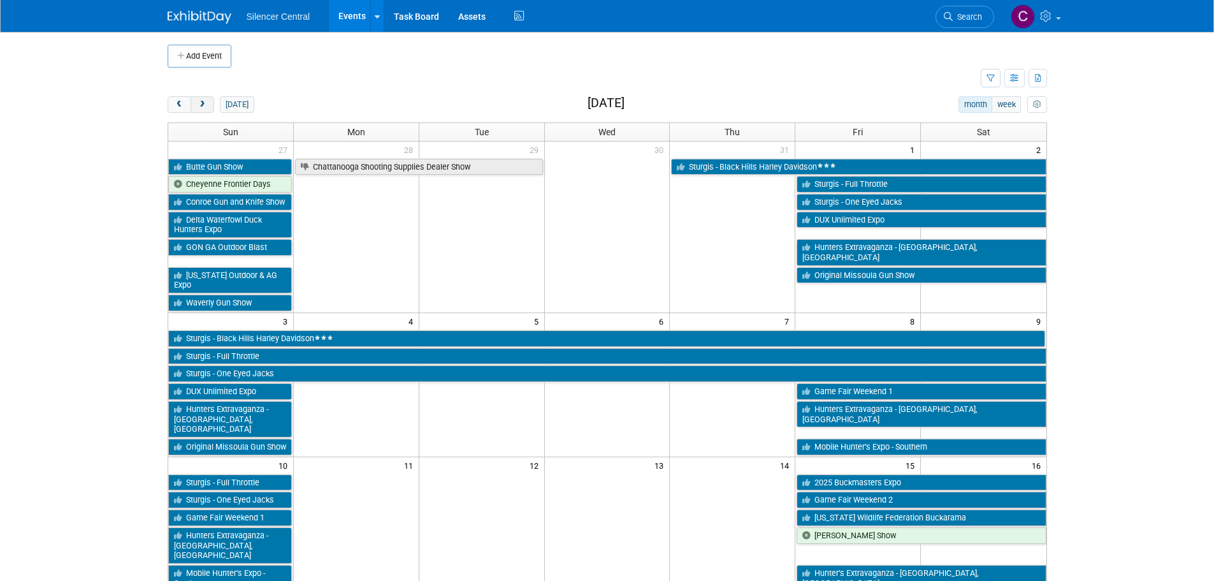
click at [201, 102] on span "next" at bounding box center [203, 105] width 10 height 8
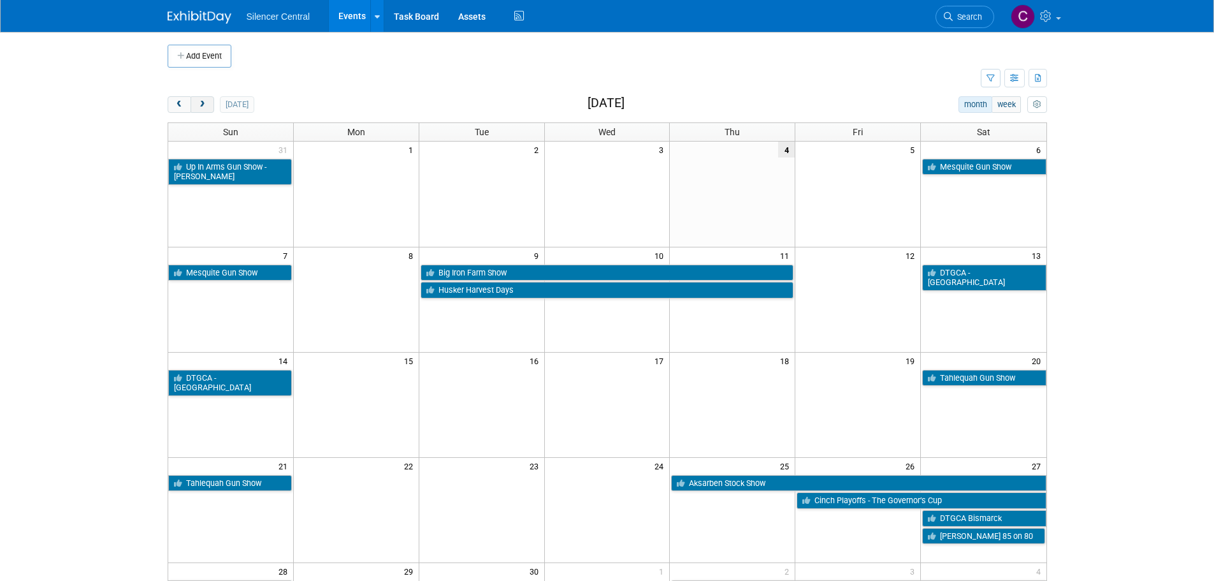
click at [201, 102] on span "next" at bounding box center [203, 105] width 10 height 8
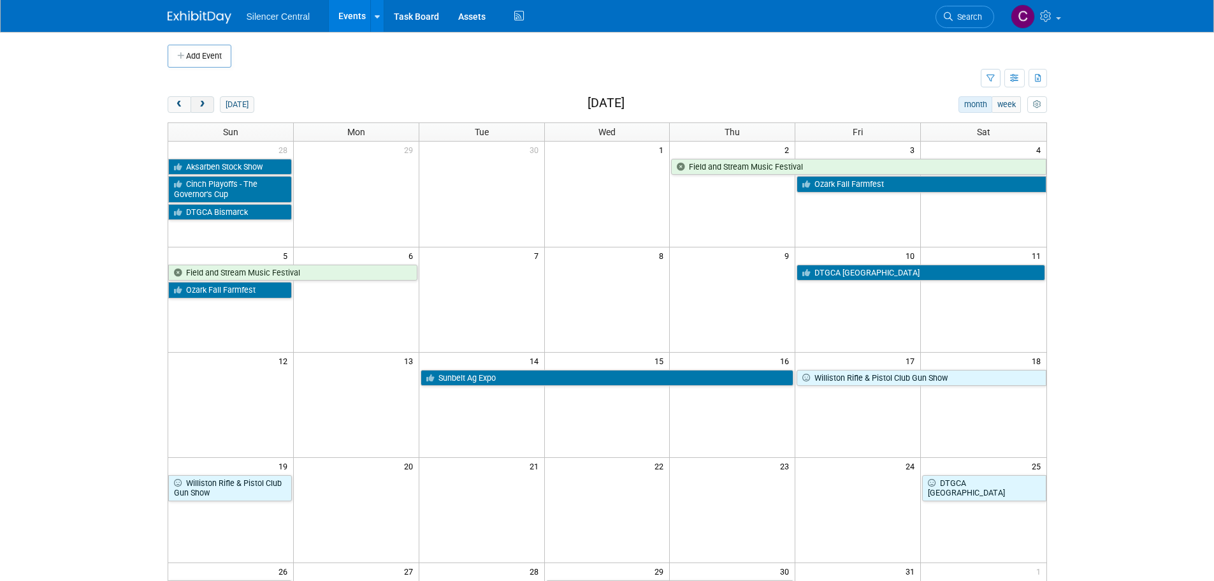
click at [201, 102] on span "next" at bounding box center [203, 105] width 10 height 8
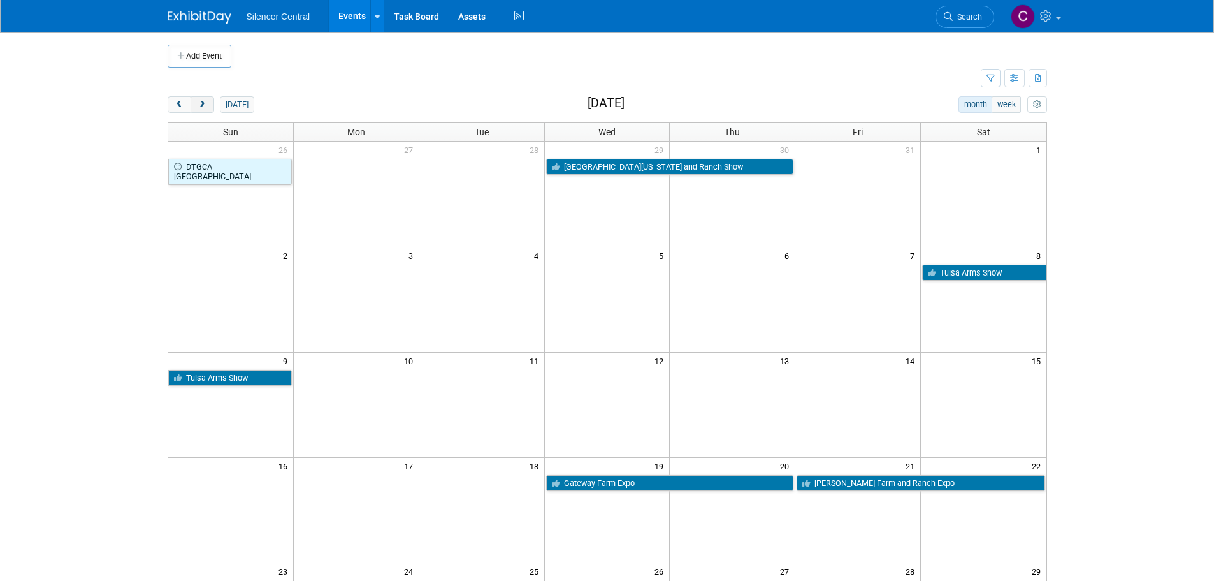
click at [201, 102] on span "next" at bounding box center [203, 105] width 10 height 8
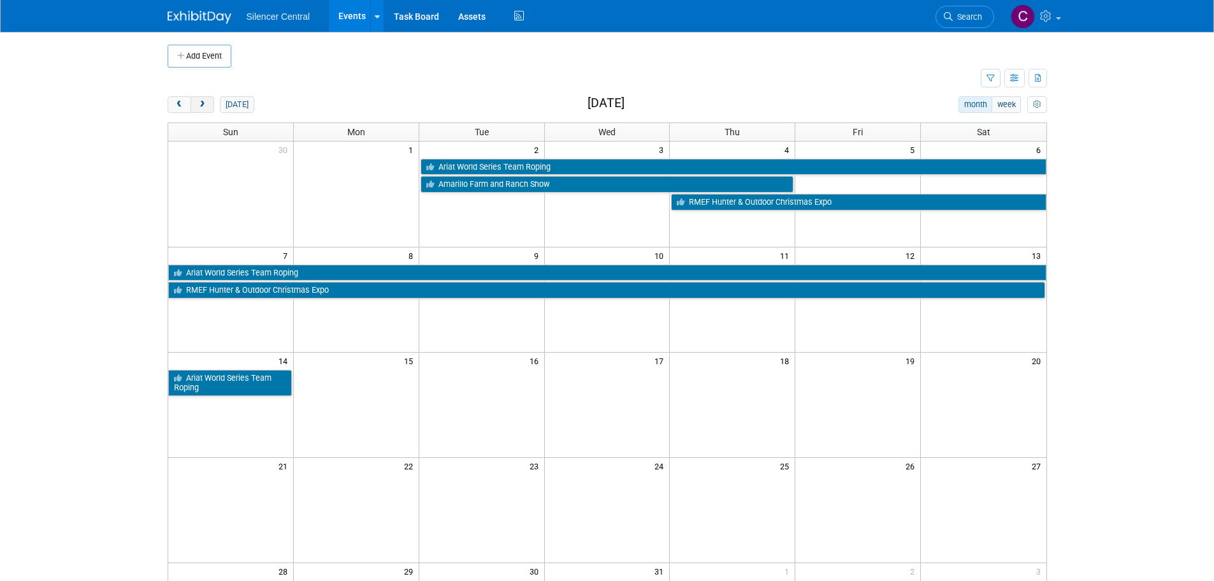
click at [201, 102] on span "next" at bounding box center [203, 105] width 10 height 8
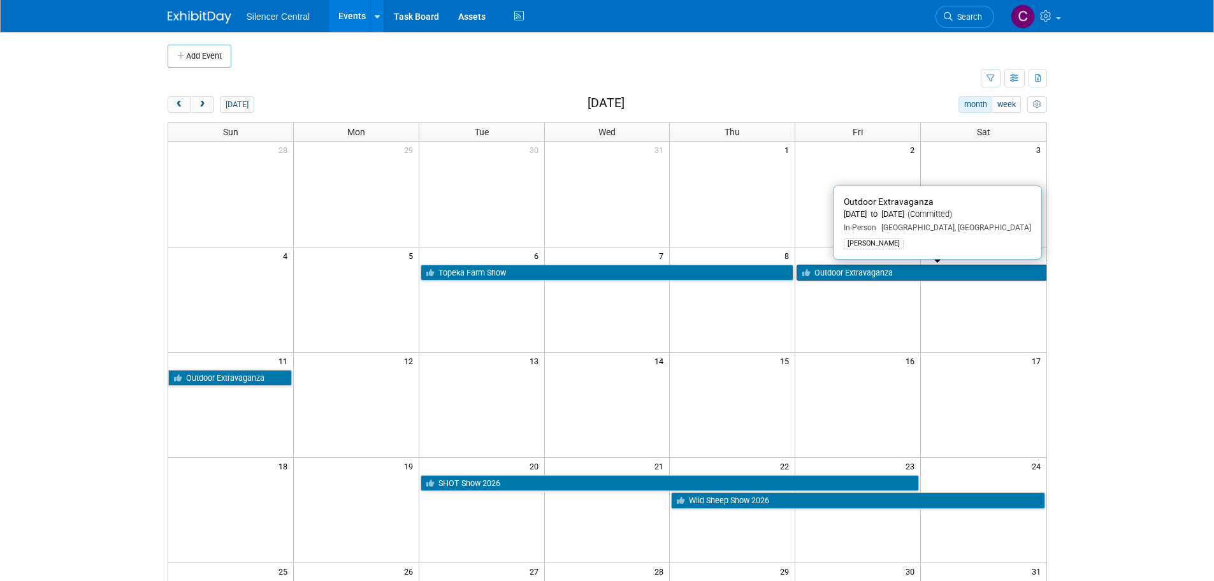
click at [854, 277] on link "Outdoor Extravaganza" at bounding box center [921, 273] width 249 height 17
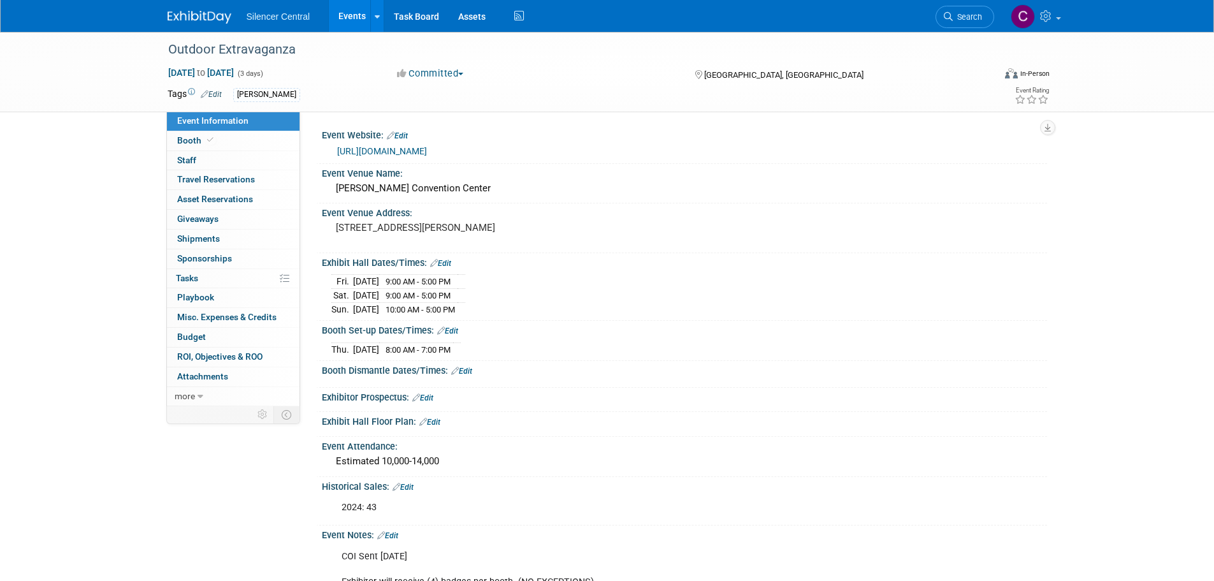
click at [212, 149] on link "Booth" at bounding box center [233, 140] width 133 height 19
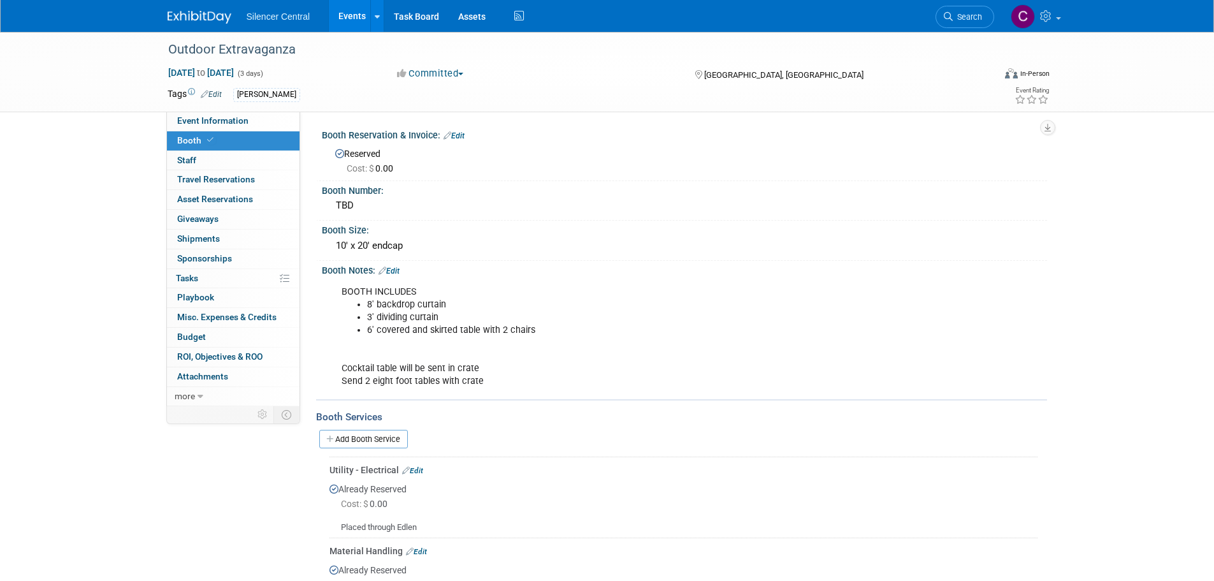
click at [457, 135] on link "Edit" at bounding box center [454, 135] width 21 height 9
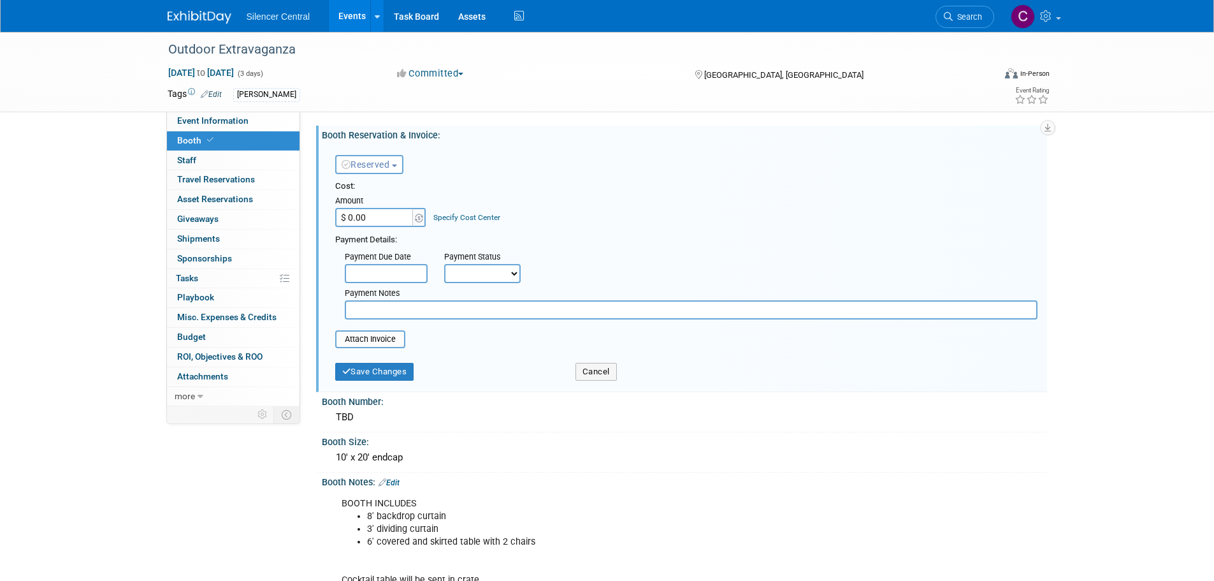
click at [390, 221] on input "$ 0.00" at bounding box center [375, 217] width 80 height 19
type input "$ 2,900.00"
click at [382, 371] on button "Save Changes" at bounding box center [374, 372] width 79 height 18
